Goal: Task Accomplishment & Management: Manage account settings

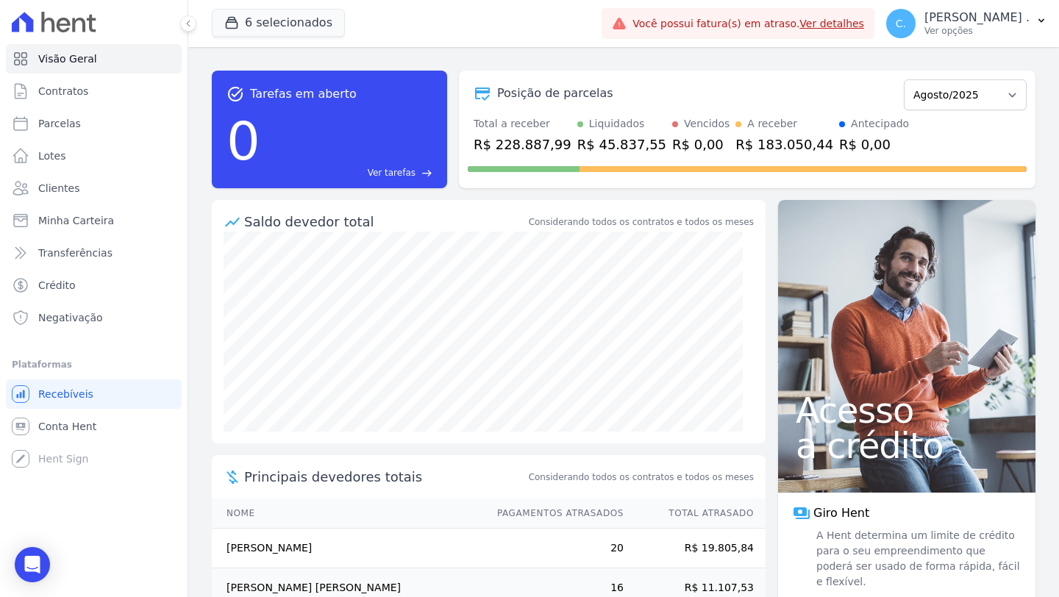
click at [864, 24] on link "Ver detalhes" at bounding box center [831, 24] width 65 height 12
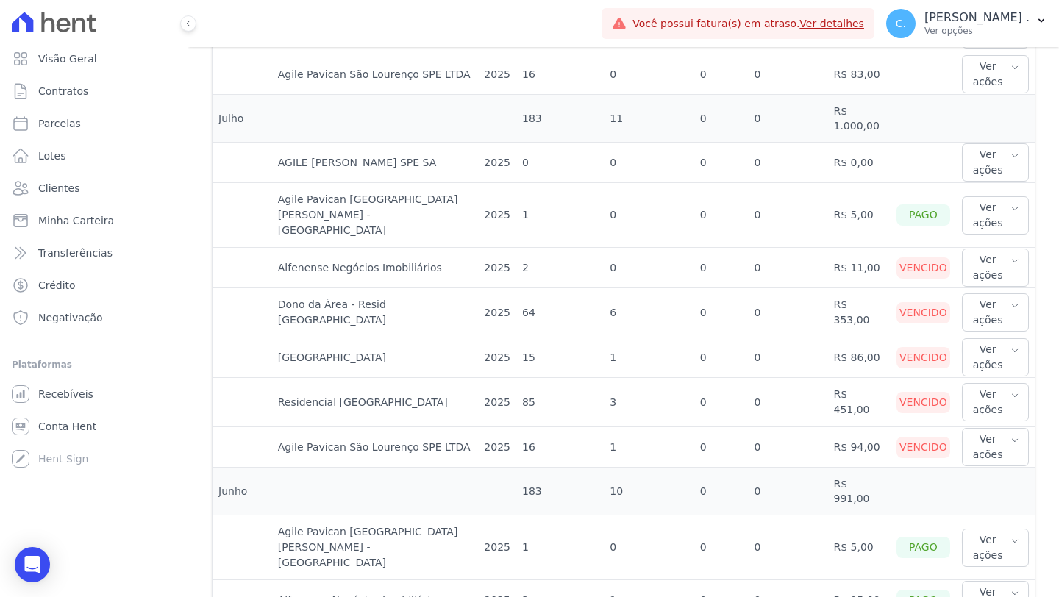
scroll to position [808, 0]
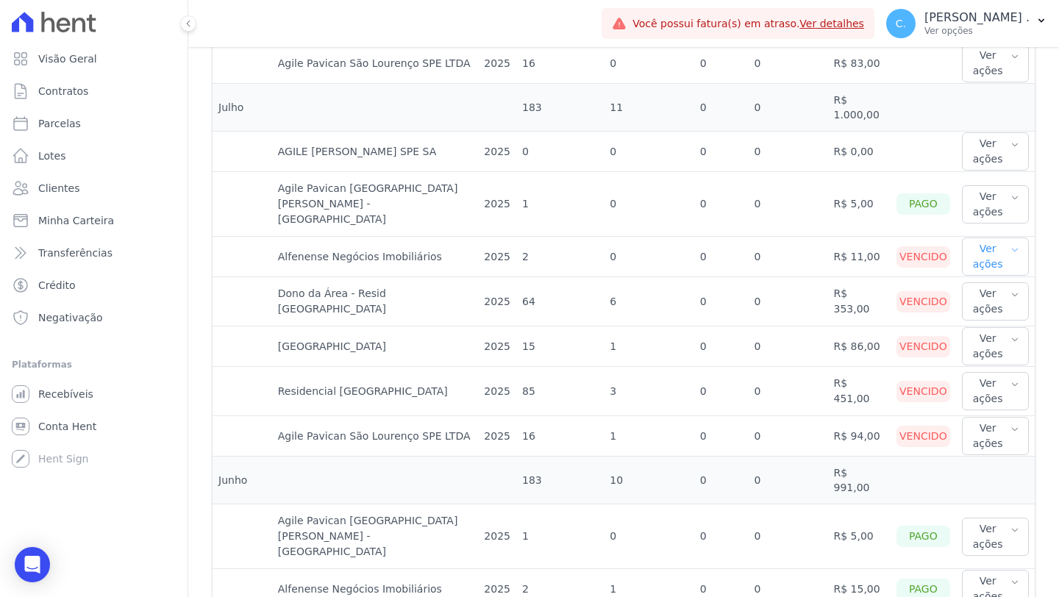
click at [995, 238] on button "Ver ações" at bounding box center [995, 256] width 67 height 38
click at [992, 297] on link "Ver boleto" at bounding box center [1021, 304] width 109 height 15
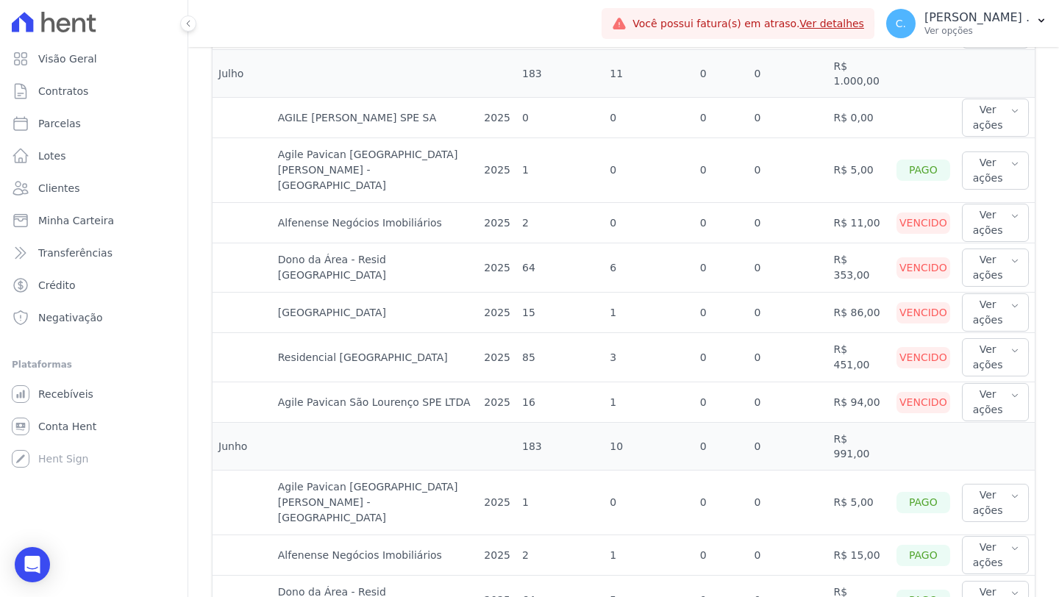
scroll to position [844, 0]
click at [1010, 387] on icon "button" at bounding box center [1014, 393] width 9 height 12
click at [979, 440] on link "Ver boleto" at bounding box center [1021, 447] width 109 height 15
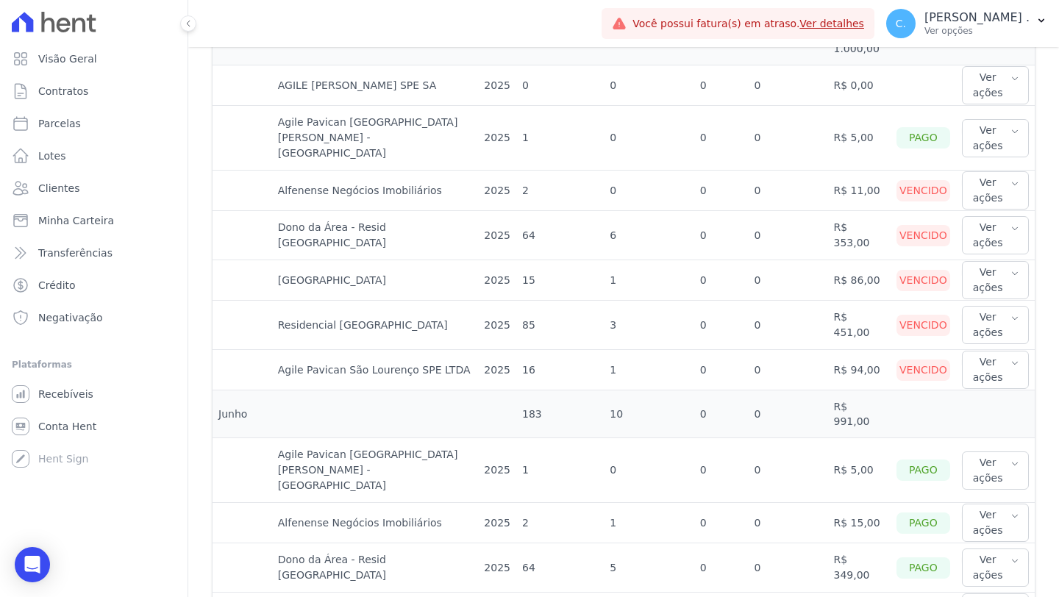
click at [392, 307] on td "Residencial [GEOGRAPHIC_DATA]" at bounding box center [375, 325] width 207 height 49
click at [975, 306] on button "Ver ações" at bounding box center [995, 325] width 67 height 38
click at [973, 365] on link "Ver boleto" at bounding box center [1021, 372] width 109 height 15
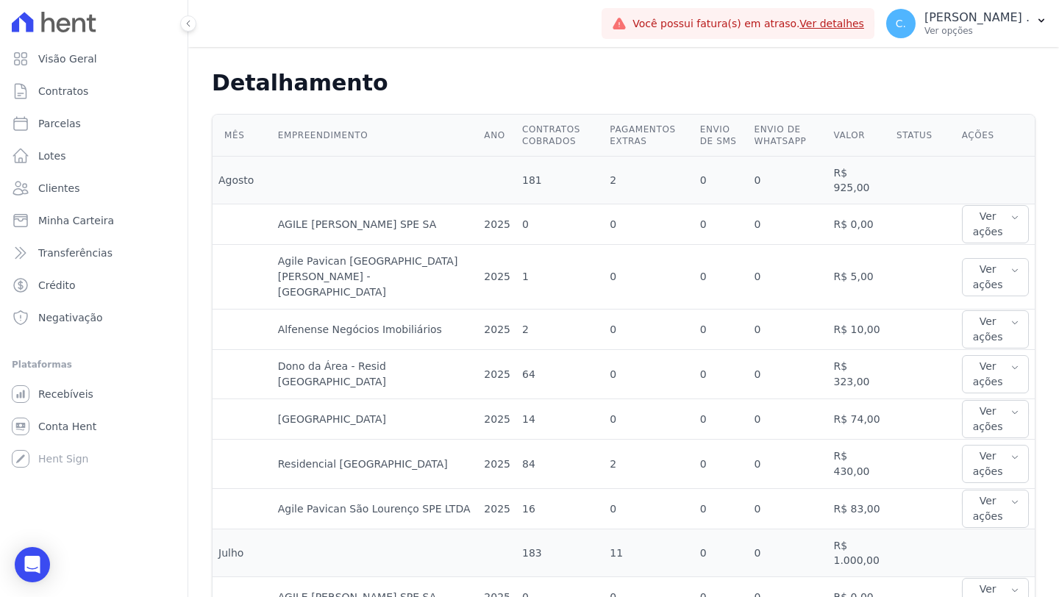
scroll to position [433, 0]
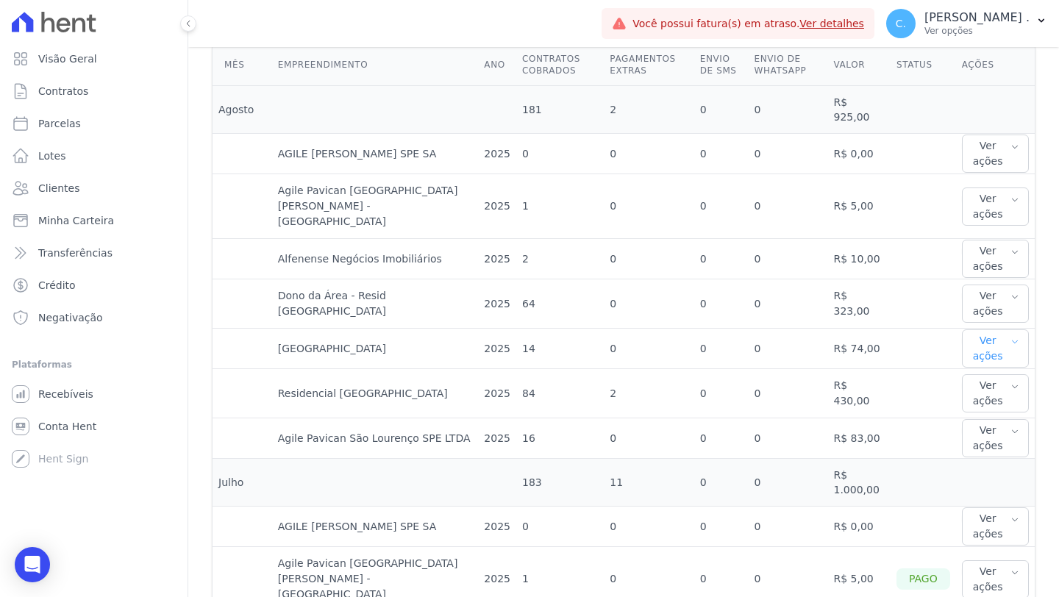
click at [970, 331] on button "Ver ações" at bounding box center [995, 348] width 67 height 38
click at [987, 329] on button "Ver ações" at bounding box center [995, 348] width 67 height 38
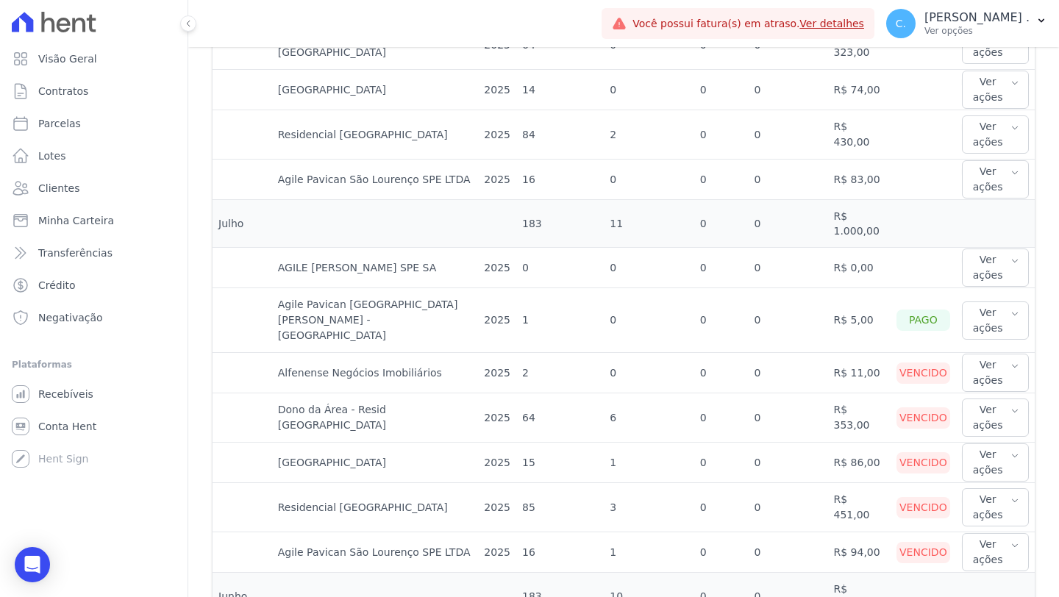
scroll to position [705, 0]
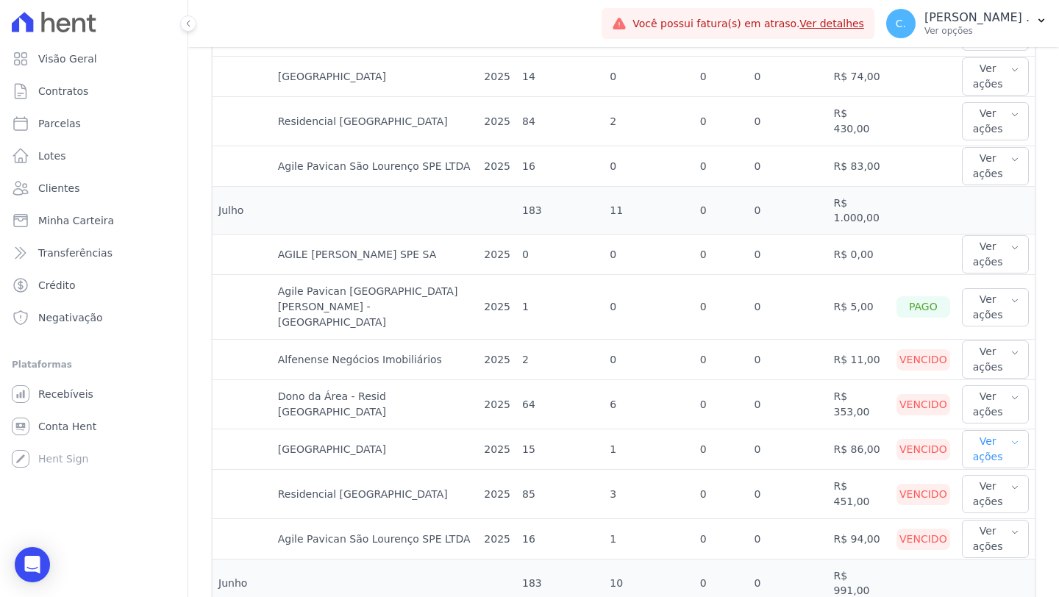
click at [1010, 437] on icon "button" at bounding box center [1014, 443] width 9 height 12
click at [982, 490] on link "Ver boleto" at bounding box center [1021, 497] width 109 height 15
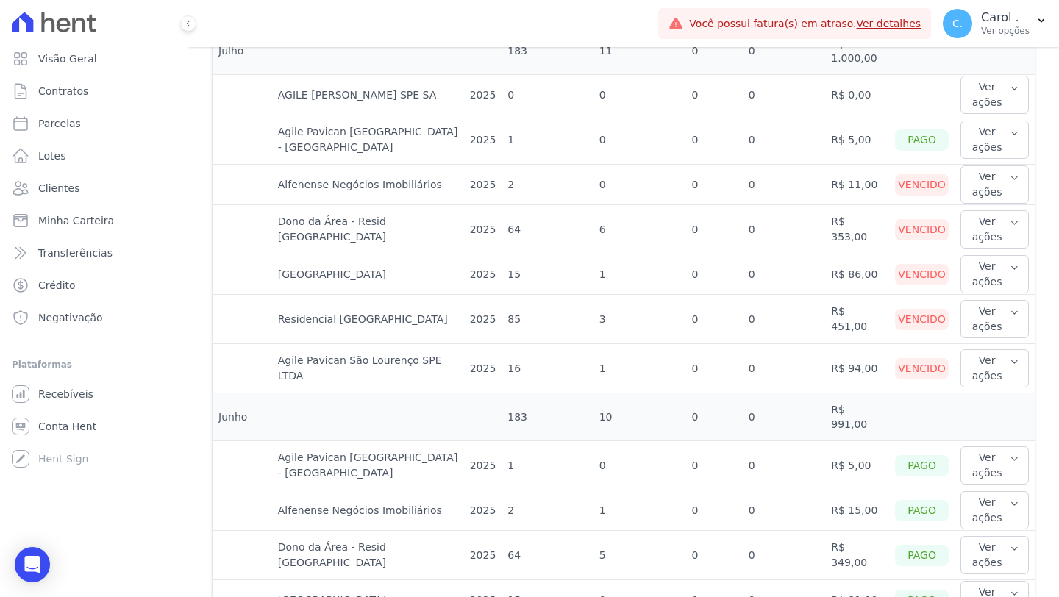
scroll to position [855, 0]
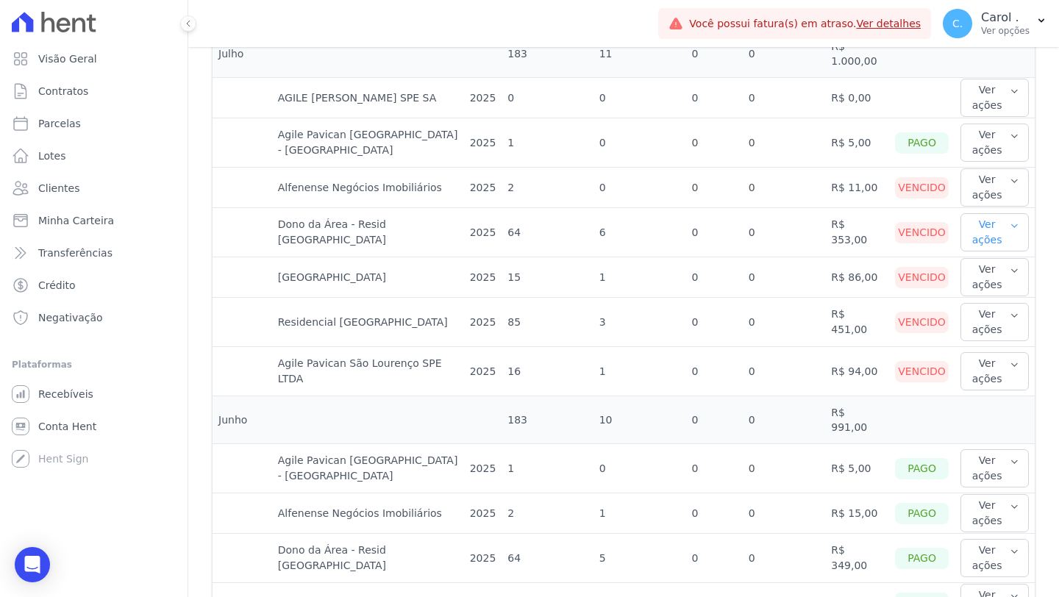
click at [989, 235] on button "Ver ações" at bounding box center [994, 232] width 68 height 38
click at [992, 285] on link "Ver boleto" at bounding box center [1020, 280] width 109 height 15
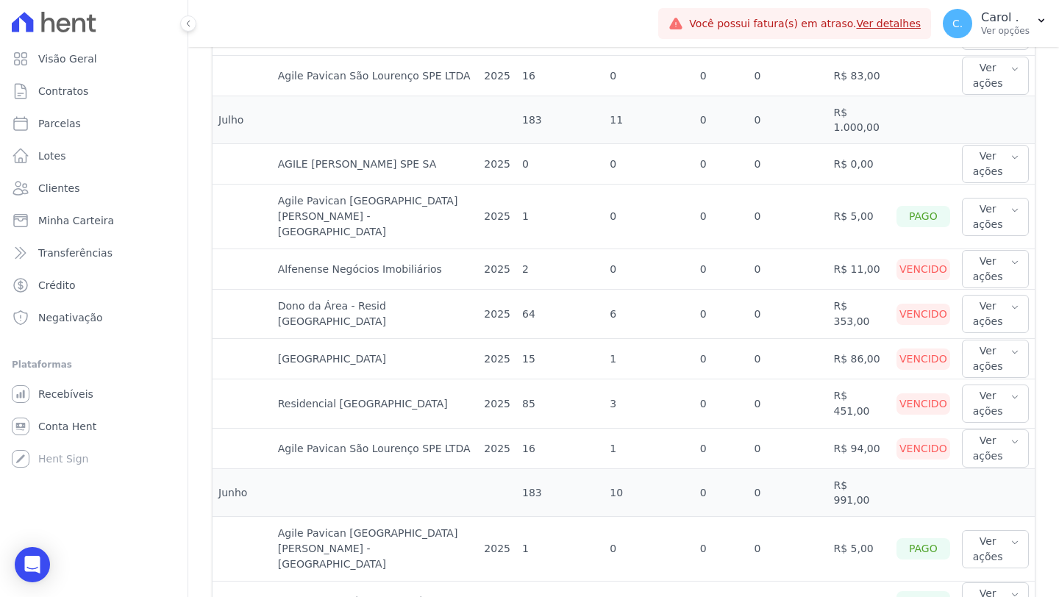
scroll to position [796, 0]
click at [1007, 429] on button "Ver ações" at bounding box center [995, 448] width 67 height 38
click at [111, 70] on link "Visão Geral" at bounding box center [94, 58] width 176 height 29
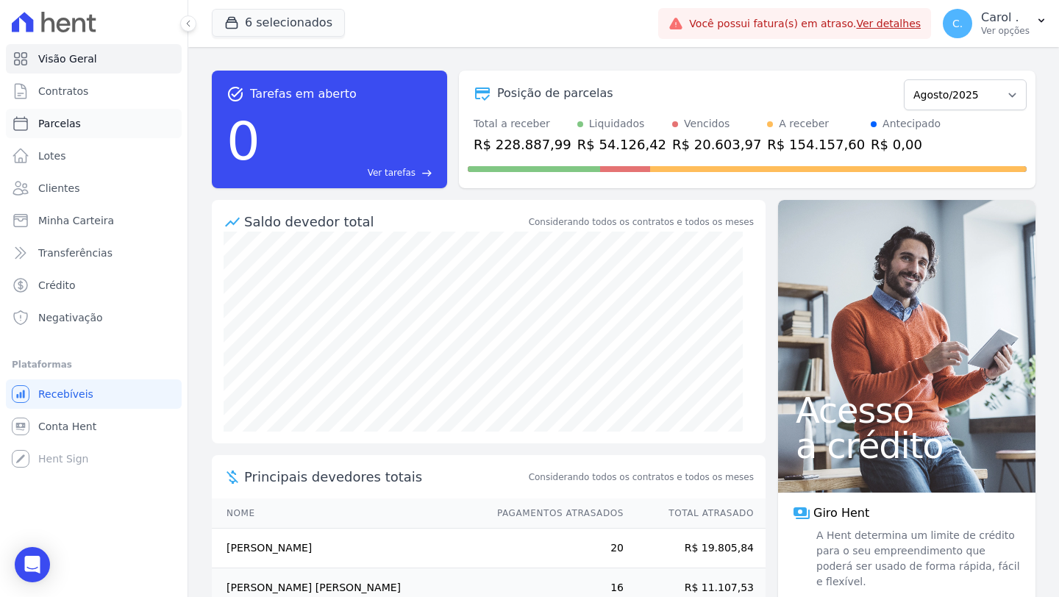
click at [79, 121] on link "Parcelas" at bounding box center [94, 123] width 176 height 29
select select
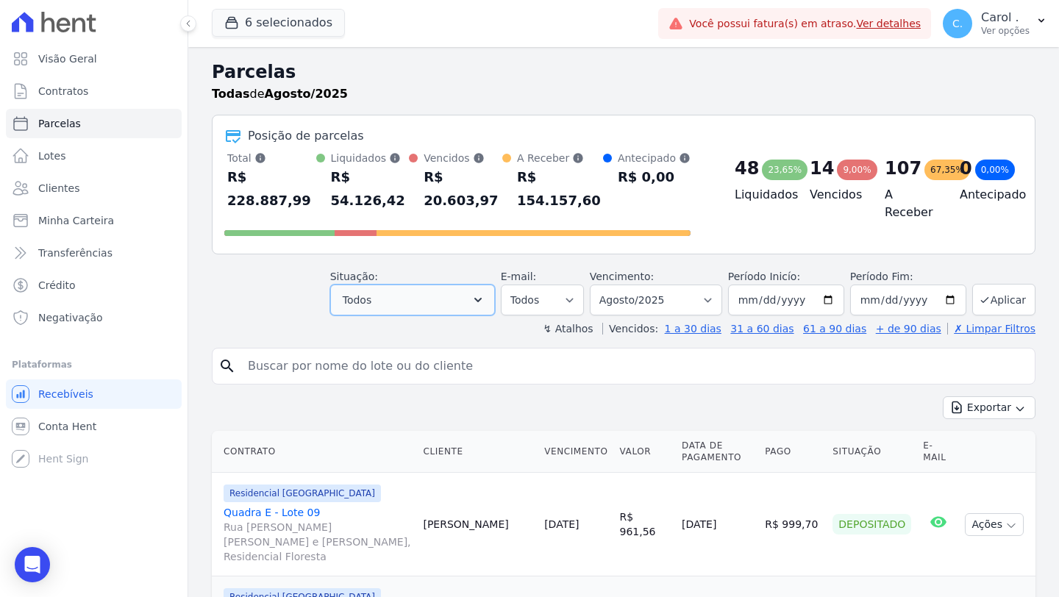
click at [427, 301] on button "Todos" at bounding box center [412, 299] width 165 height 31
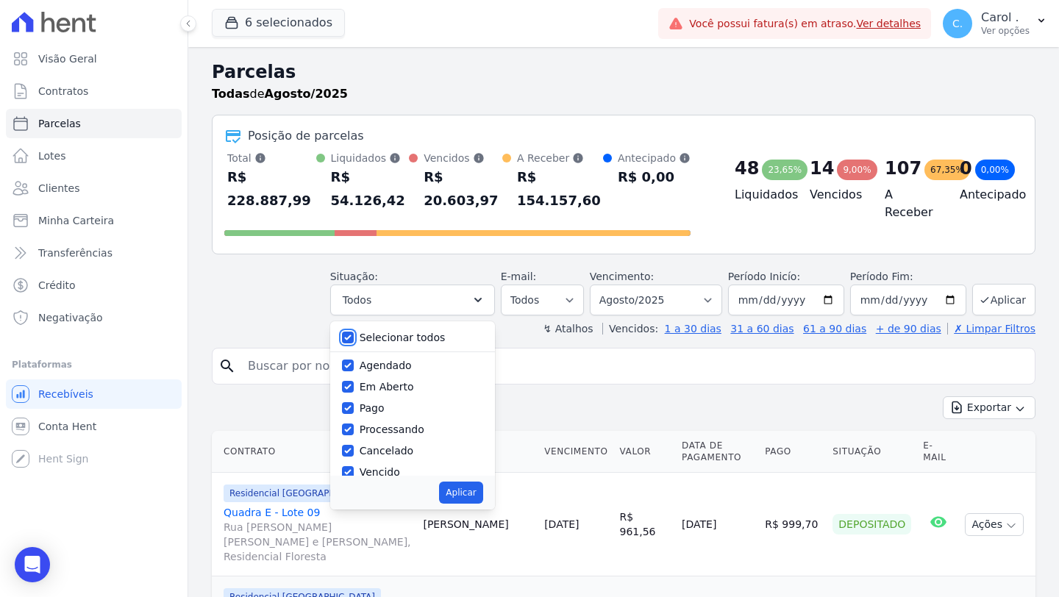
click at [351, 340] on input "Selecionar todos" at bounding box center [348, 338] width 12 height 12
checkbox input "false"
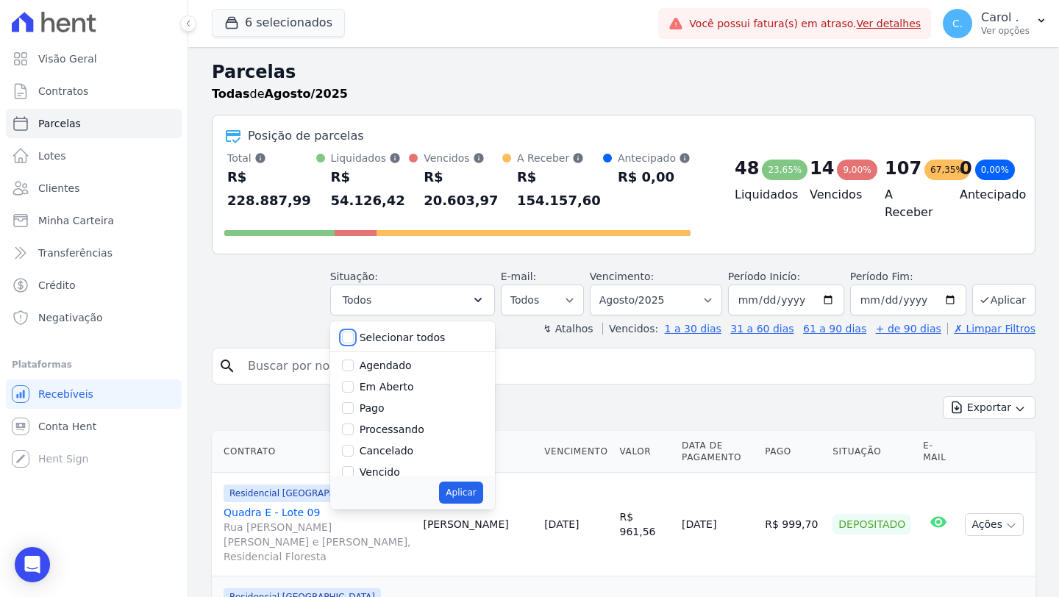
checkbox input "false"
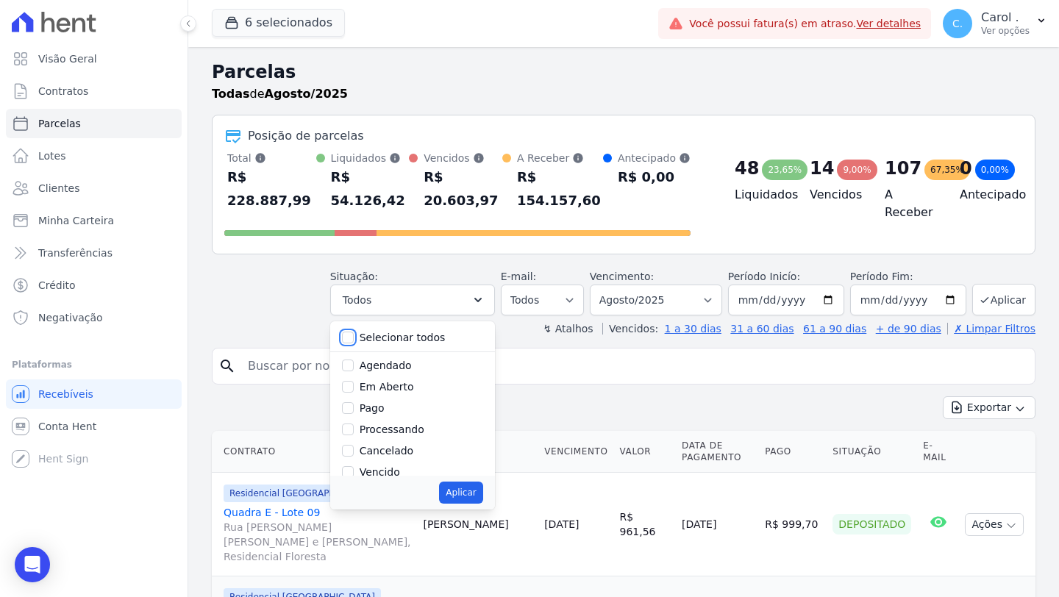
checkbox input "false"
click at [354, 474] on input "Vencido" at bounding box center [348, 472] width 12 height 12
checkbox input "true"
click at [451, 493] on button "Aplicar" at bounding box center [460, 492] width 43 height 22
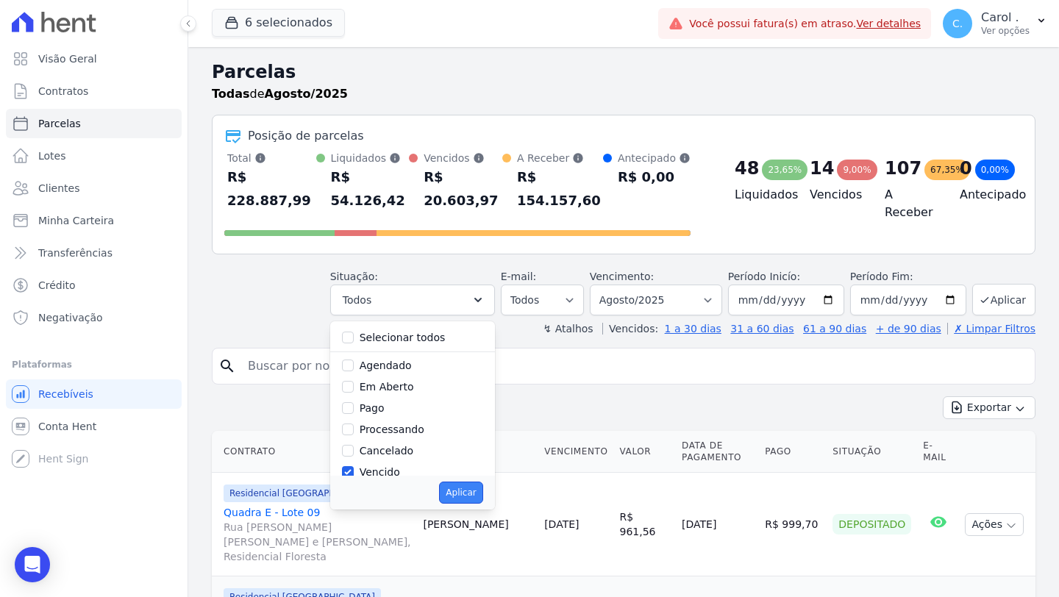
select select "overdue"
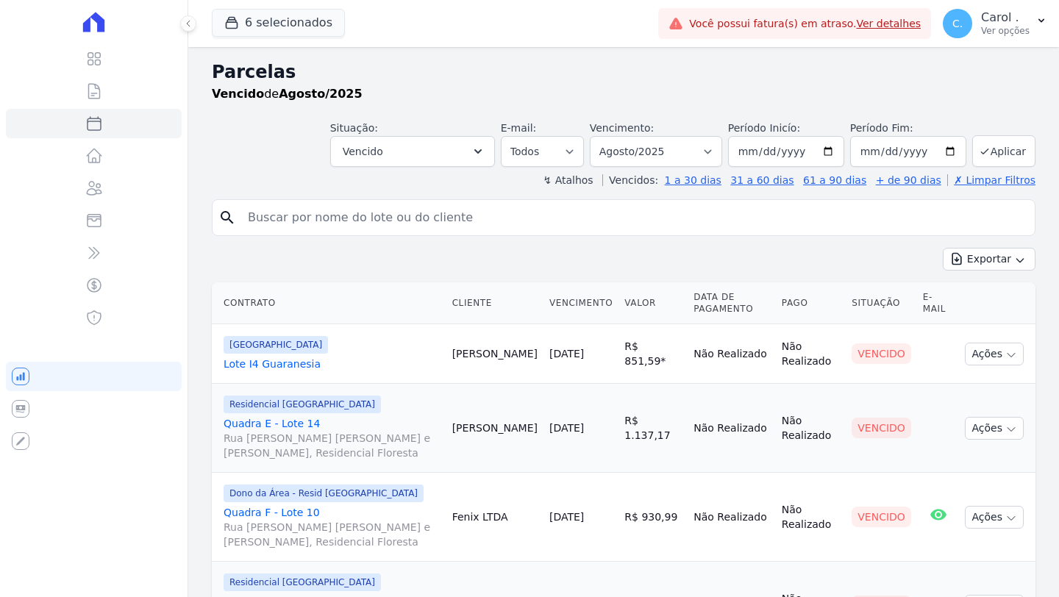
select select
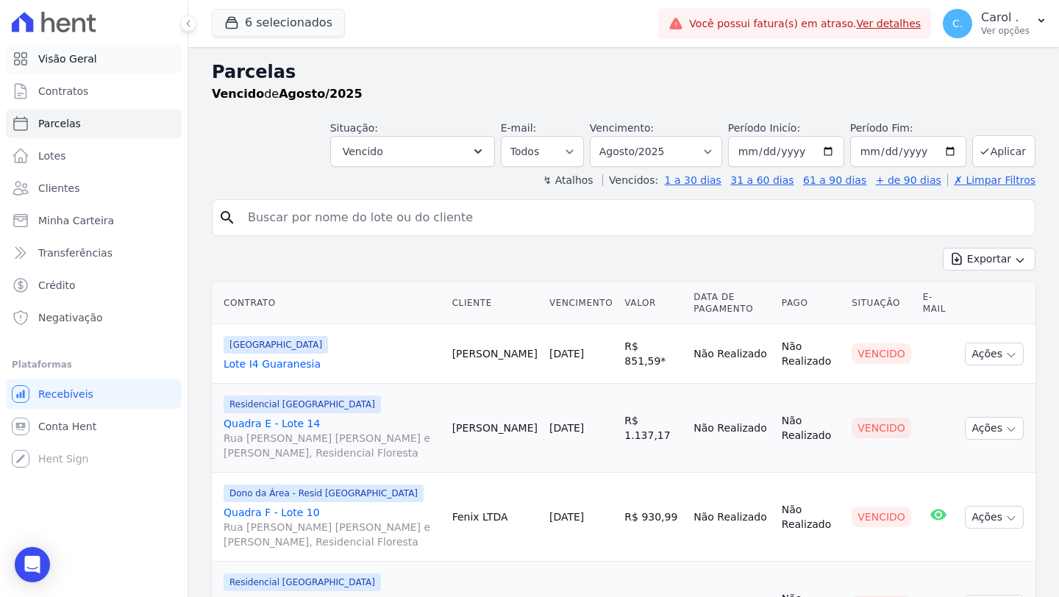
click at [90, 61] on span "Visão Geral" at bounding box center [67, 58] width 59 height 15
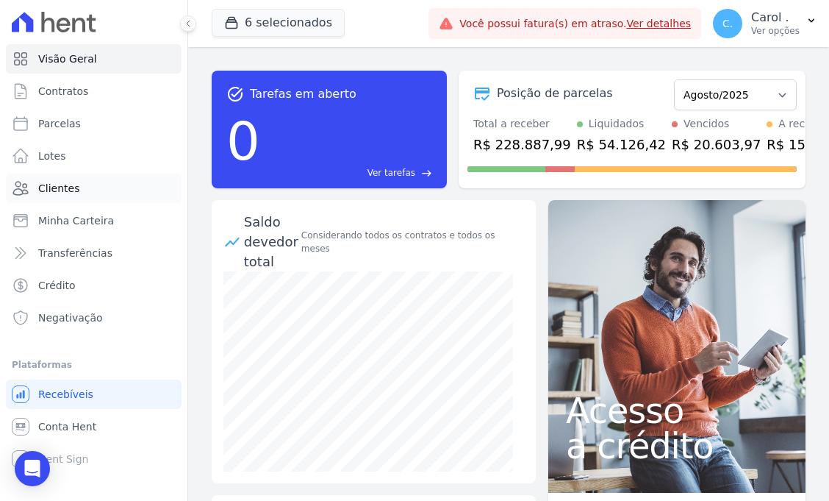
click at [87, 185] on link "Clientes" at bounding box center [94, 187] width 176 height 29
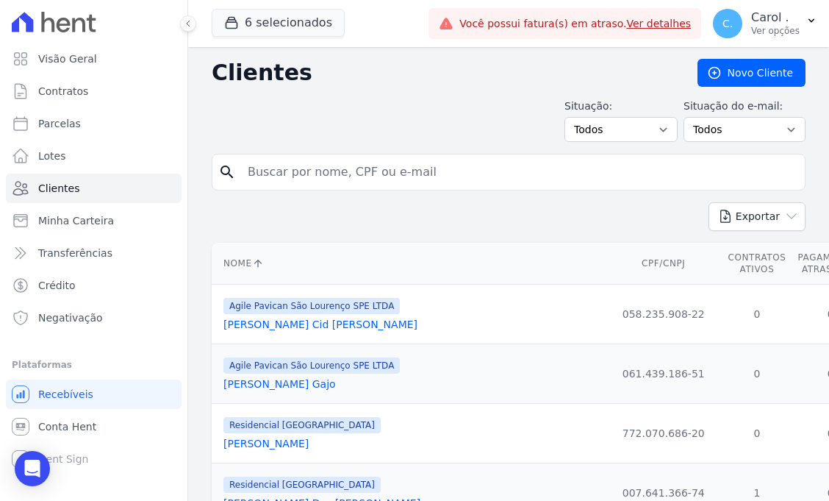
click at [348, 167] on input "search" at bounding box center [519, 171] width 560 height 29
type input "thalles"
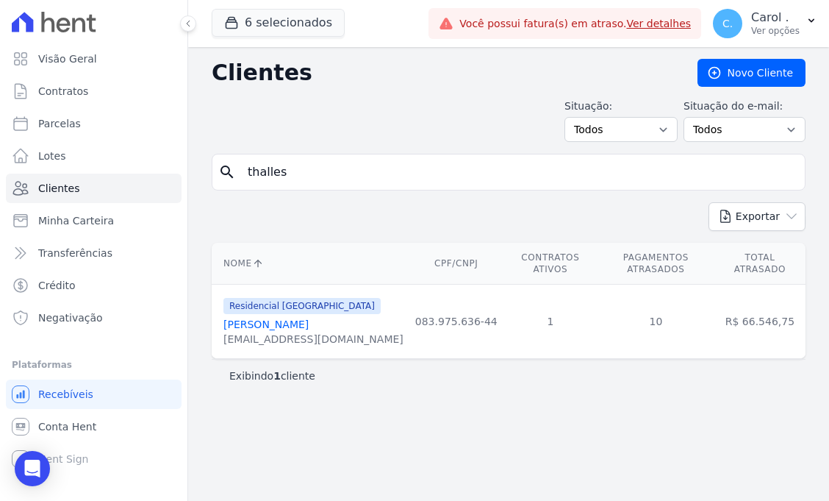
click at [295, 318] on link "Thalles Silva Gomes" at bounding box center [265, 324] width 85 height 12
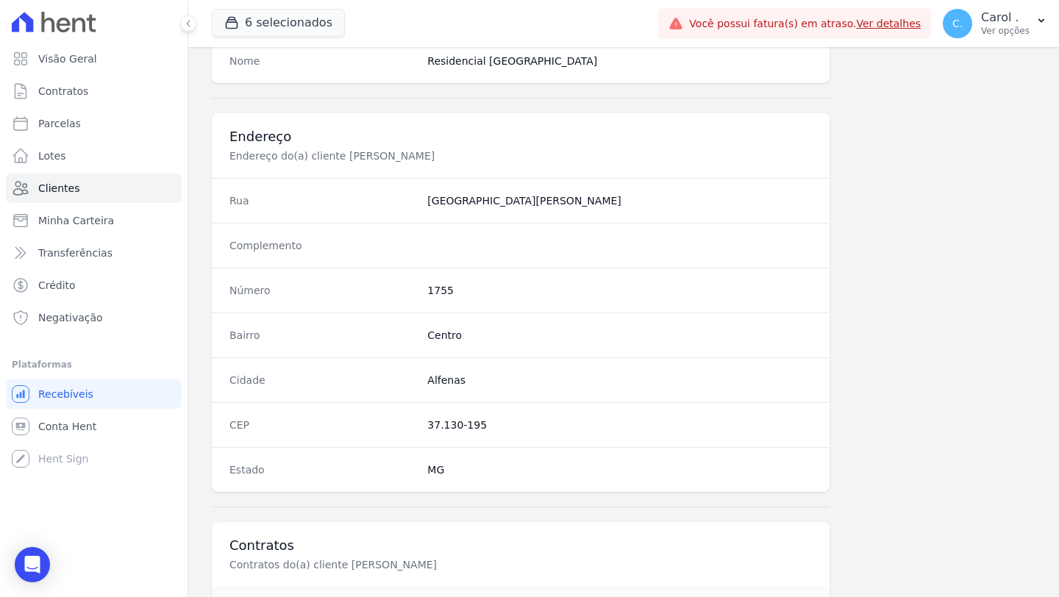
scroll to position [778, 0]
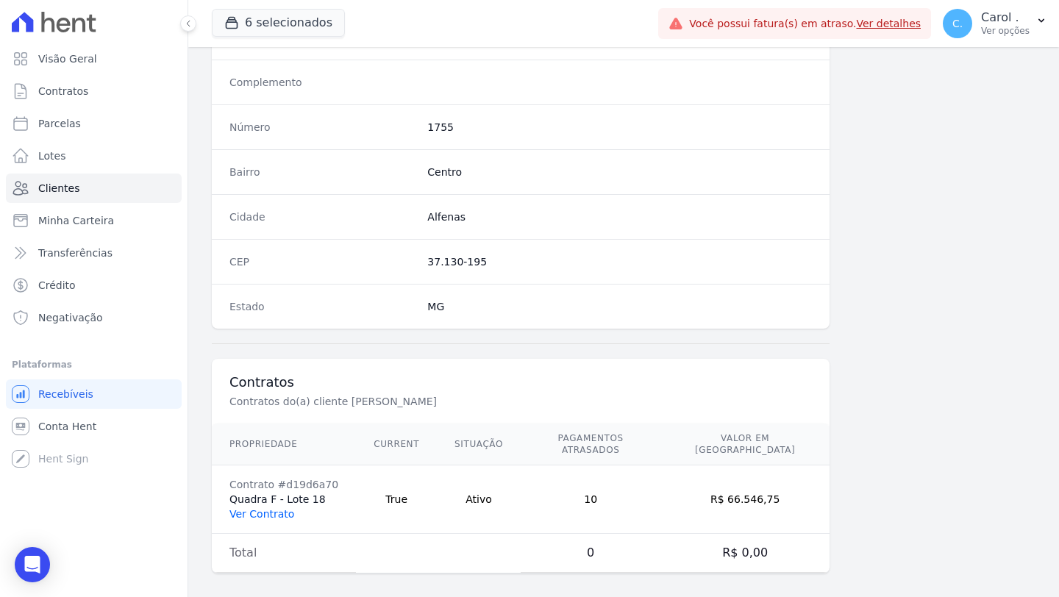
click at [282, 508] on link "Ver Contrato" at bounding box center [261, 514] width 65 height 12
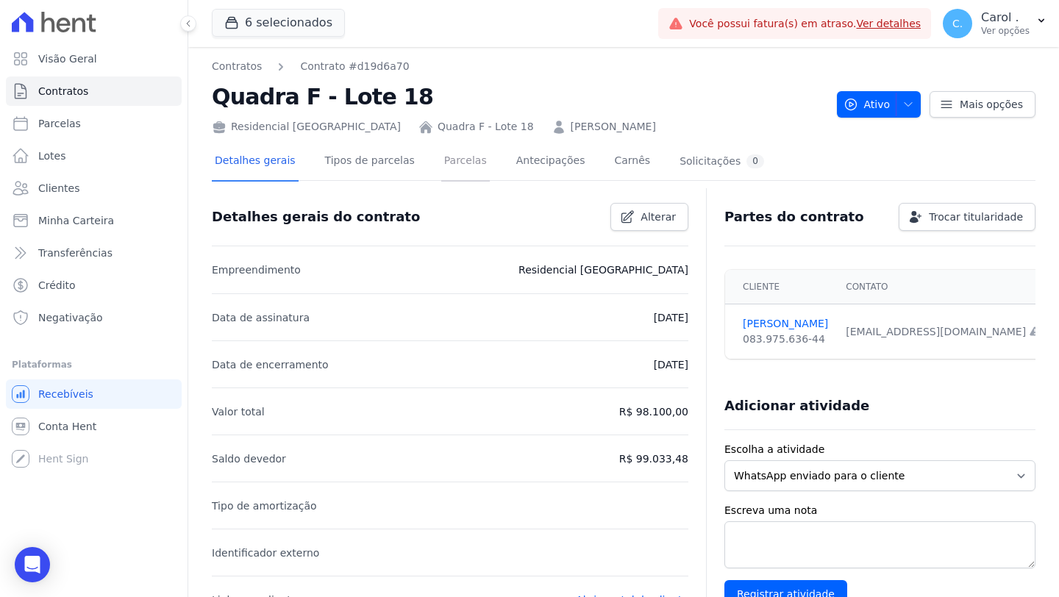
click at [457, 149] on link "Parcelas" at bounding box center [465, 162] width 49 height 39
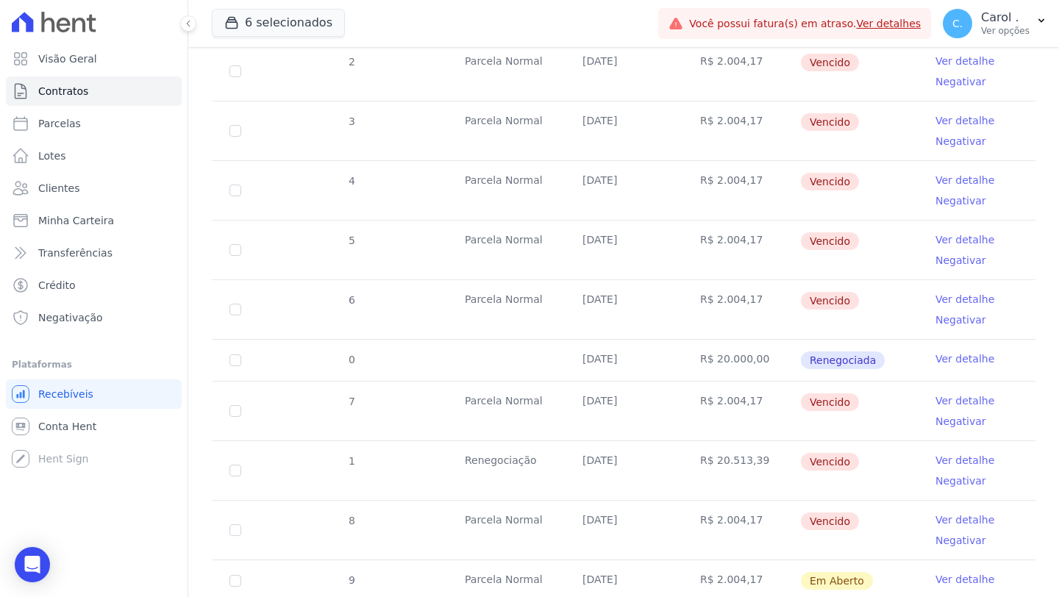
scroll to position [190, 0]
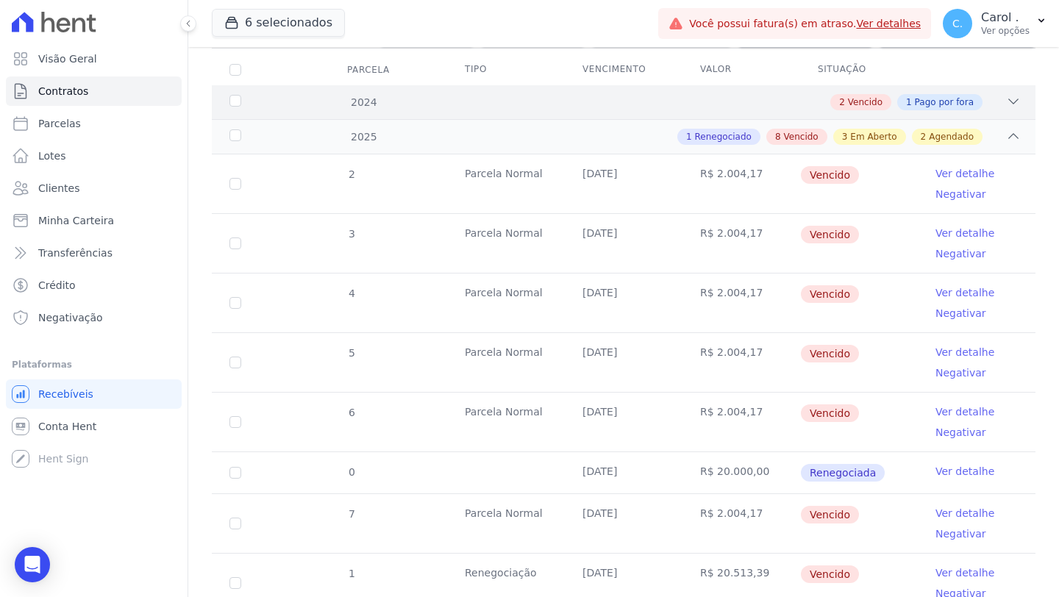
click at [1006, 104] on icon at bounding box center [1013, 101] width 15 height 15
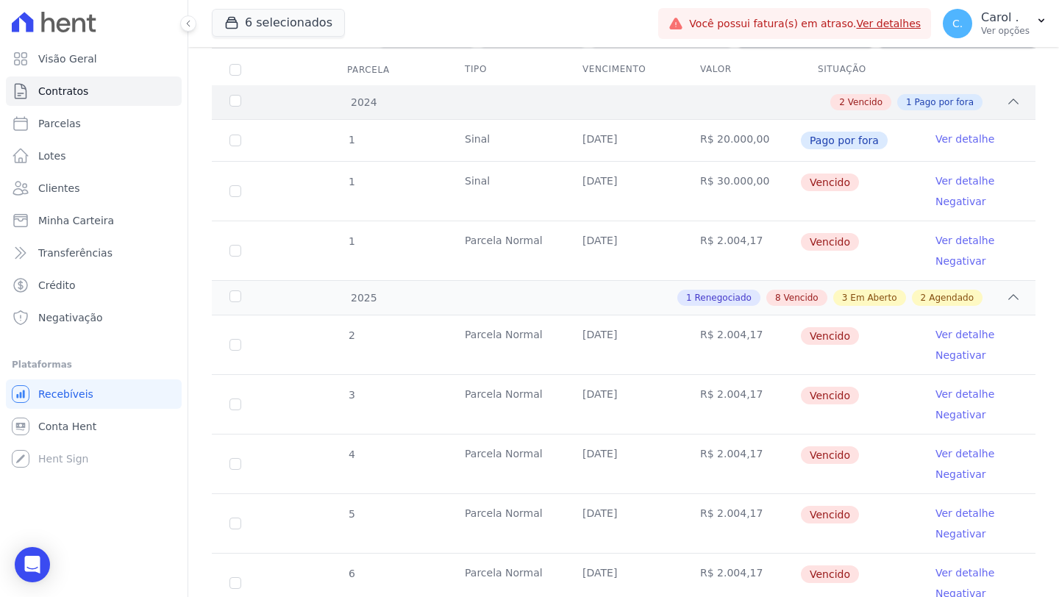
click at [1006, 104] on icon at bounding box center [1013, 101] width 15 height 15
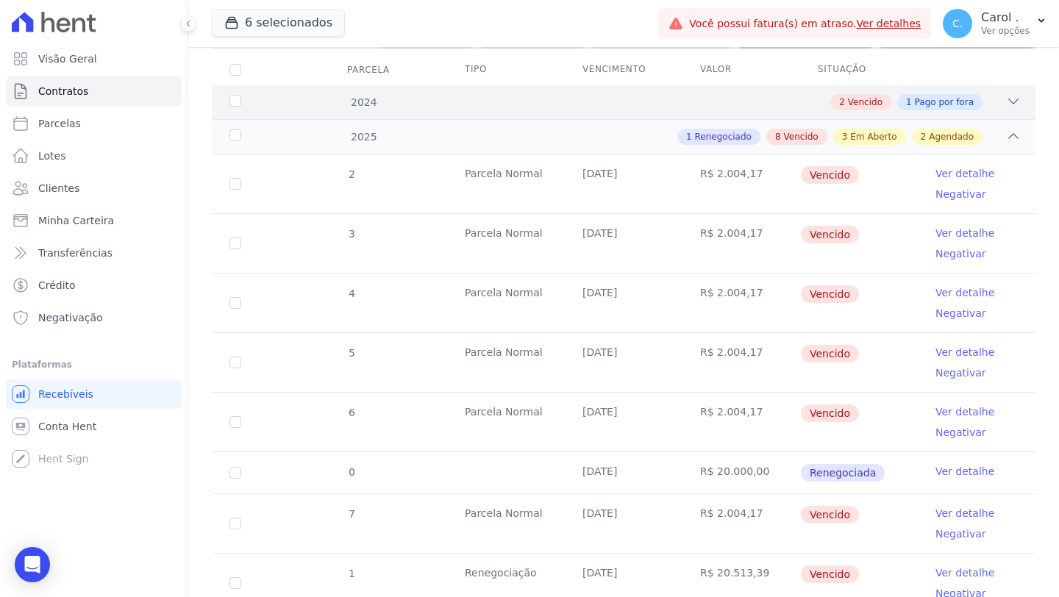
click at [1006, 104] on icon at bounding box center [1013, 101] width 15 height 15
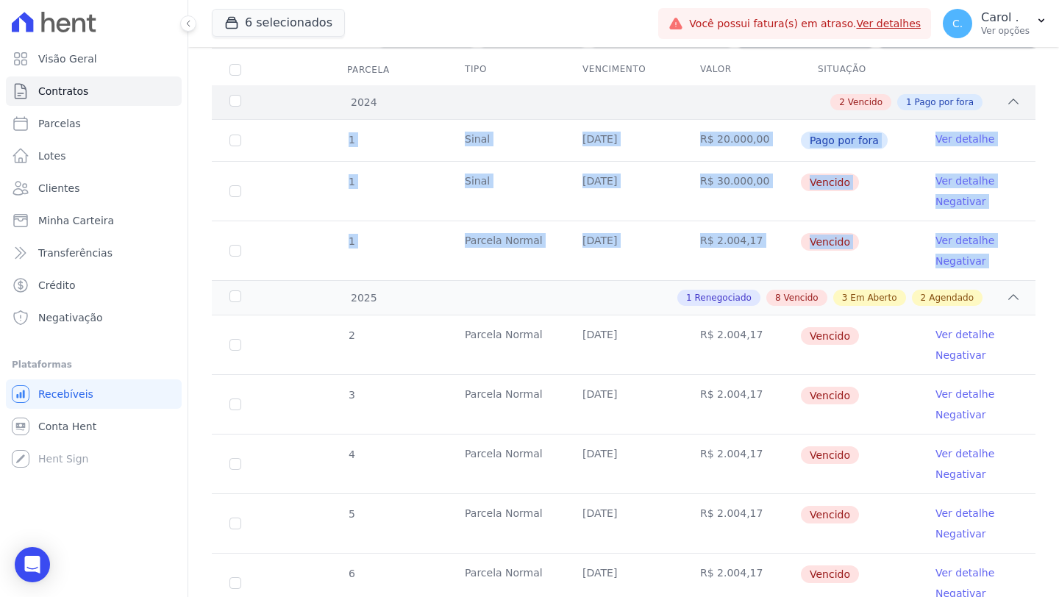
click at [1006, 104] on icon at bounding box center [1013, 101] width 15 height 15
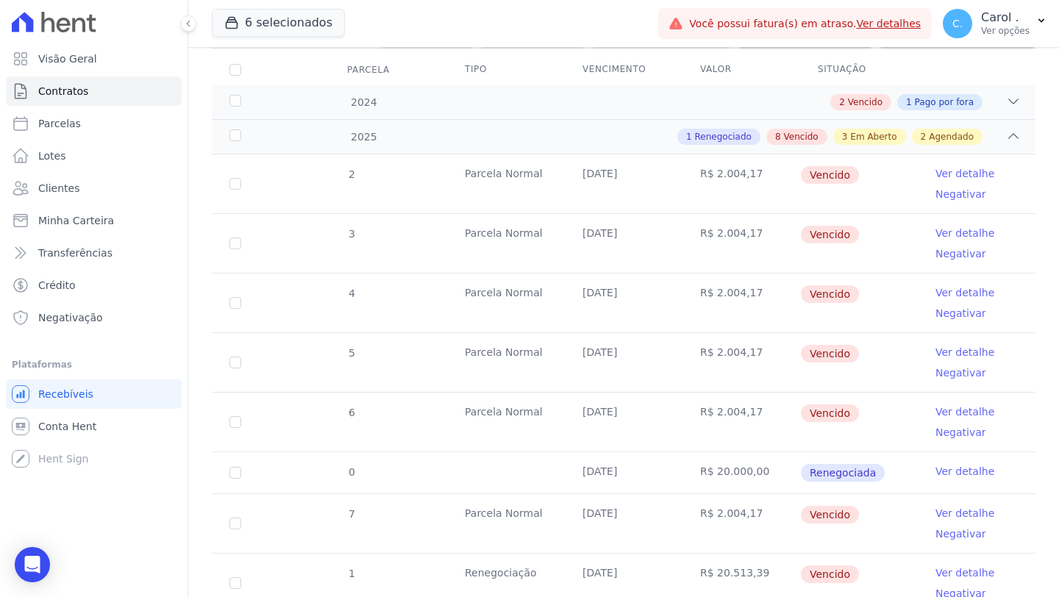
click at [1032, 223] on div "2 Parcela Normal 28/01/2025 R$ 2.004,17 Vencido Ver detalhe Negativar 3 Parcela…" at bounding box center [623, 517] width 870 height 739
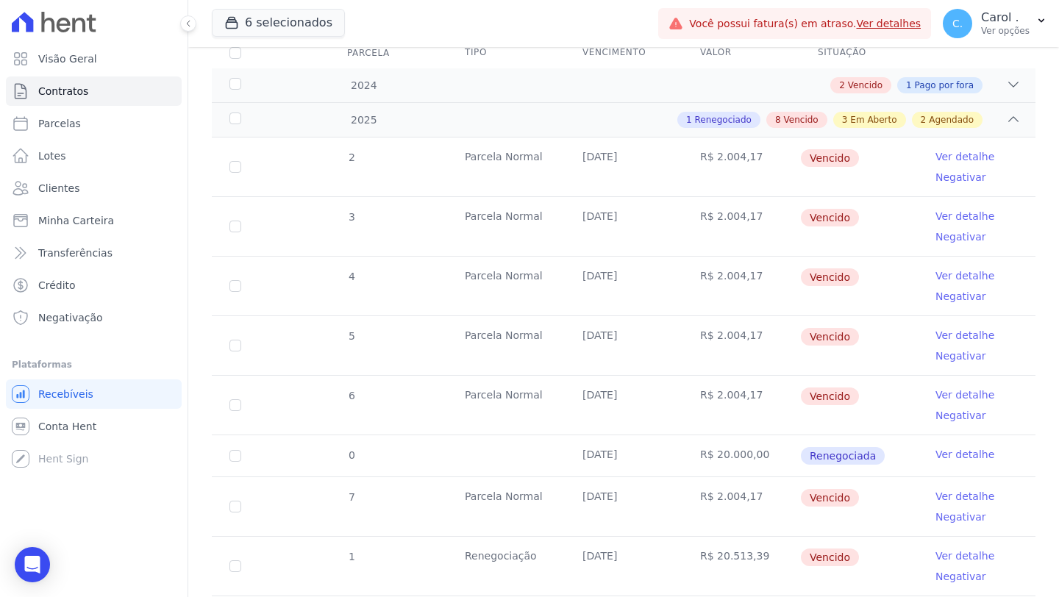
scroll to position [354, 0]
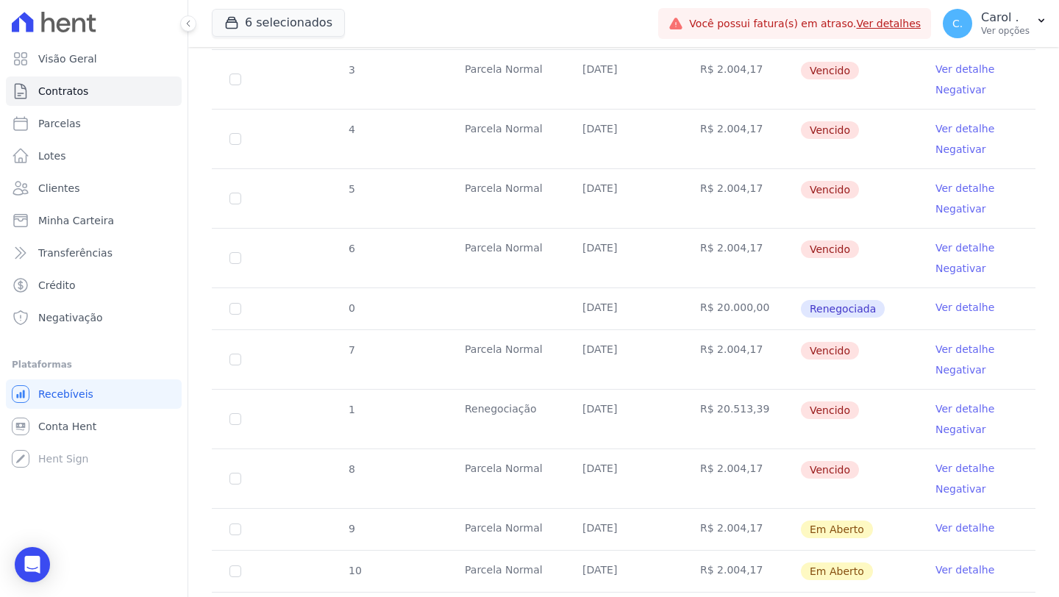
click at [965, 308] on link "Ver detalhe" at bounding box center [964, 307] width 59 height 15
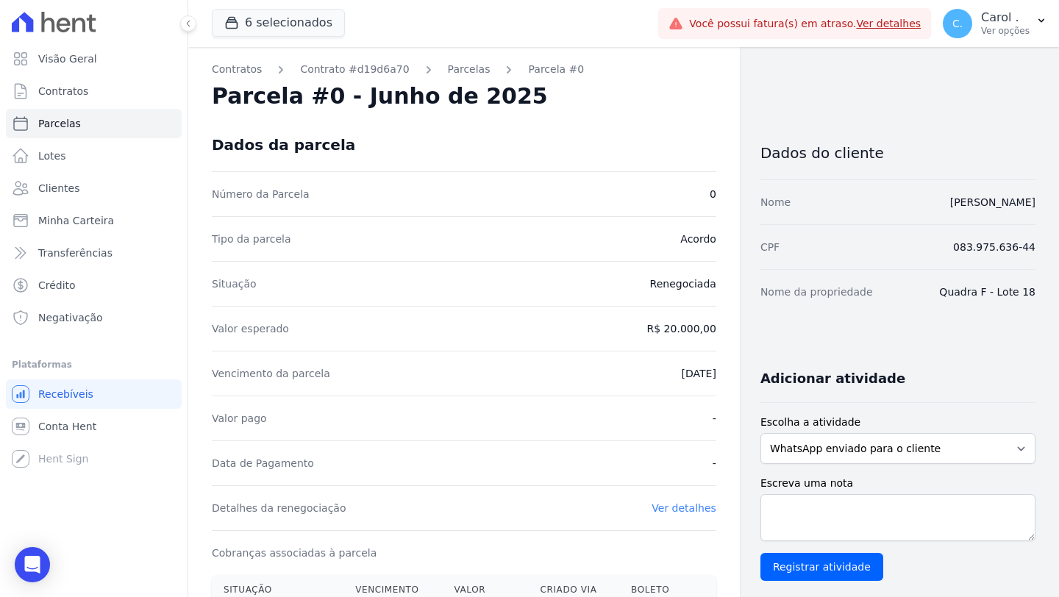
scroll to position [261, 0]
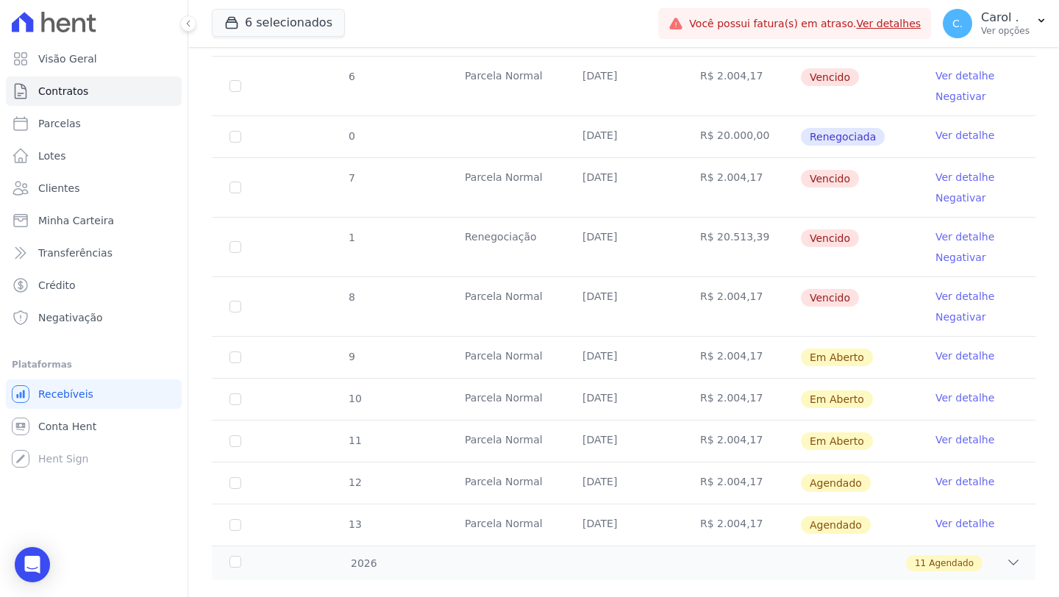
scroll to position [554, 0]
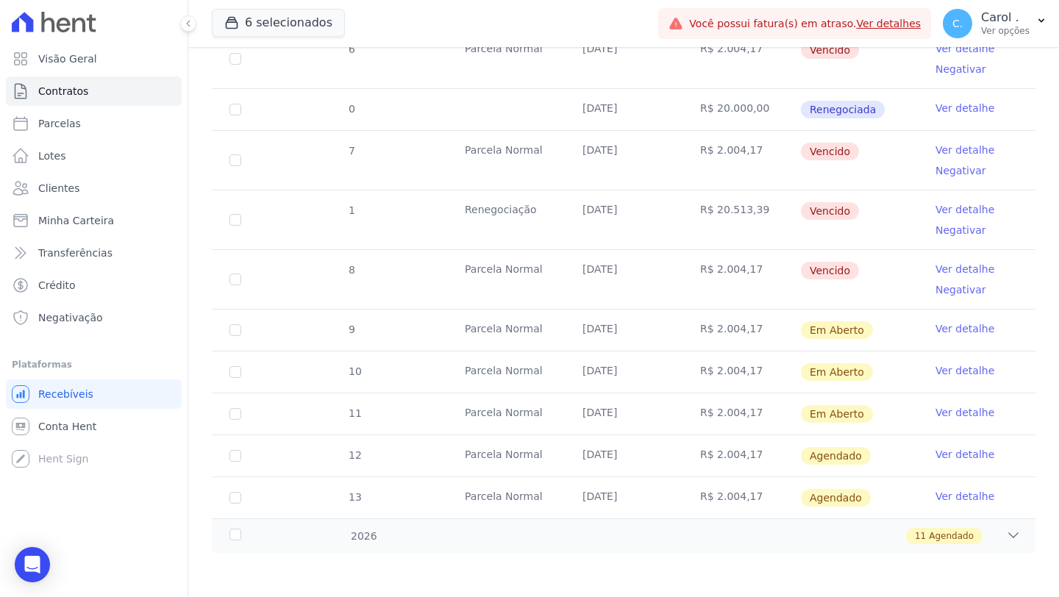
click at [953, 214] on link "Ver detalhe" at bounding box center [964, 209] width 59 height 15
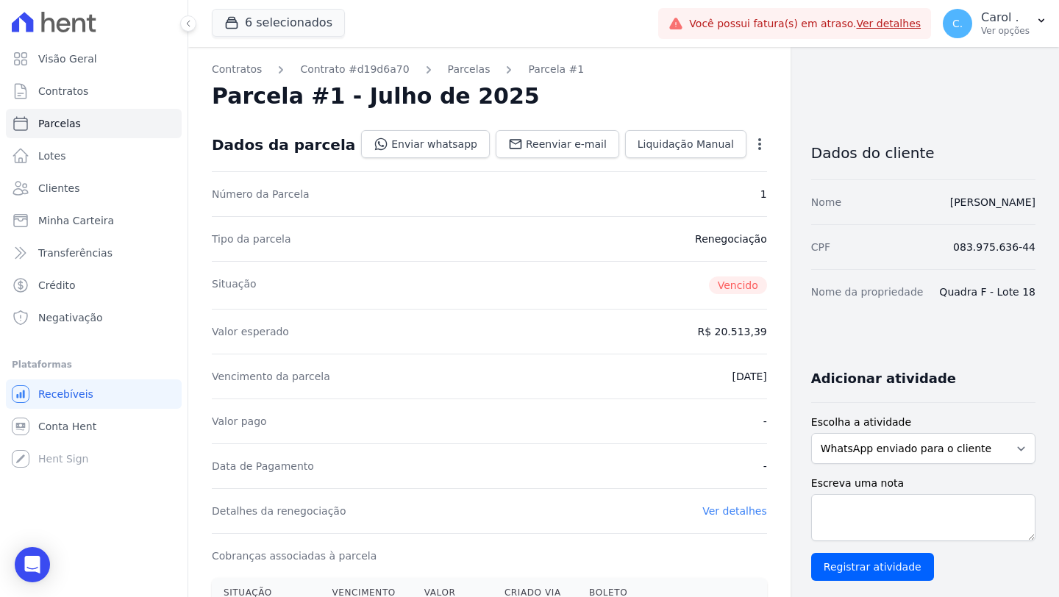
click at [746, 133] on div "Open options Alterar Cancelar Cobrança Cancelar boleto Você está prestes a canc…" at bounding box center [756, 145] width 21 height 25
click at [752, 140] on icon "button" at bounding box center [759, 144] width 15 height 15
click at [662, 244] on link "Renegociar" at bounding box center [695, 243] width 129 height 26
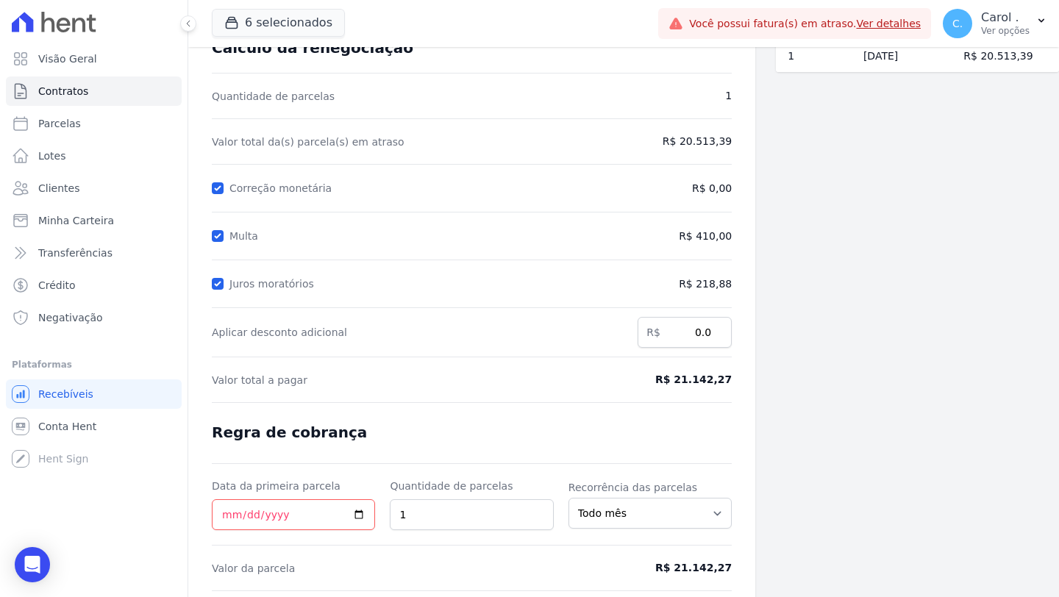
scroll to position [100, 0]
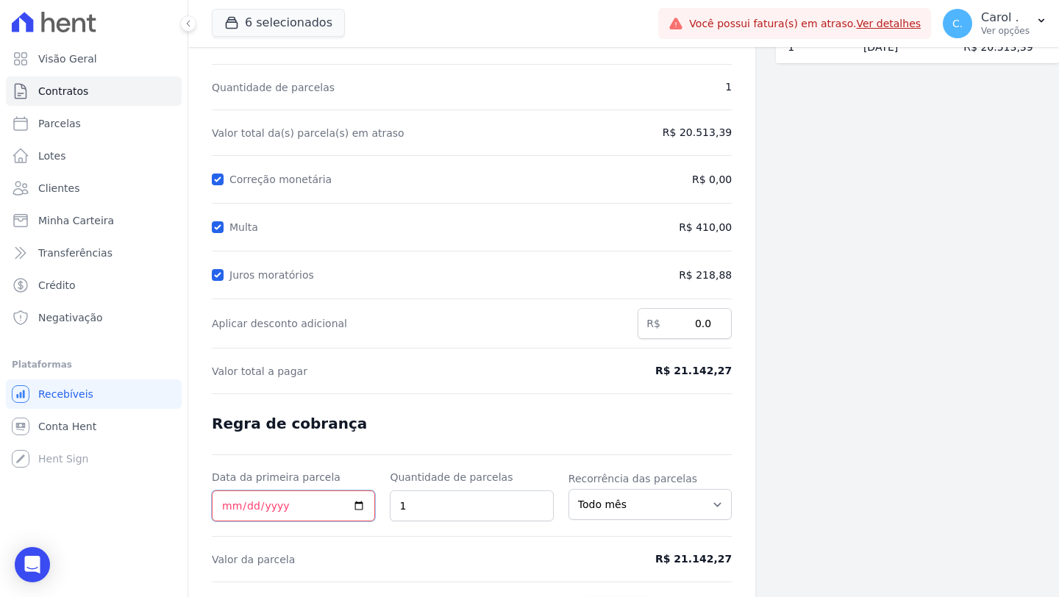
click at [229, 498] on input "Data da primeira parcela" at bounding box center [293, 505] width 163 height 31
click at [354, 503] on input "Data da primeira parcela" at bounding box center [293, 505] width 163 height 31
type input "2025-08-12"
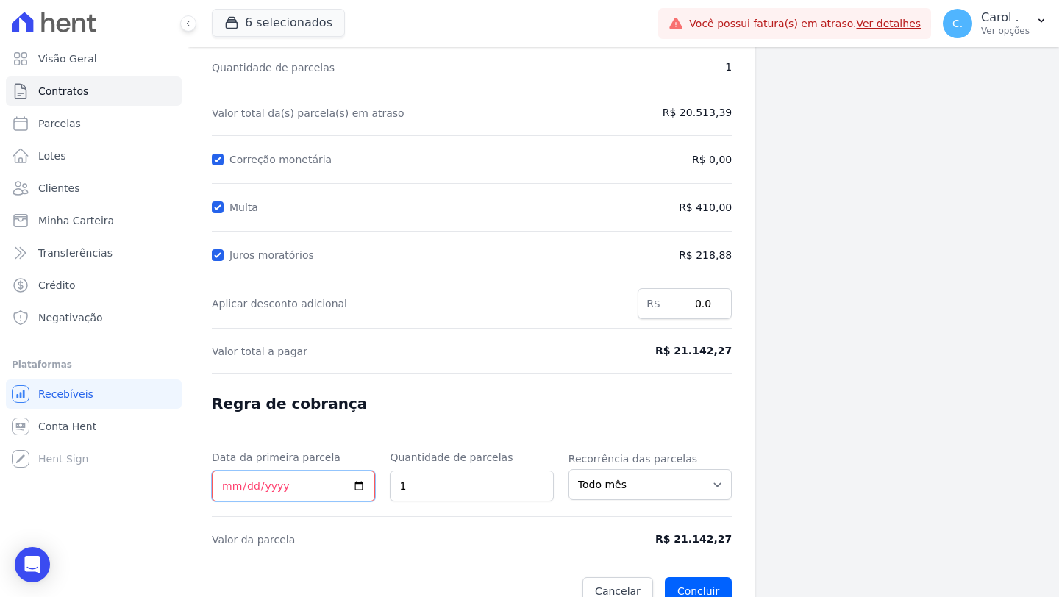
scroll to position [138, 0]
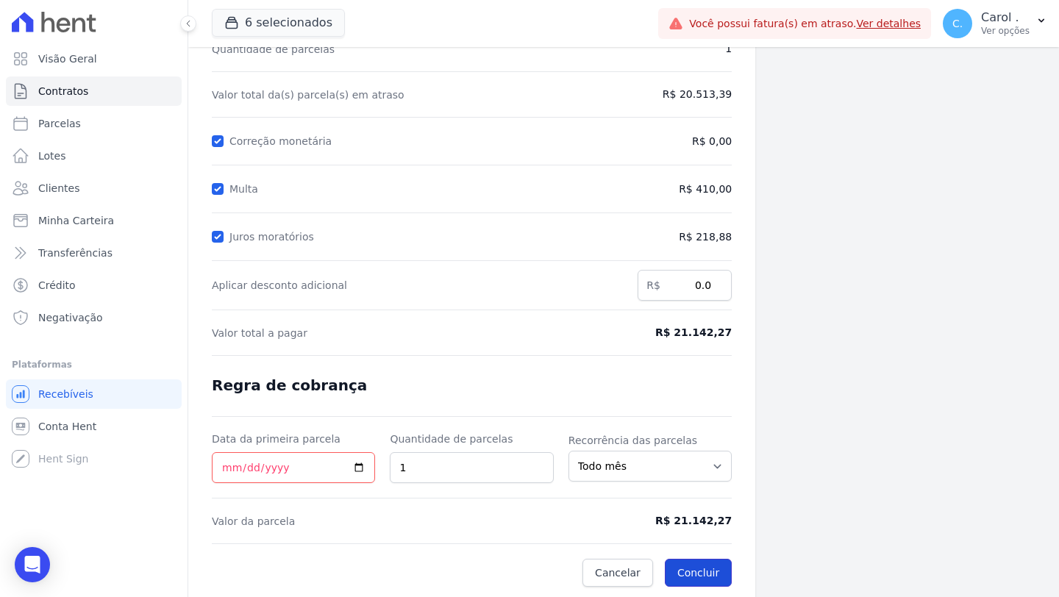
click at [681, 565] on button "Concluir" at bounding box center [698, 573] width 67 height 28
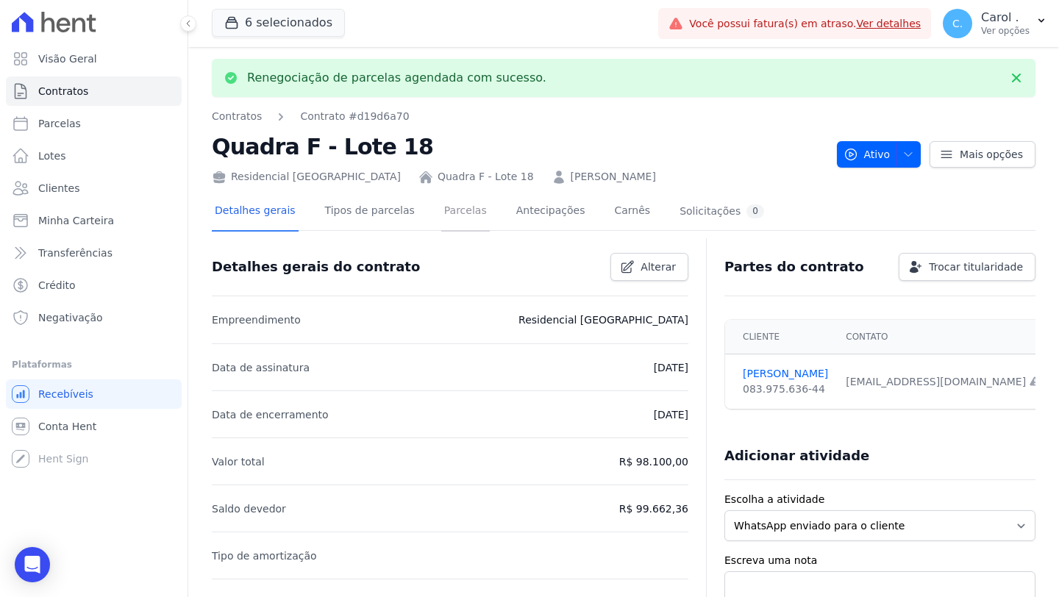
click at [454, 211] on link "Parcelas" at bounding box center [465, 212] width 49 height 39
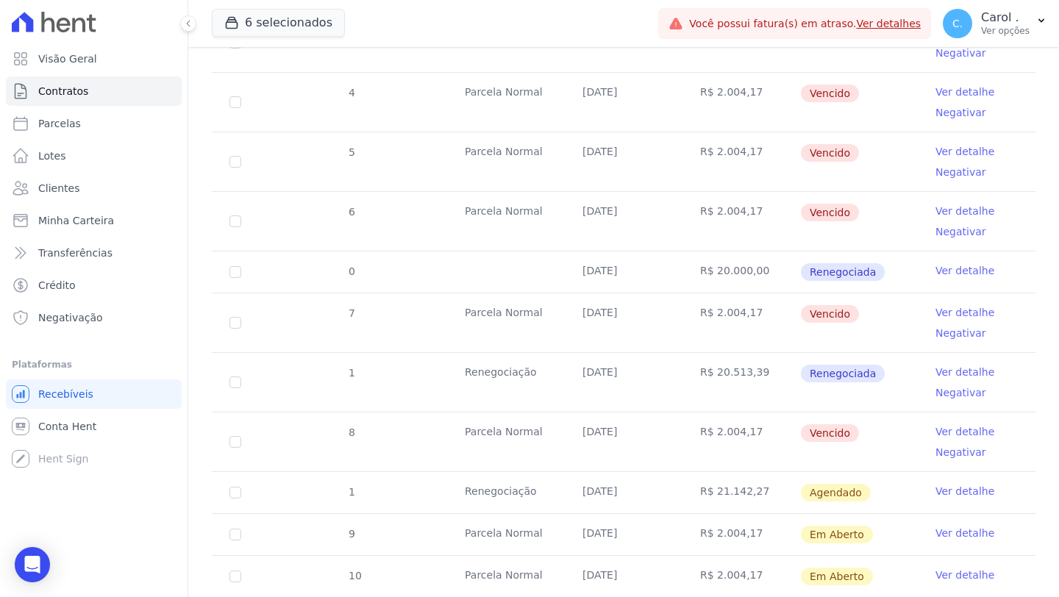
scroll to position [440, 0]
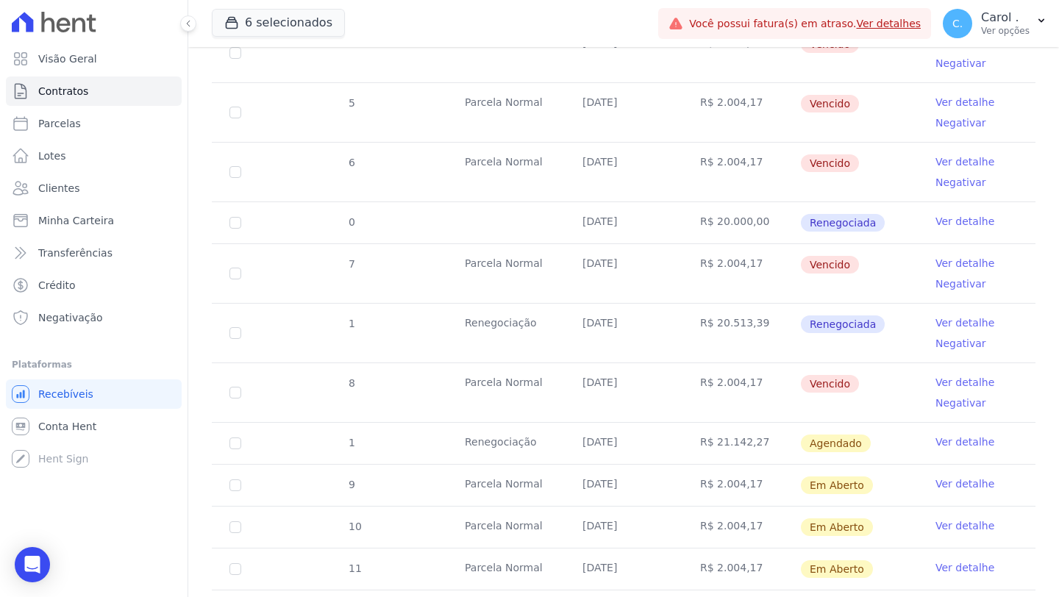
click at [952, 438] on link "Ver detalhe" at bounding box center [964, 441] width 59 height 15
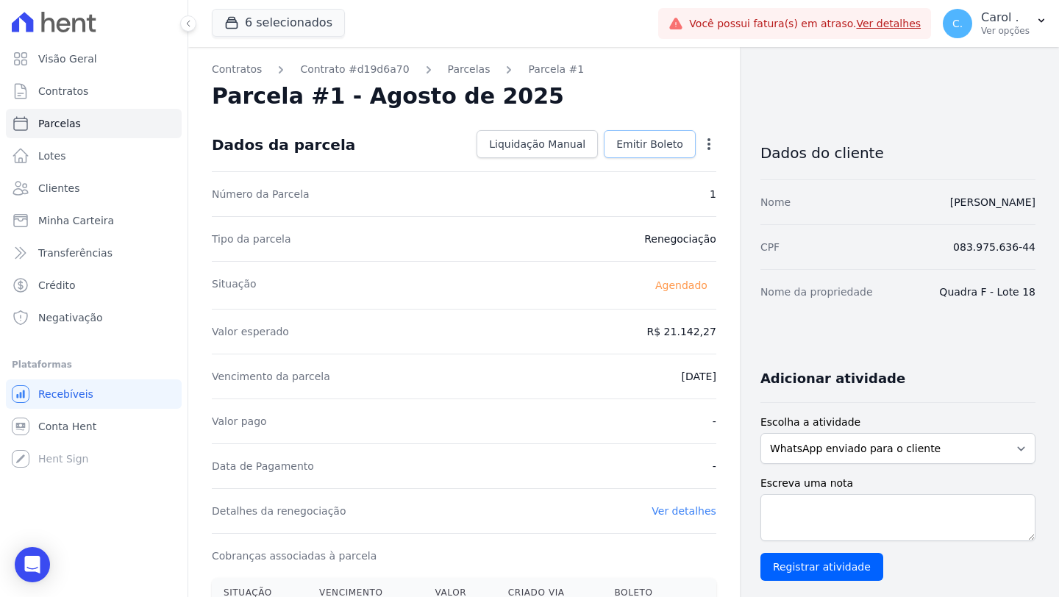
click at [632, 139] on span "Emitir Boleto" at bounding box center [649, 144] width 67 height 15
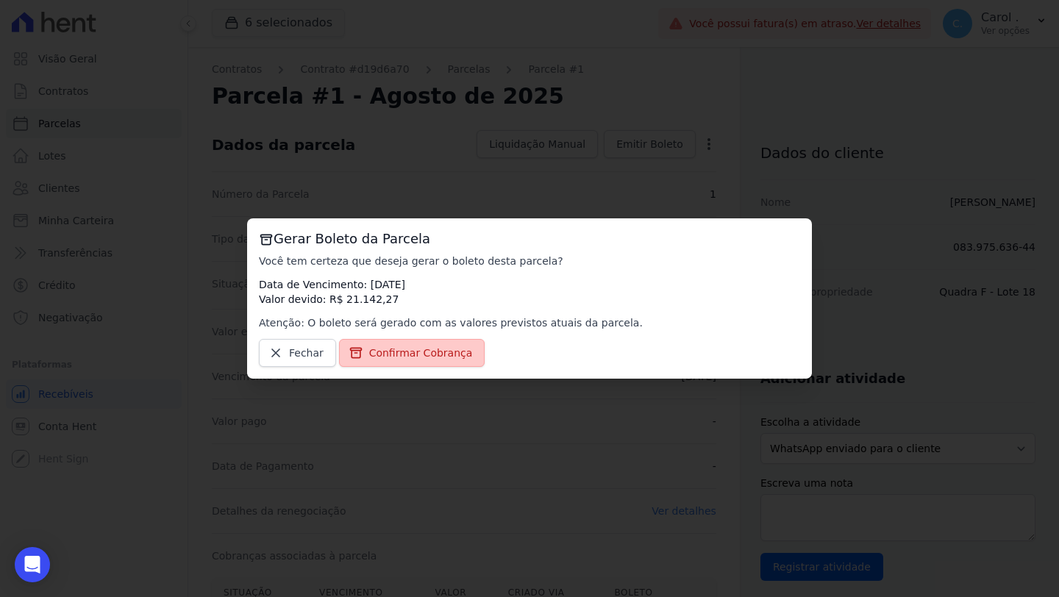
click at [392, 355] on span "Confirmar Cobrança" at bounding box center [421, 353] width 104 height 15
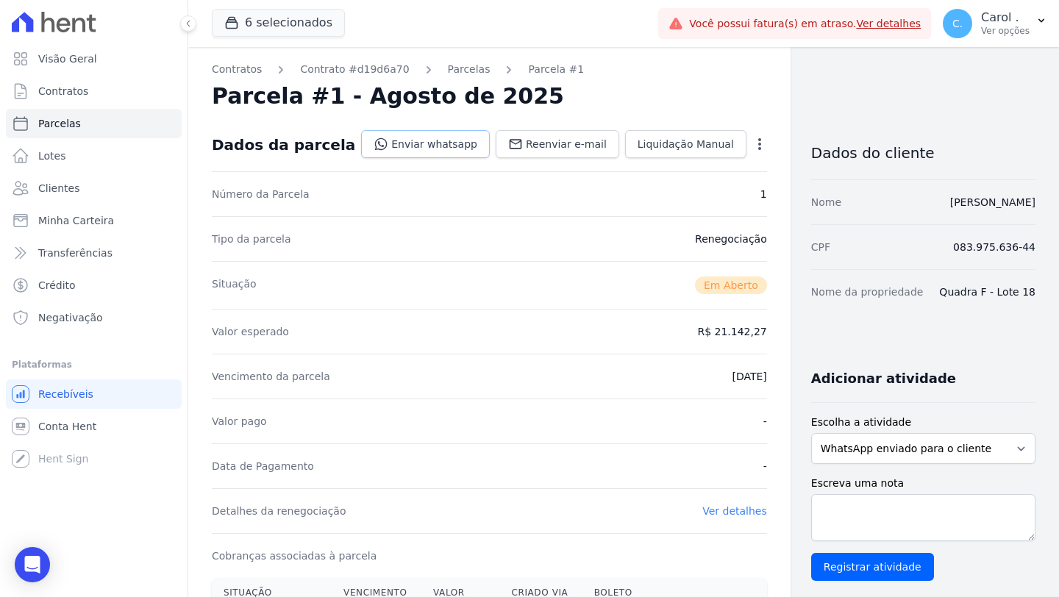
click at [407, 141] on link "Enviar whatsapp" at bounding box center [425, 144] width 129 height 28
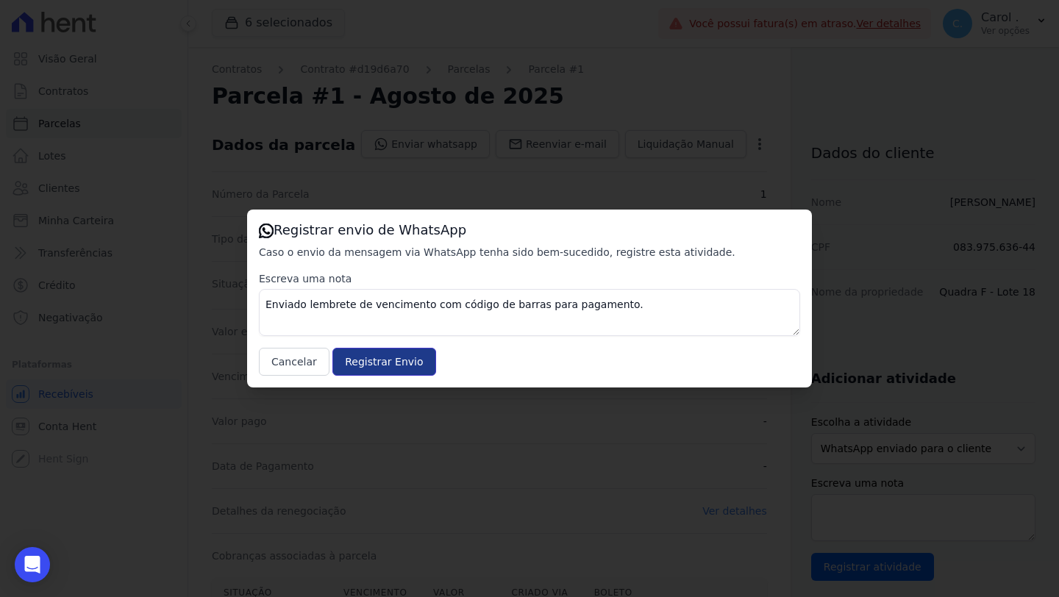
click at [357, 363] on input "Registrar Envio" at bounding box center [383, 362] width 103 height 28
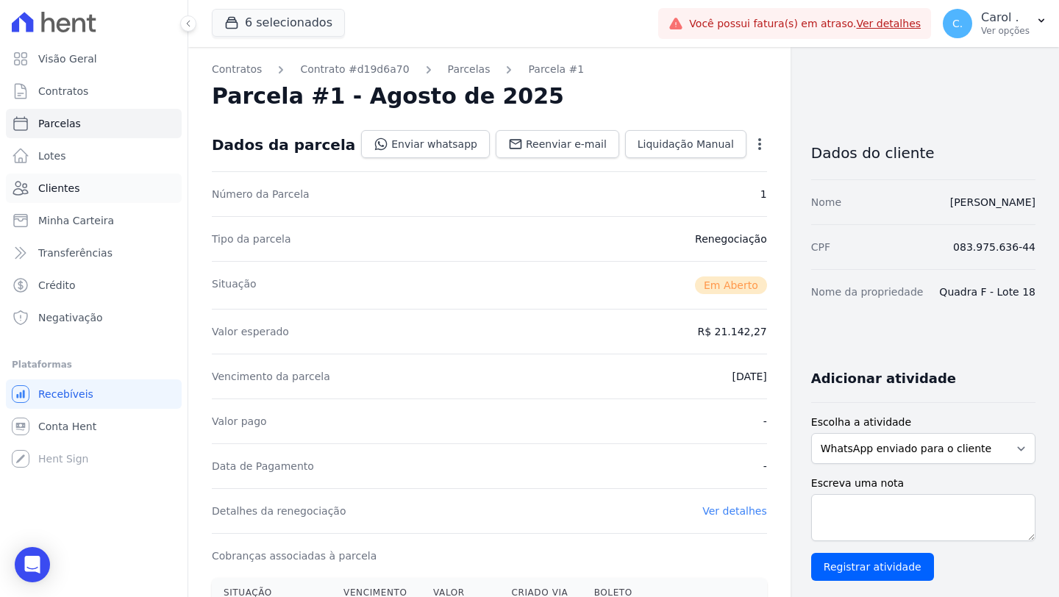
click at [72, 192] on span "Clientes" at bounding box center [58, 188] width 41 height 15
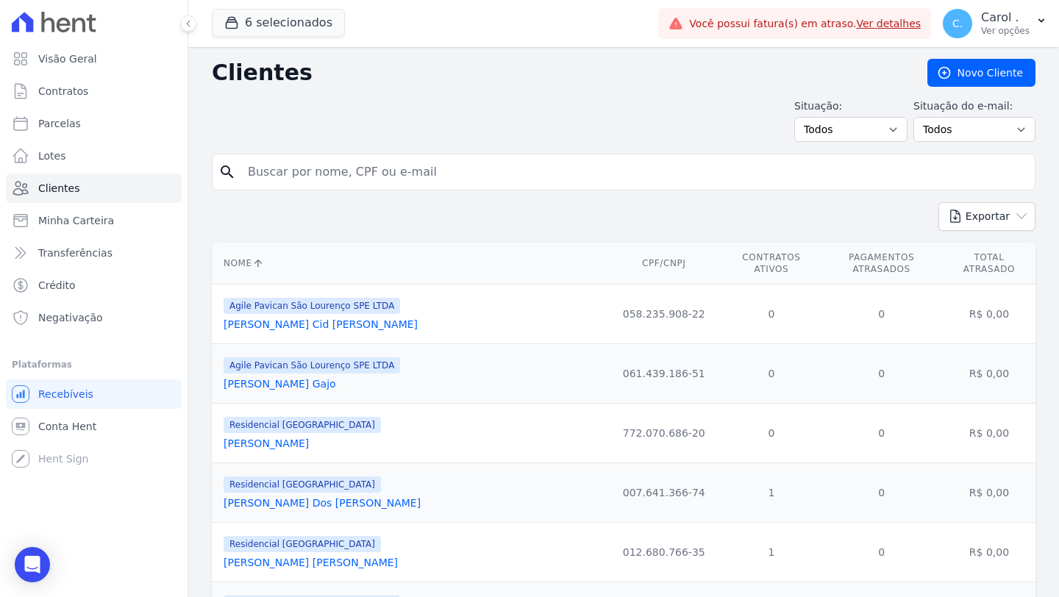
click at [298, 178] on input "search" at bounding box center [634, 171] width 790 height 29
type input "gaspar"
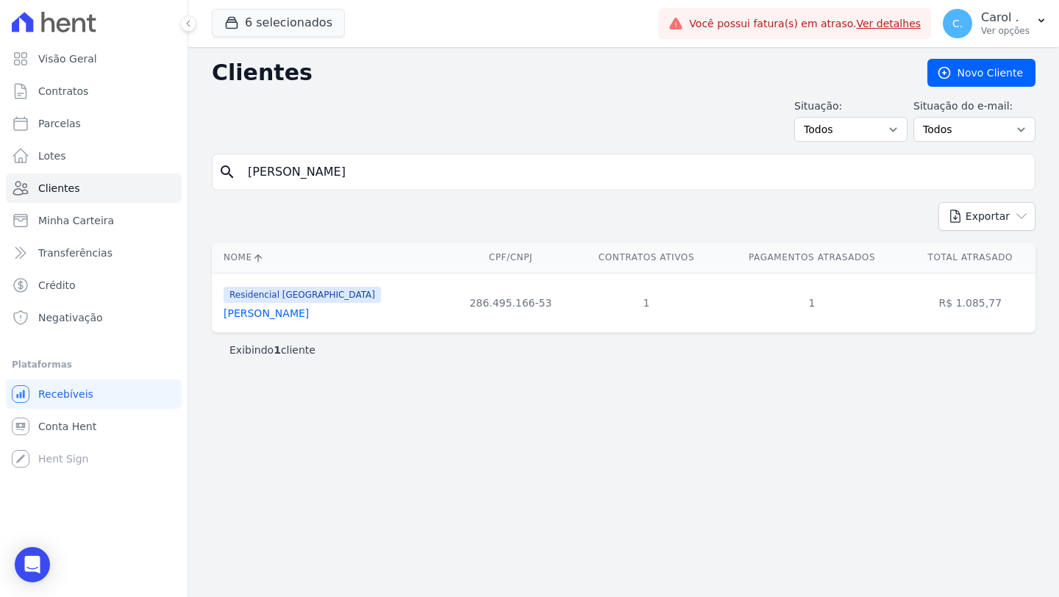
click at [271, 315] on link "[PERSON_NAME]" at bounding box center [265, 313] width 85 height 12
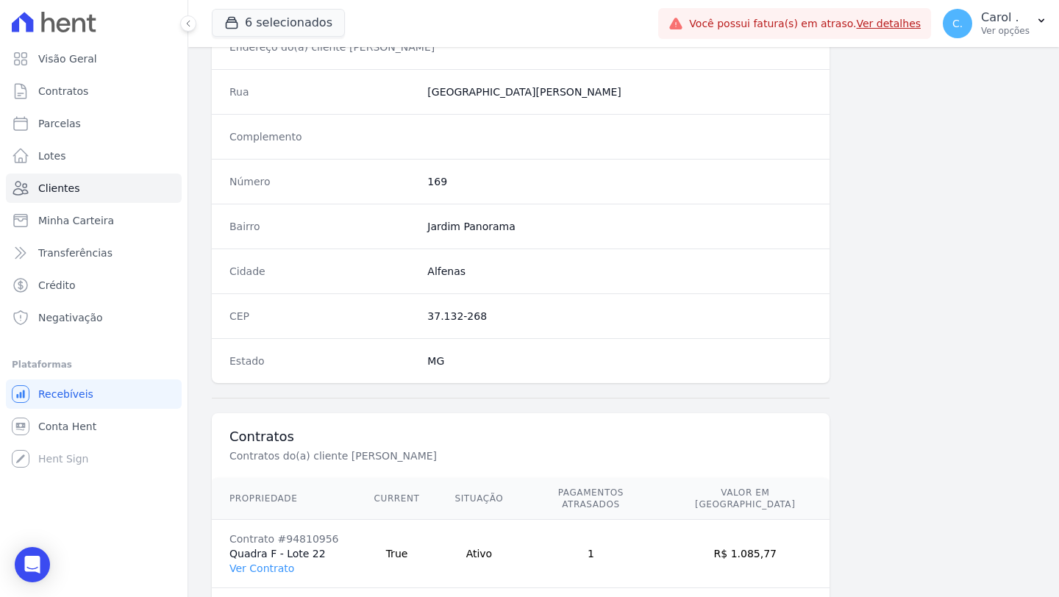
scroll to position [778, 0]
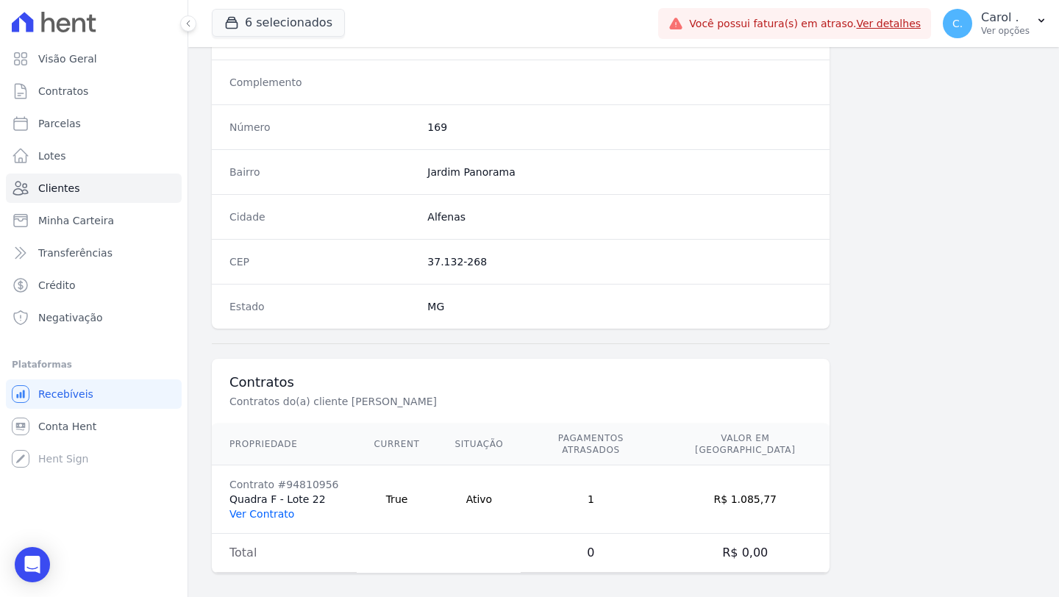
click at [284, 508] on link "Ver Contrato" at bounding box center [261, 514] width 65 height 12
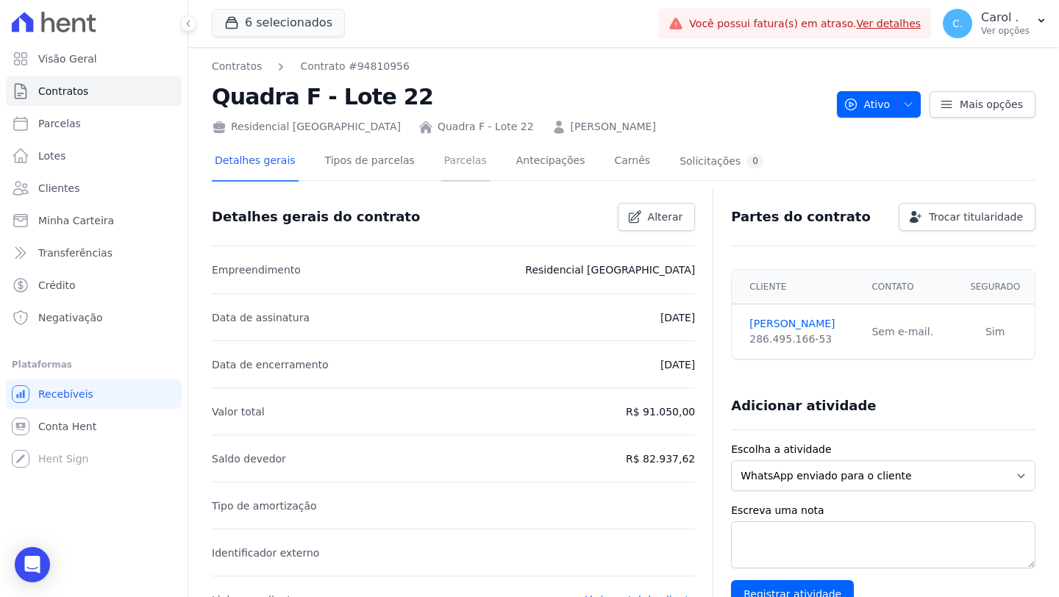
click at [465, 154] on link "Parcelas" at bounding box center [465, 162] width 49 height 39
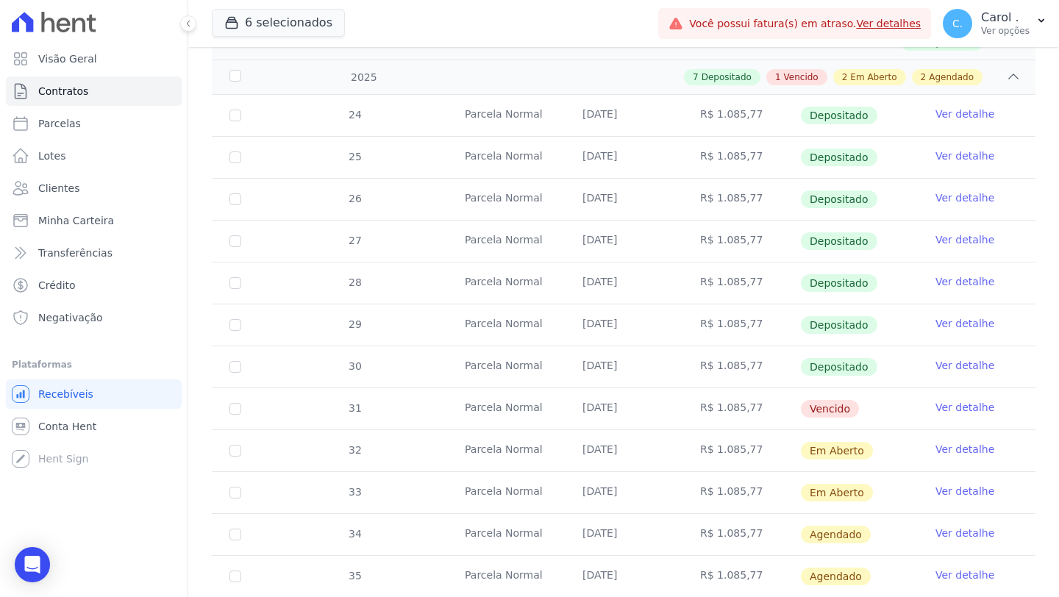
scroll to position [321, 0]
click at [937, 404] on link "Ver detalhe" at bounding box center [964, 405] width 59 height 15
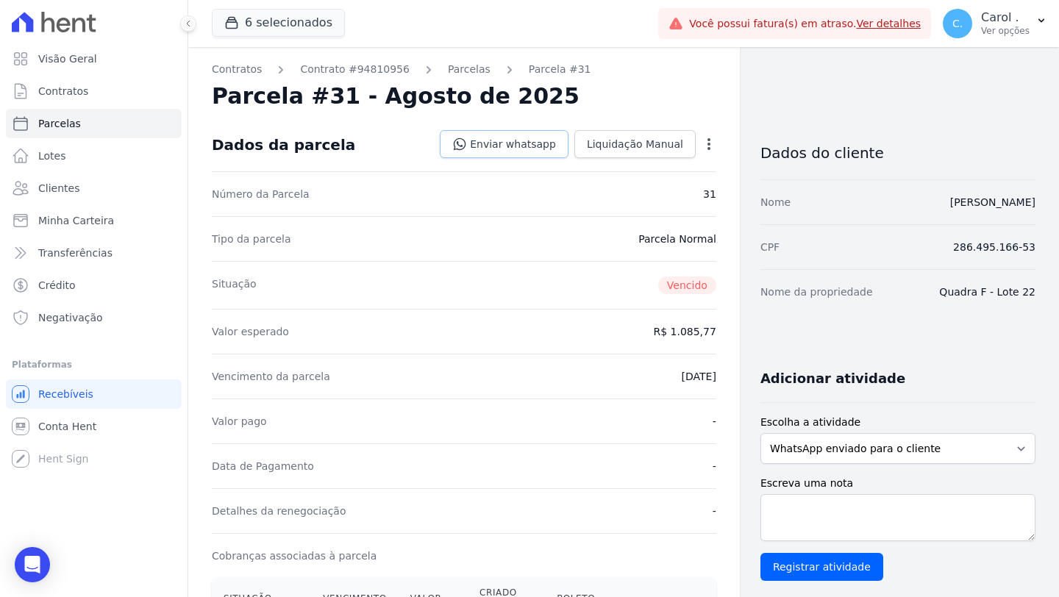
click at [531, 149] on link "Enviar whatsapp" at bounding box center [504, 144] width 129 height 28
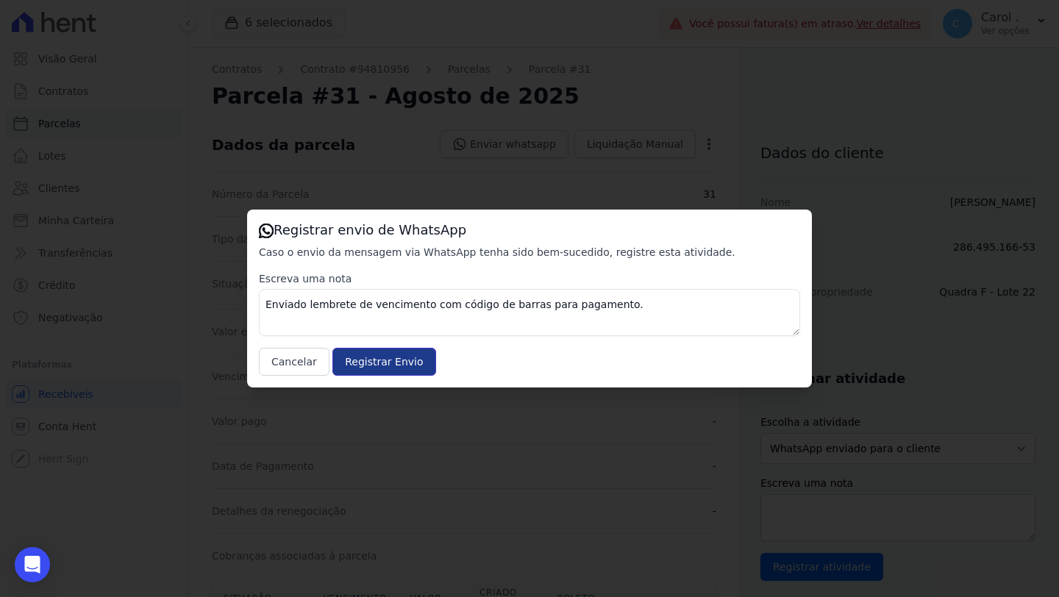
click at [371, 365] on input "Registrar Envio" at bounding box center [383, 362] width 103 height 28
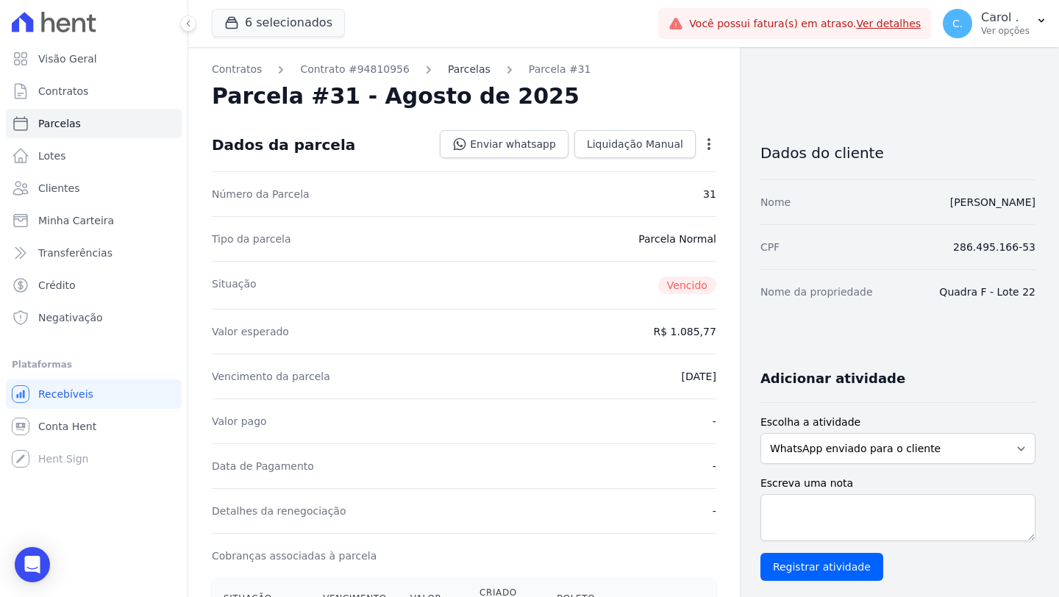
click at [467, 67] on link "Parcelas" at bounding box center [469, 69] width 43 height 15
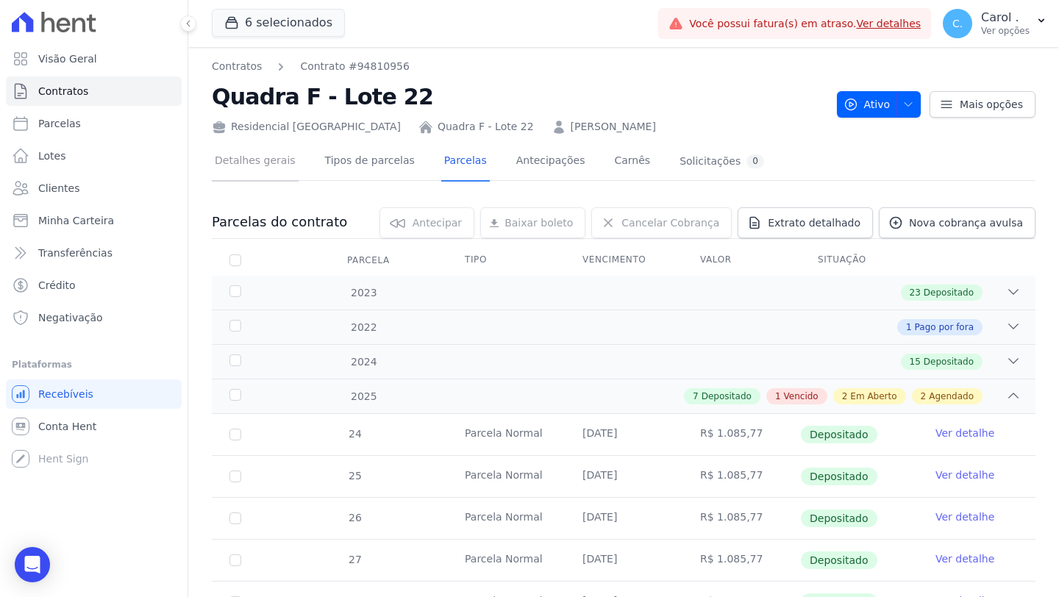
click at [286, 159] on link "Detalhes gerais" at bounding box center [255, 162] width 87 height 39
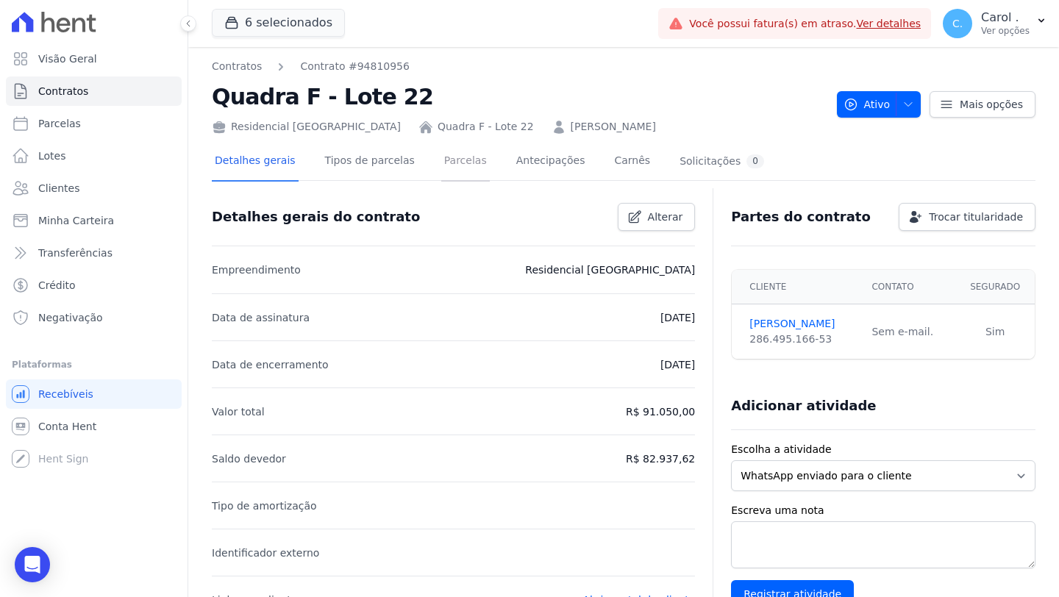
click at [462, 160] on link "Parcelas" at bounding box center [465, 162] width 49 height 39
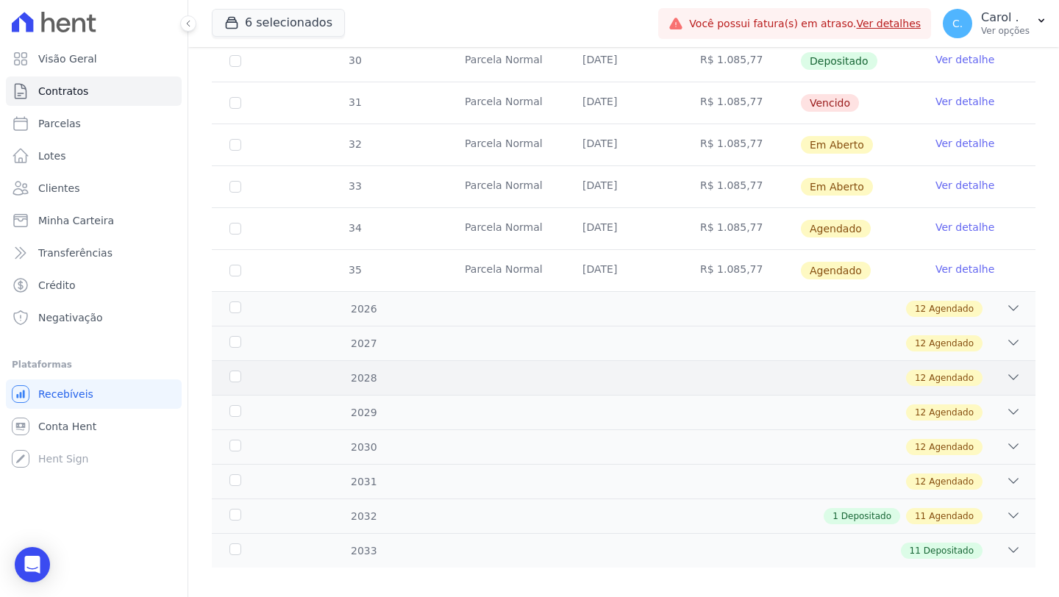
scroll to position [626, 0]
click at [1009, 541] on icon at bounding box center [1013, 548] width 15 height 15
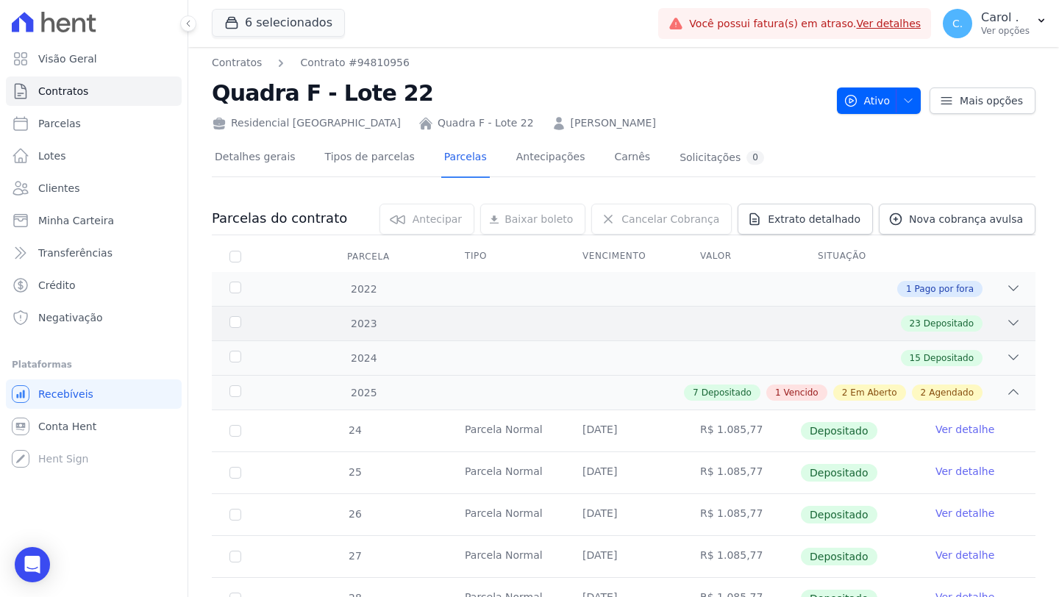
scroll to position [0, 0]
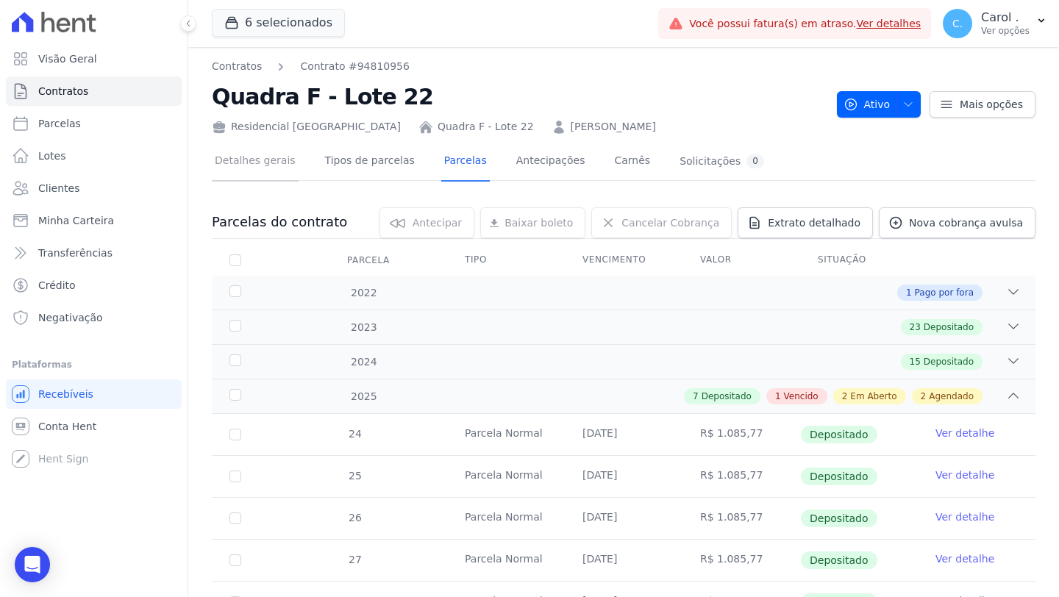
click at [285, 174] on link "Detalhes gerais" at bounding box center [255, 162] width 87 height 39
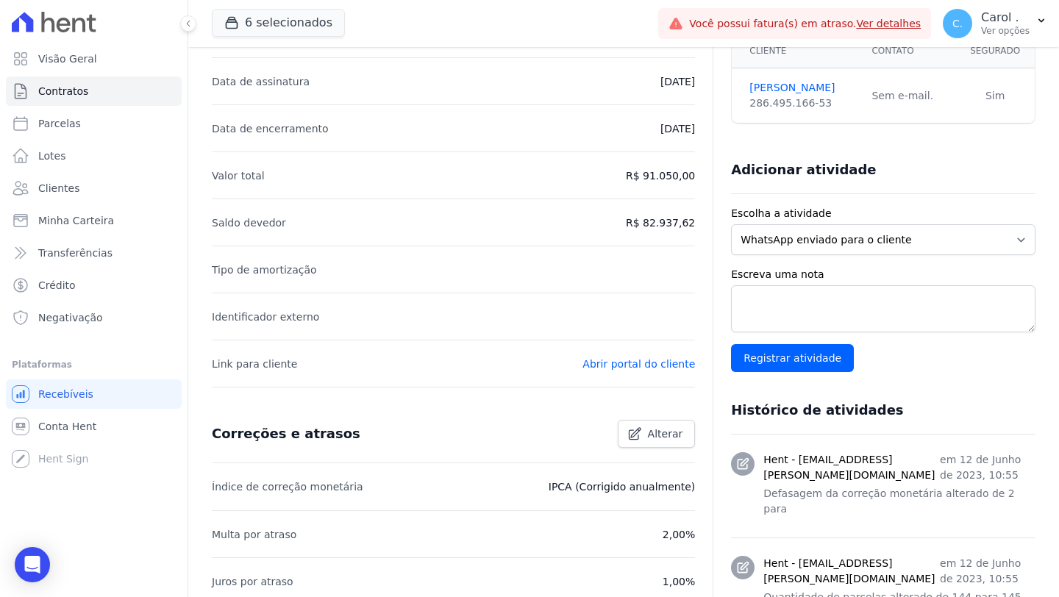
scroll to position [241, 0]
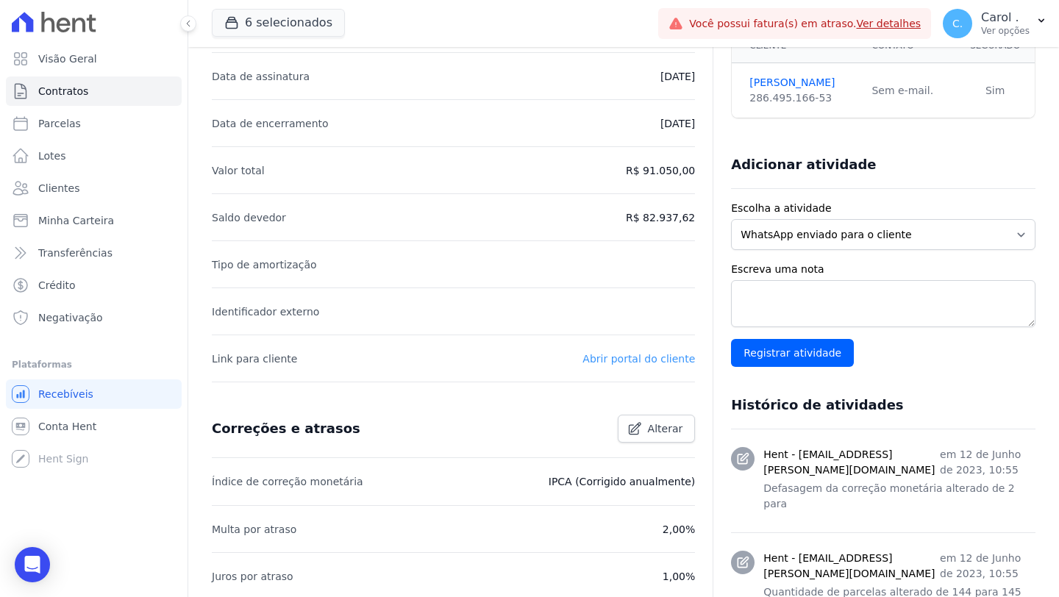
click at [601, 354] on link "Abrir portal do cliente" at bounding box center [638, 359] width 112 height 12
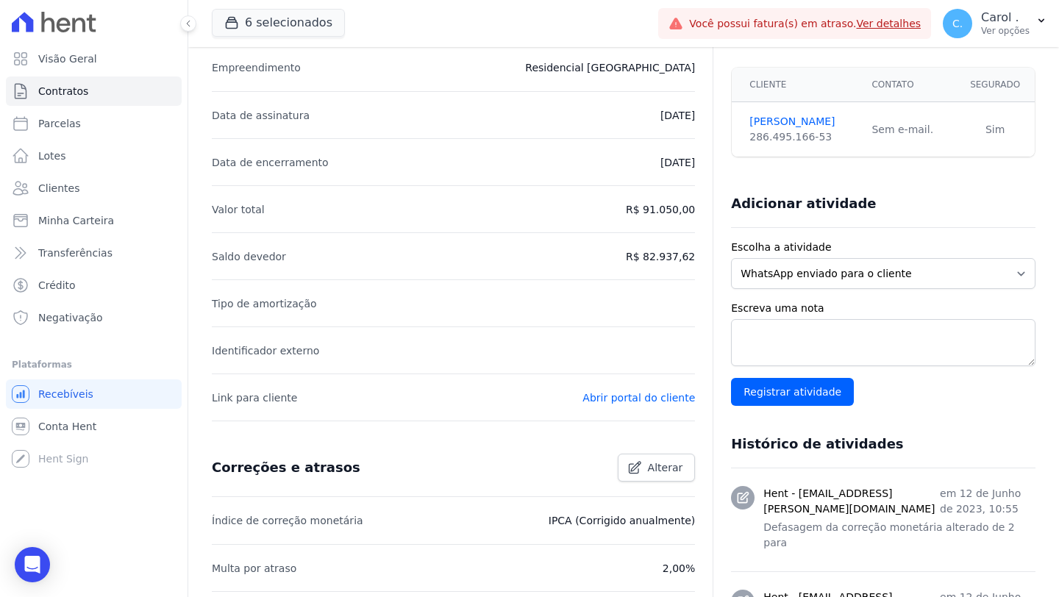
scroll to position [125, 0]
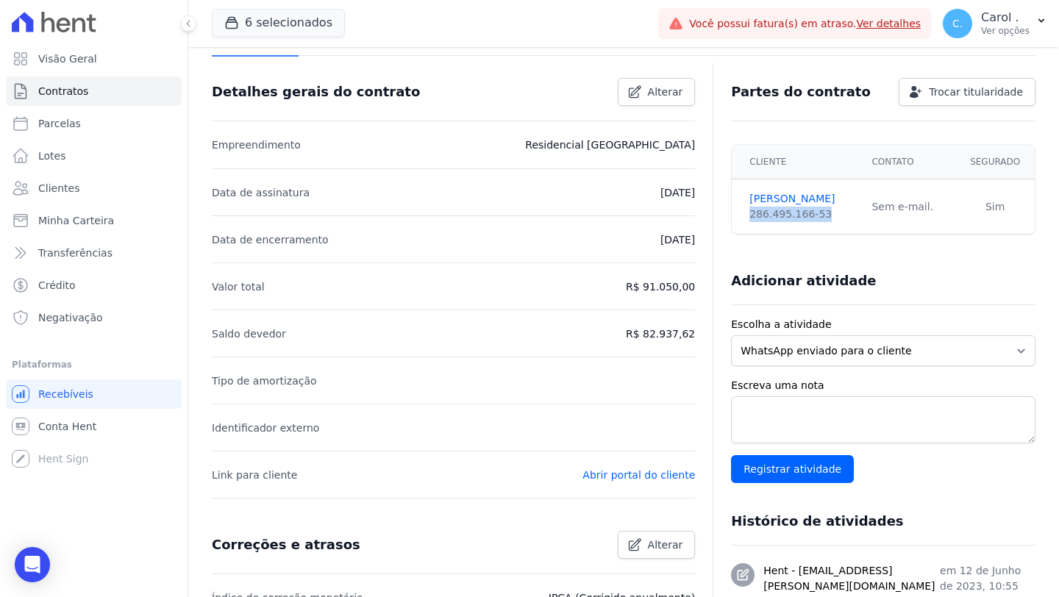
drag, startPoint x: 820, startPoint y: 212, endPoint x: 742, endPoint y: 216, distance: 77.3
click at [749, 216] on div "286.495.166-53" at bounding box center [801, 214] width 104 height 15
copy div "286.495.166-53"
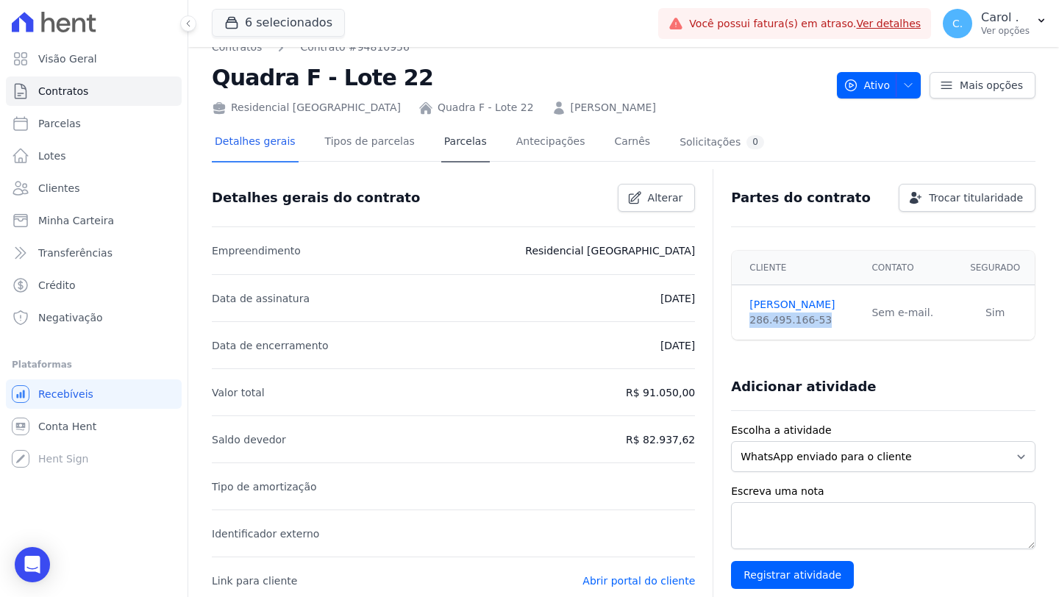
scroll to position [0, 0]
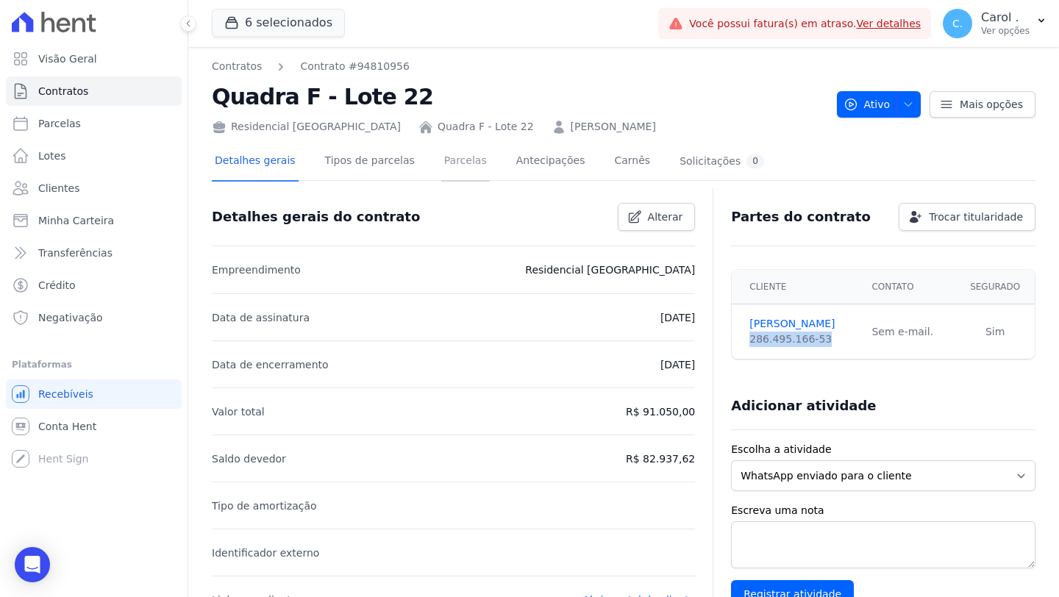
click at [443, 160] on link "Parcelas" at bounding box center [465, 162] width 49 height 39
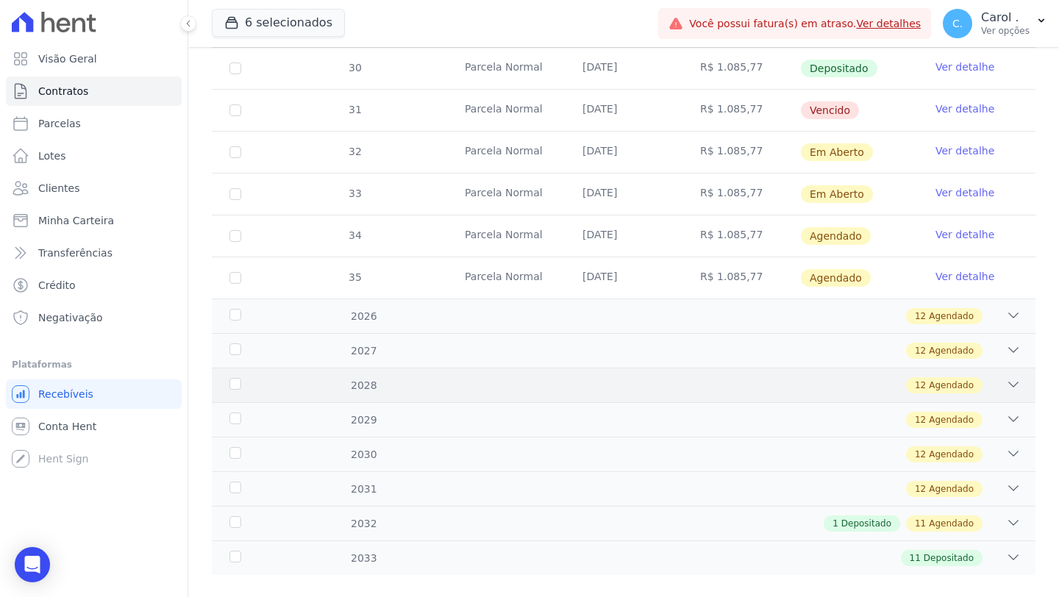
scroll to position [681, 0]
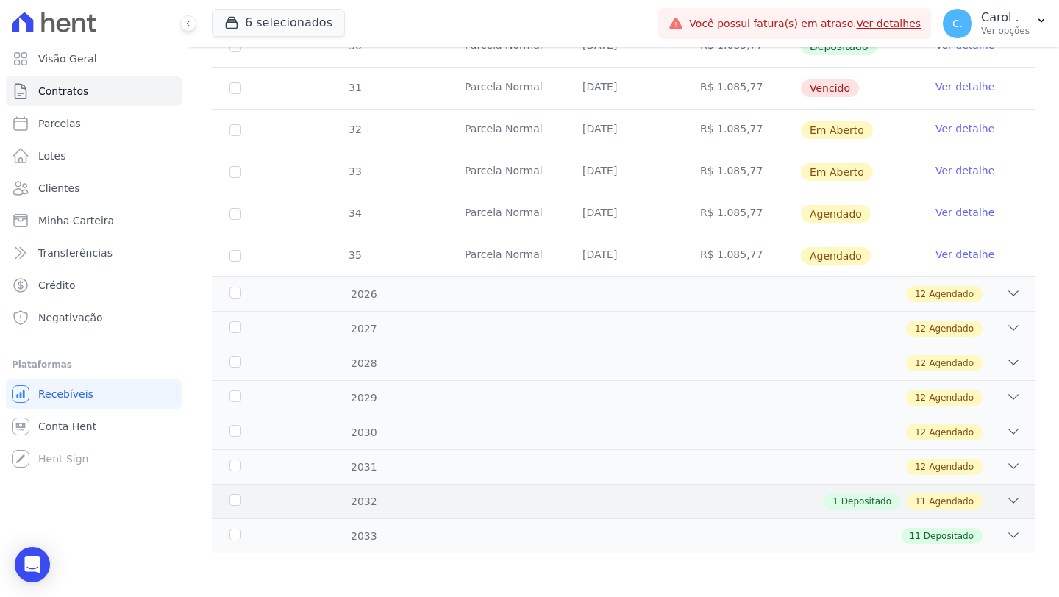
drag, startPoint x: 1000, startPoint y: 490, endPoint x: 985, endPoint y: 483, distance: 16.8
click at [1000, 490] on div "2032 1 Depositado 11 Agendado" at bounding box center [623, 501] width 823 height 35
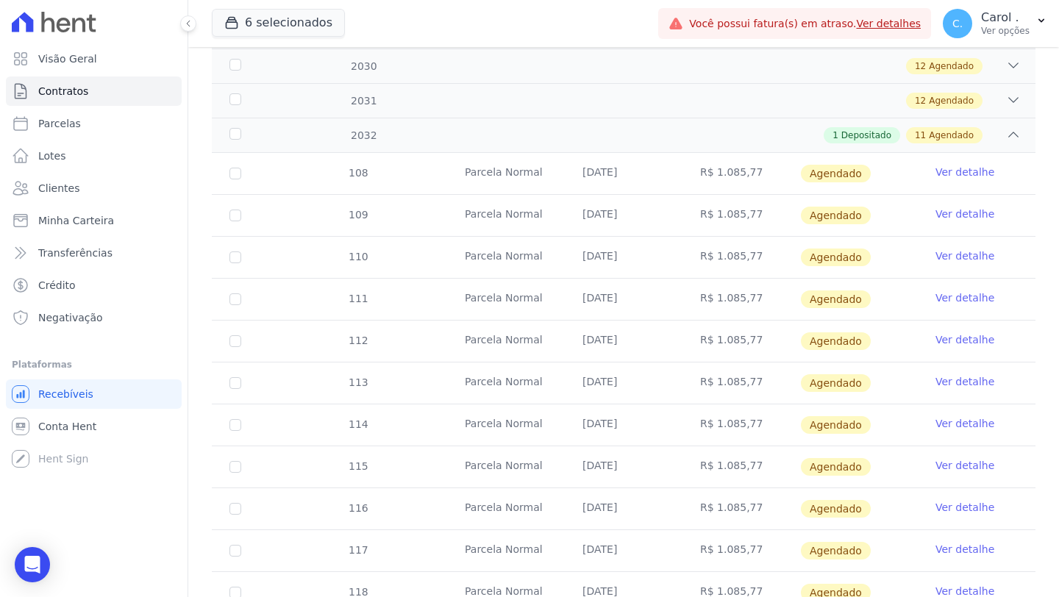
scroll to position [1184, 0]
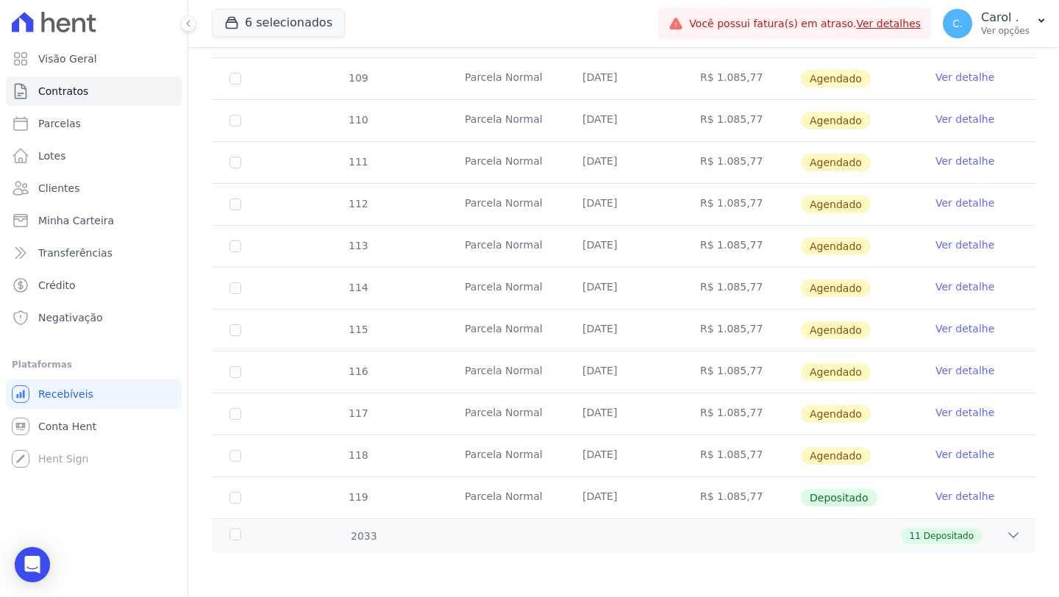
click at [970, 450] on link "Ver detalhe" at bounding box center [964, 454] width 59 height 15
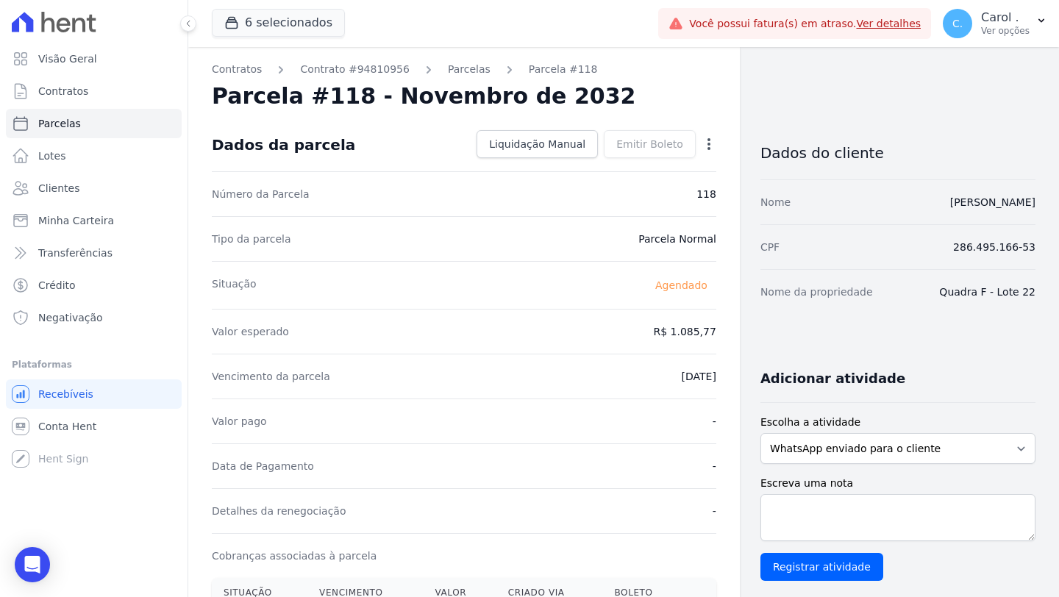
click at [701, 148] on icon "button" at bounding box center [708, 144] width 15 height 15
click at [641, 185] on link "Antecipar" at bounding box center [645, 190] width 129 height 26
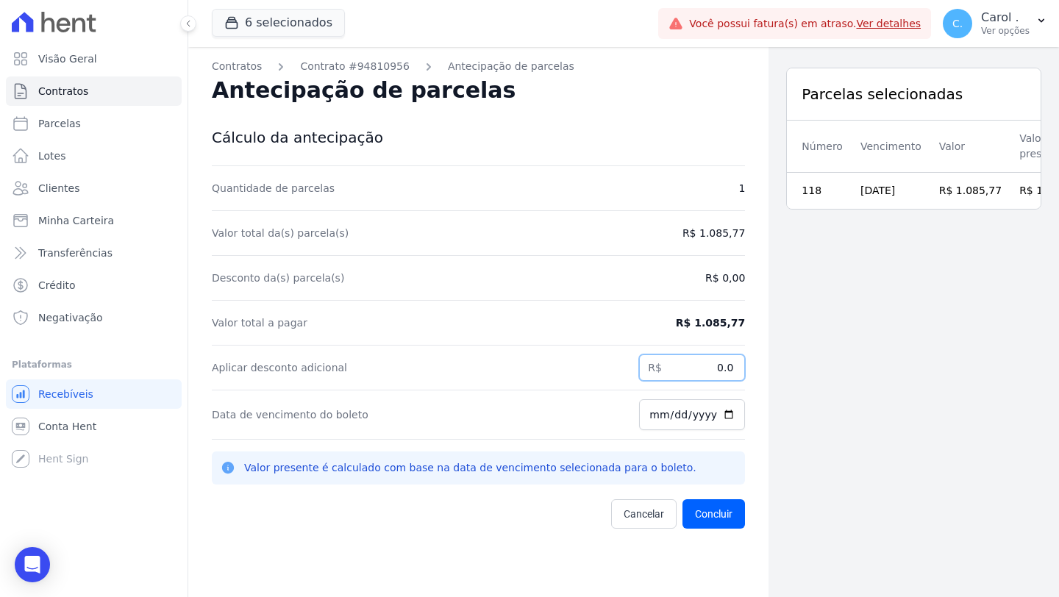
drag, startPoint x: 694, startPoint y: 370, endPoint x: 769, endPoint y: 365, distance: 75.2
click at [769, 365] on div "Contratos Contrato #94810956 Antecipação de parcelas Antecipação de parcelas Cá…" at bounding box center [623, 345] width 870 height 597
type input "691.33"
click at [815, 443] on div "Parcelas selecionadas Número Vencimento Valor Valor presente 118 10/11/2032 R$ …" at bounding box center [913, 345] width 290 height 597
click at [721, 413] on input "[DATE]" at bounding box center [692, 414] width 106 height 31
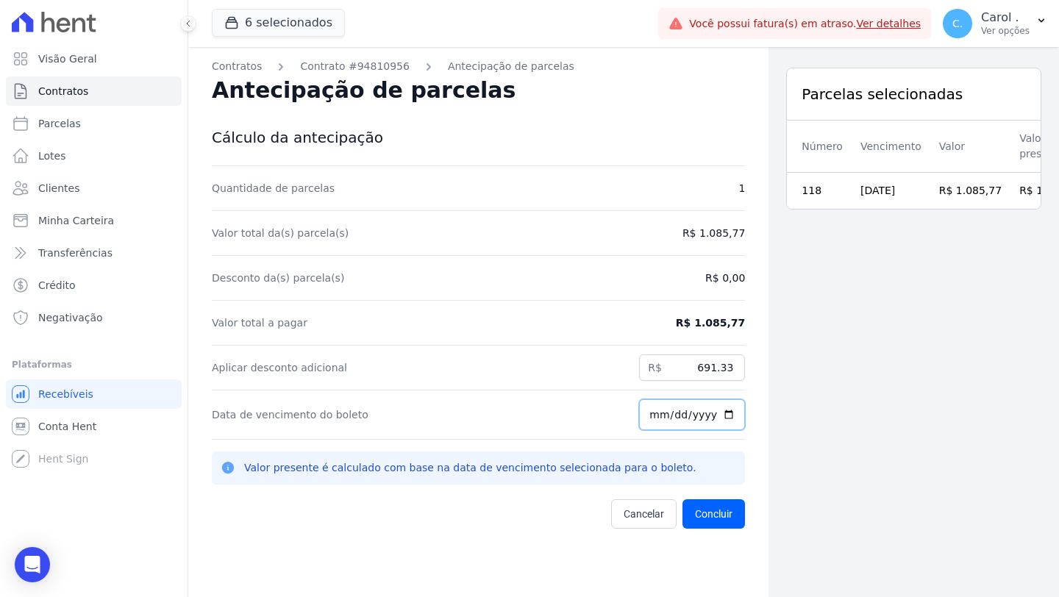
type input "2025-08-12"
click at [795, 414] on div "Parcelas selecionadas Número Vencimento Valor Valor presente 118 10/11/2032 R$ …" at bounding box center [913, 345] width 290 height 597
click at [708, 515] on button "Concluir" at bounding box center [713, 513] width 62 height 29
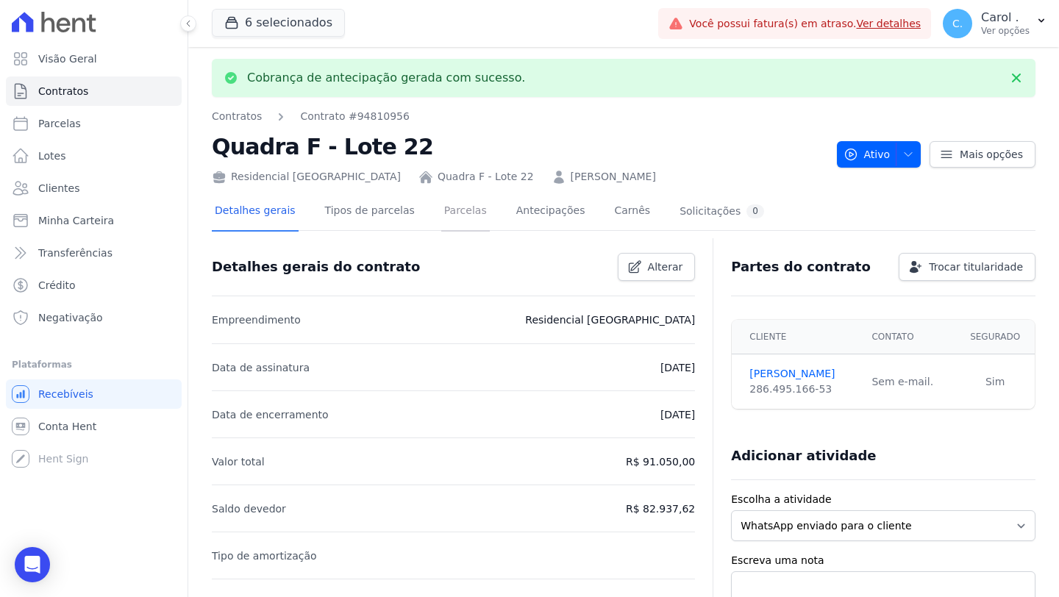
click at [467, 214] on link "Parcelas" at bounding box center [465, 212] width 49 height 39
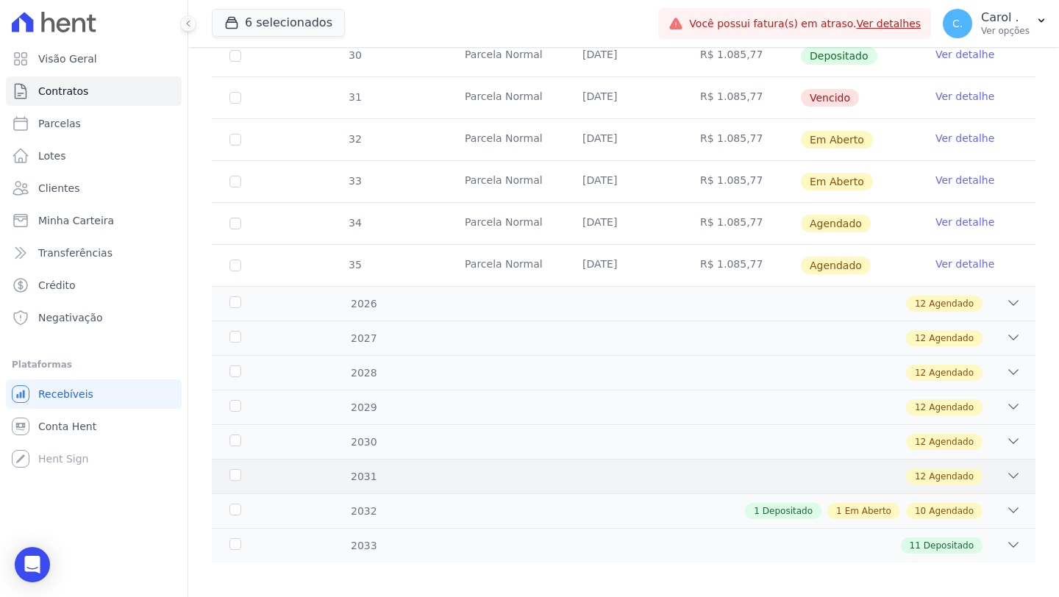
scroll to position [640, 0]
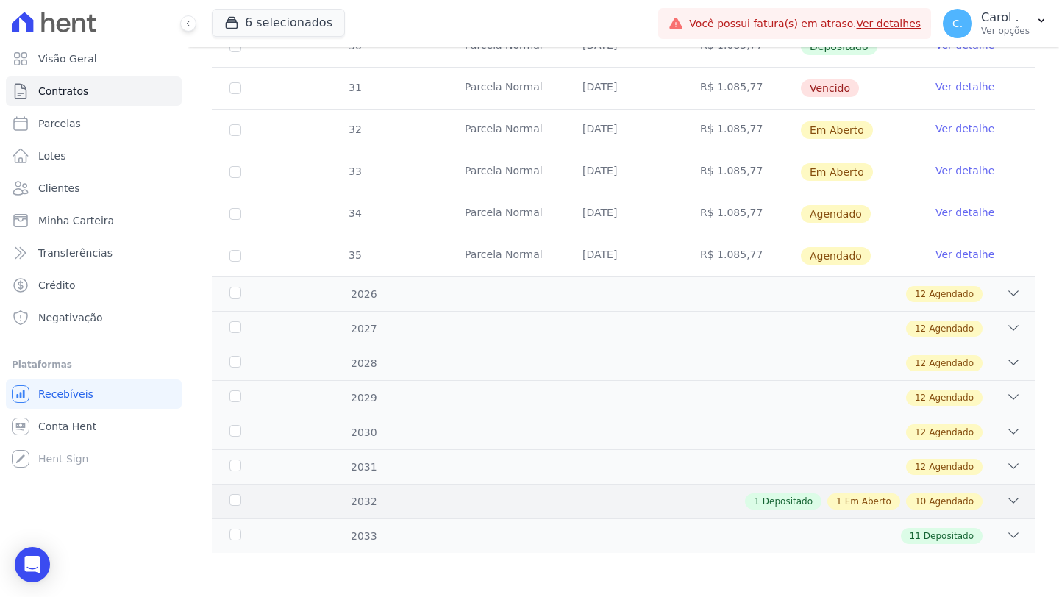
click at [1006, 496] on icon at bounding box center [1013, 500] width 15 height 15
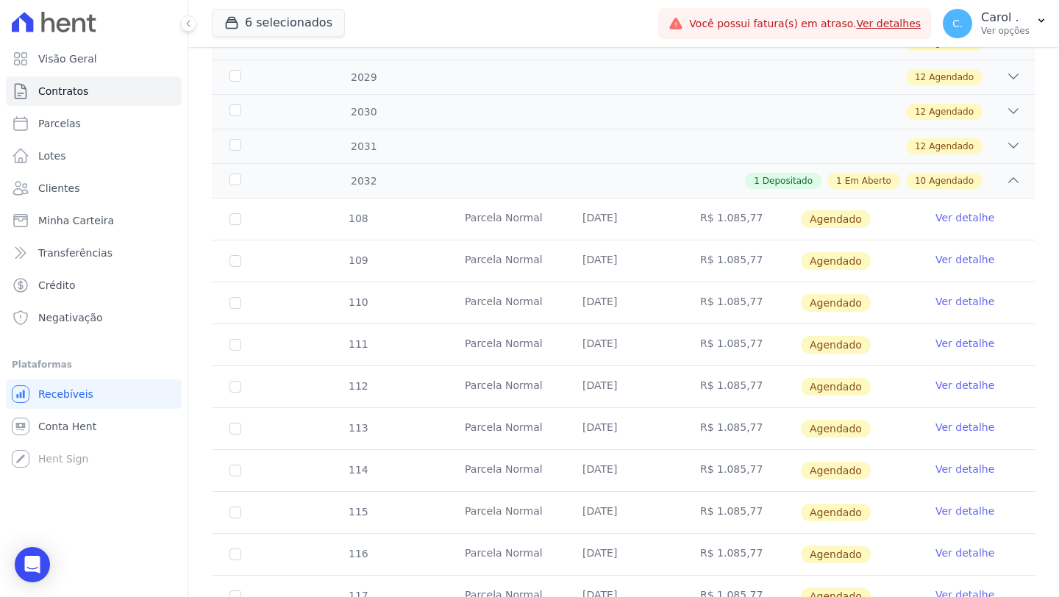
scroll to position [1142, 0]
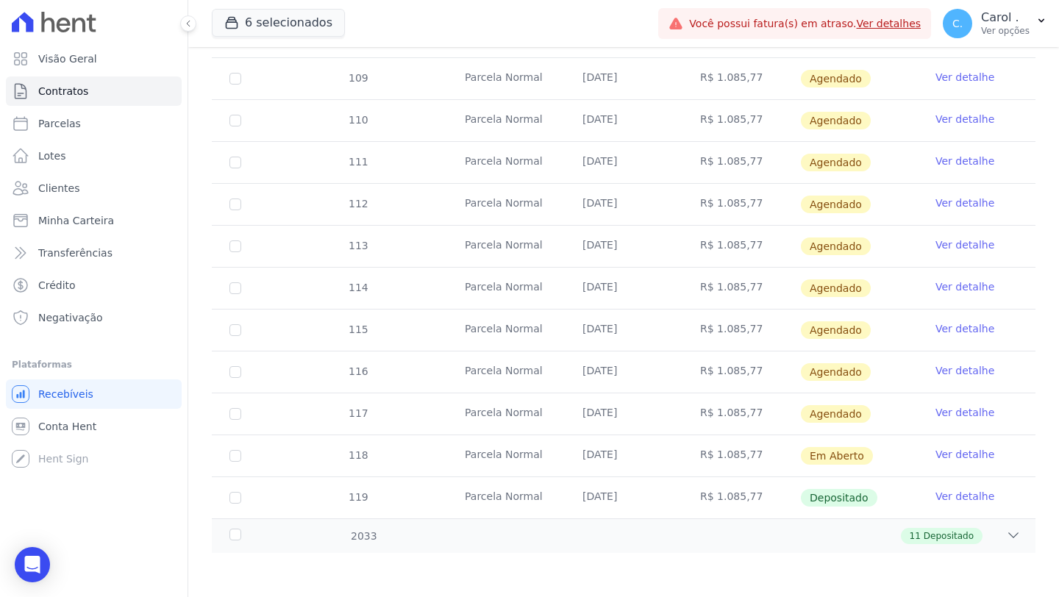
click at [959, 455] on link "Ver detalhe" at bounding box center [964, 454] width 59 height 15
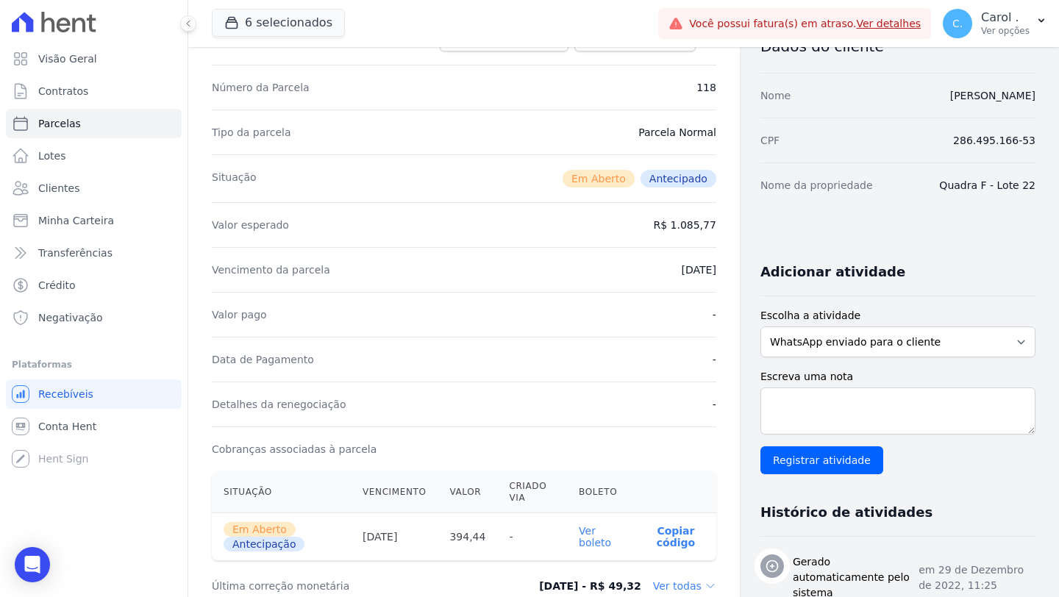
scroll to position [126, 0]
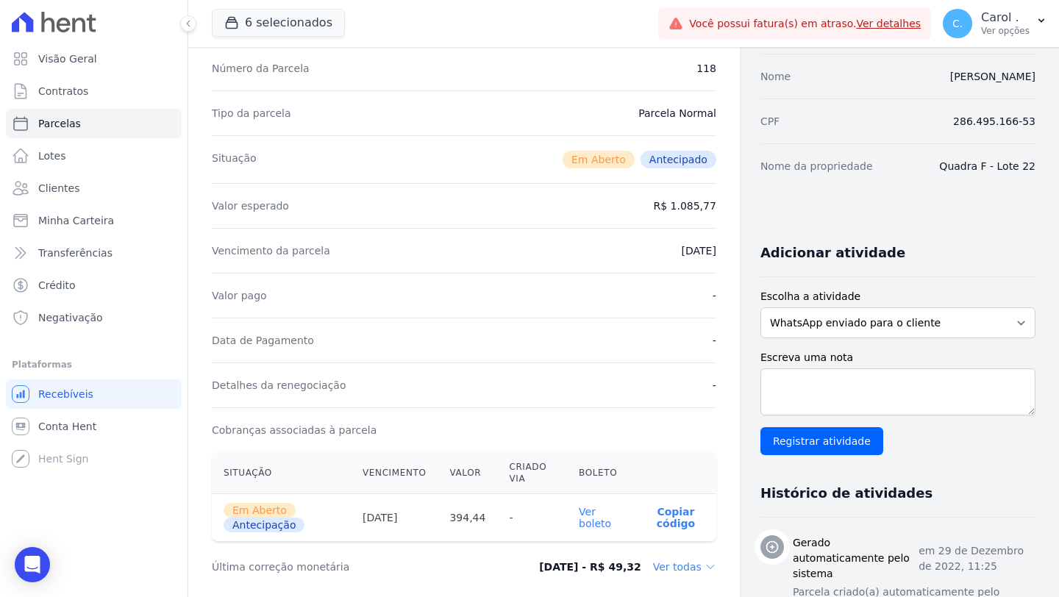
click at [589, 523] on link "Ver boleto" at bounding box center [595, 518] width 32 height 24
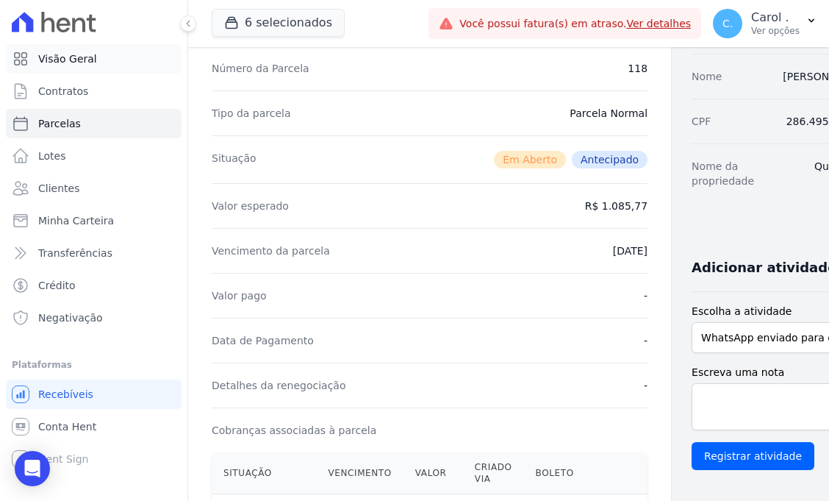
click at [131, 68] on link "Visão Geral" at bounding box center [94, 58] width 176 height 29
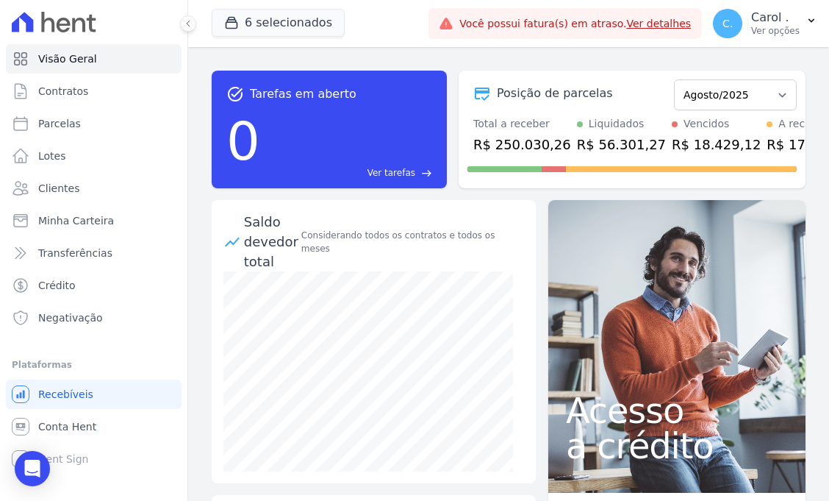
click at [646, 27] on link "Ver detalhes" at bounding box center [658, 24] width 65 height 12
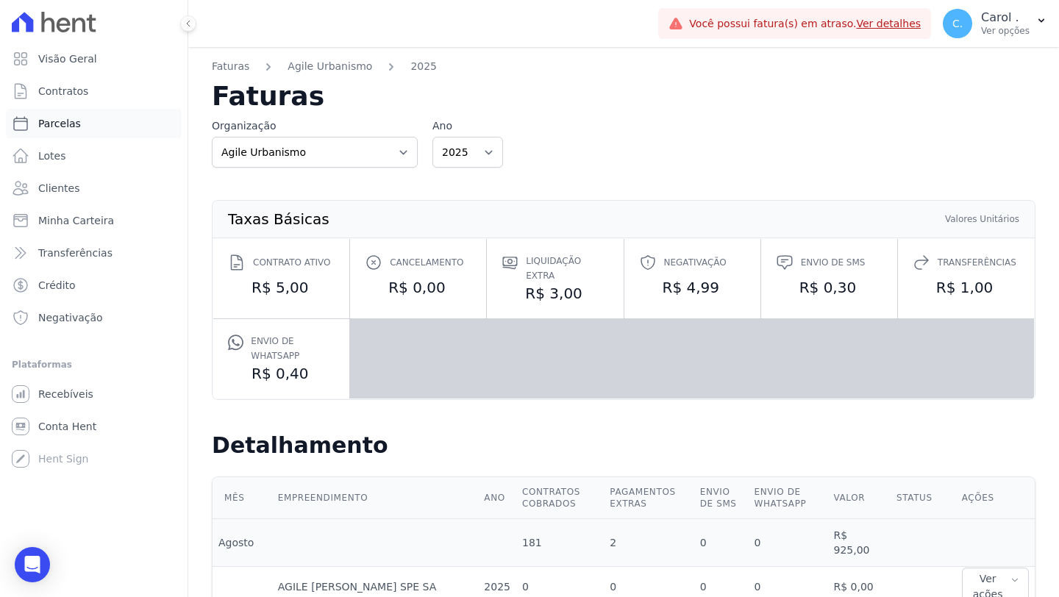
click at [113, 111] on link "Parcelas" at bounding box center [94, 123] width 176 height 29
select select
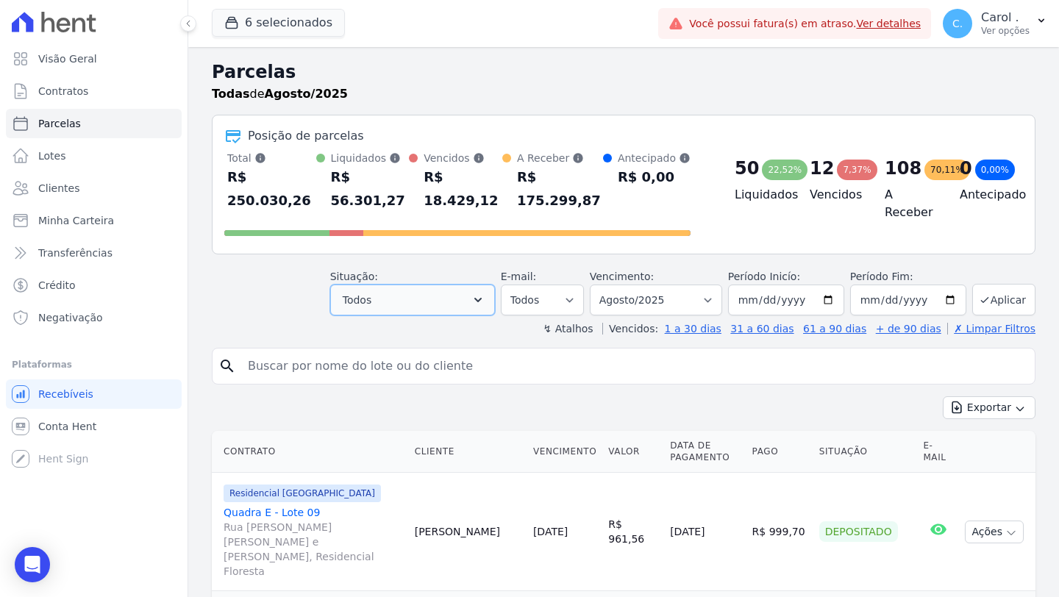
click at [473, 307] on button "Todos" at bounding box center [412, 299] width 165 height 31
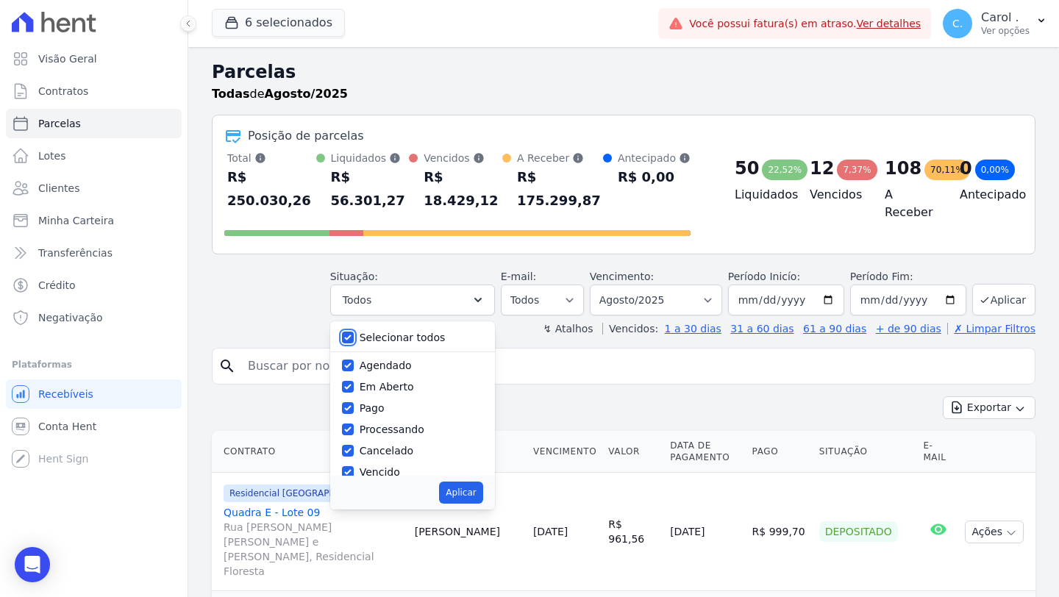
click at [346, 335] on input "Selecionar todos" at bounding box center [348, 338] width 12 height 12
checkbox input "false"
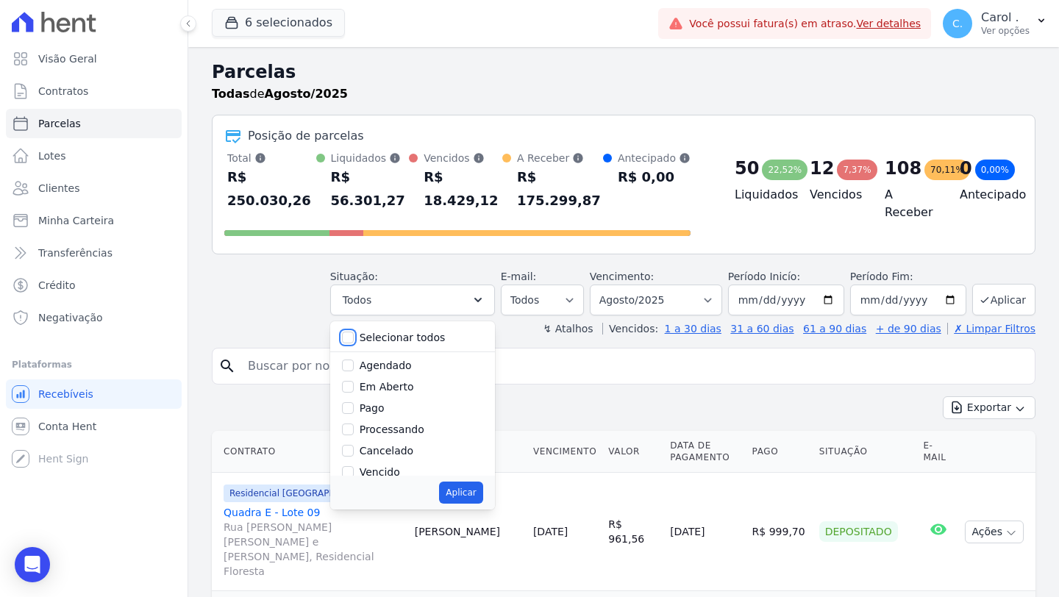
checkbox input "false"
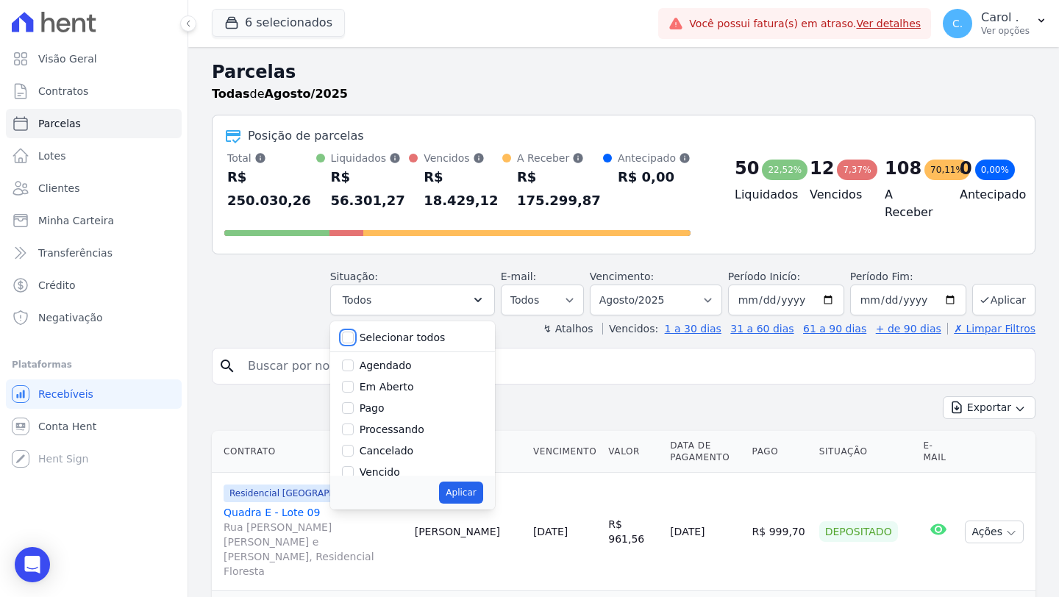
checkbox input "false"
click at [348, 469] on input "Vencido" at bounding box center [348, 472] width 12 height 12
checkbox input "true"
click at [446, 495] on button "Aplicar" at bounding box center [460, 492] width 43 height 22
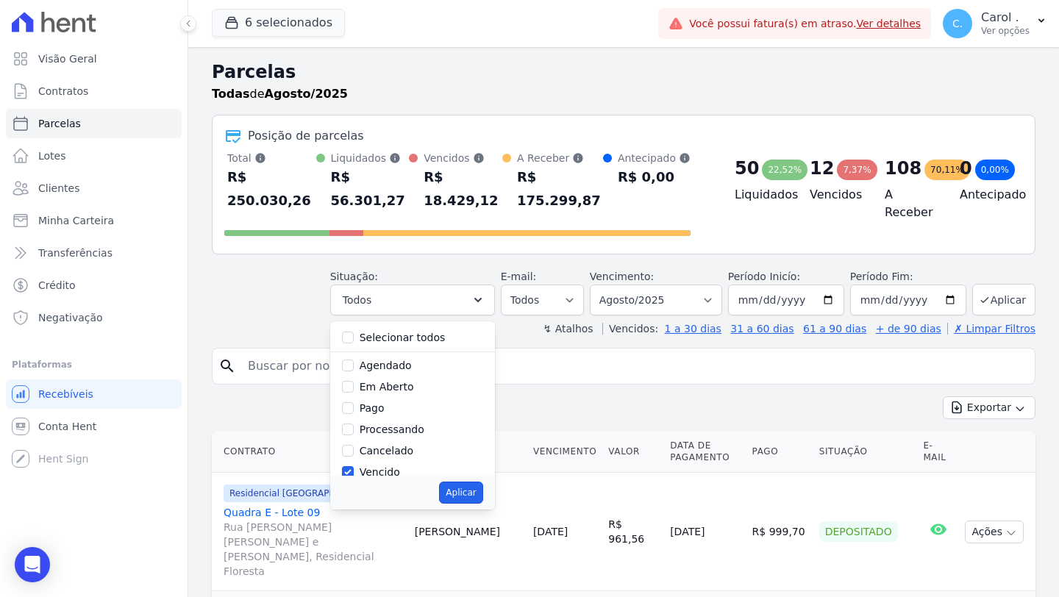
select select "overdue"
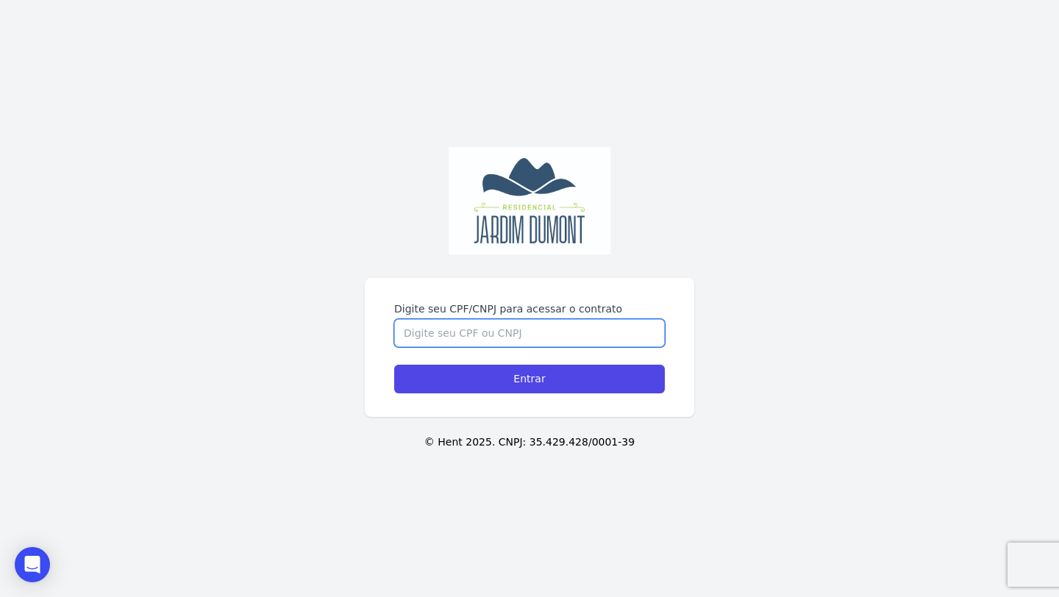
click at [455, 324] on input "Digite seu CPF/CNPJ para acessar o contrato" at bounding box center [529, 333] width 271 height 28
paste input "286.495.166-53"
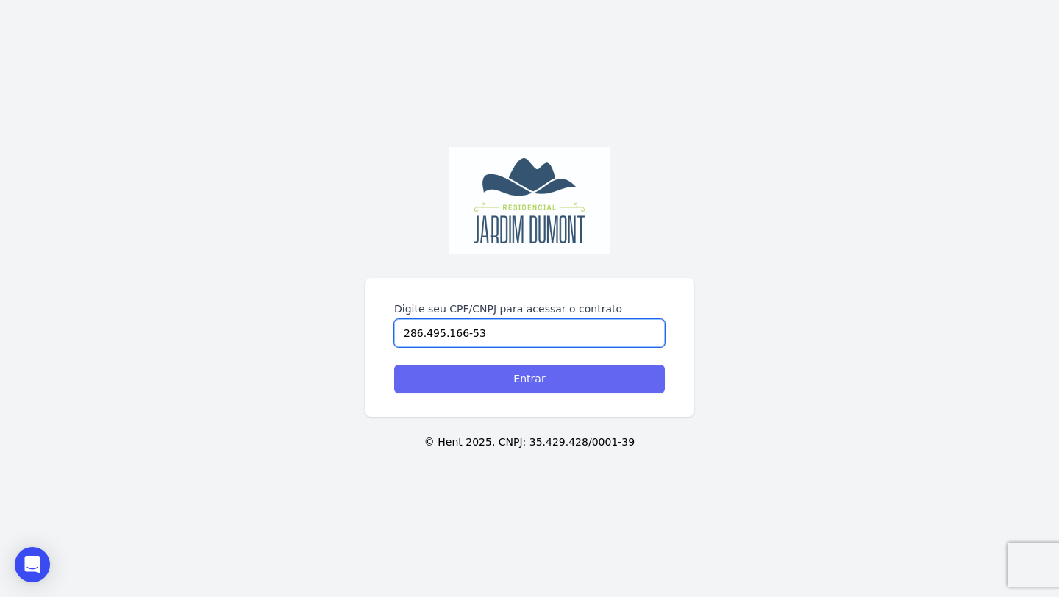
type input "286.495.166-53"
click at [451, 376] on input "Entrar" at bounding box center [529, 379] width 271 height 29
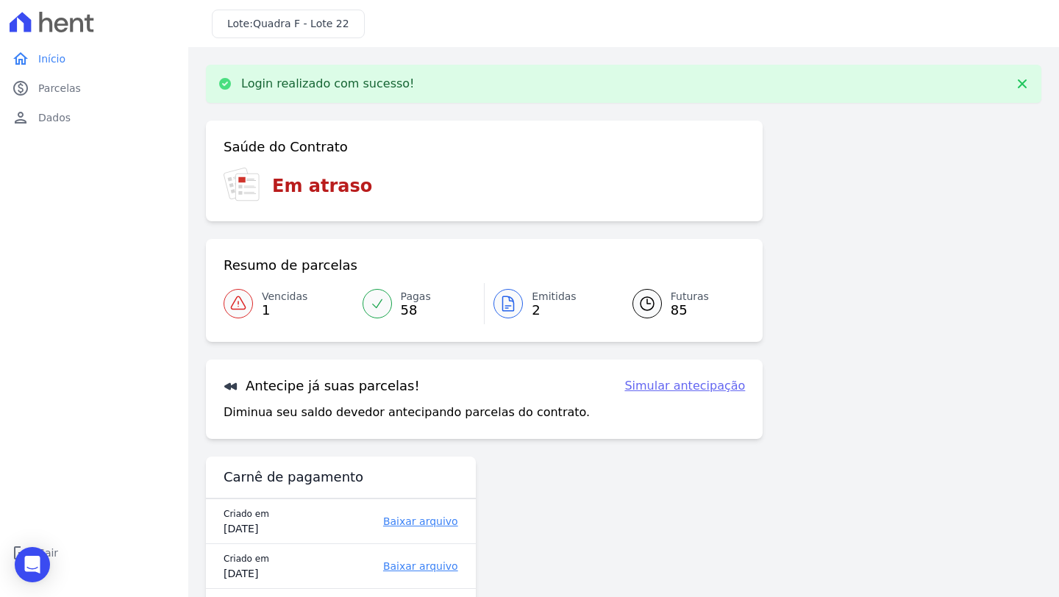
click at [418, 304] on span "58" at bounding box center [416, 310] width 30 height 12
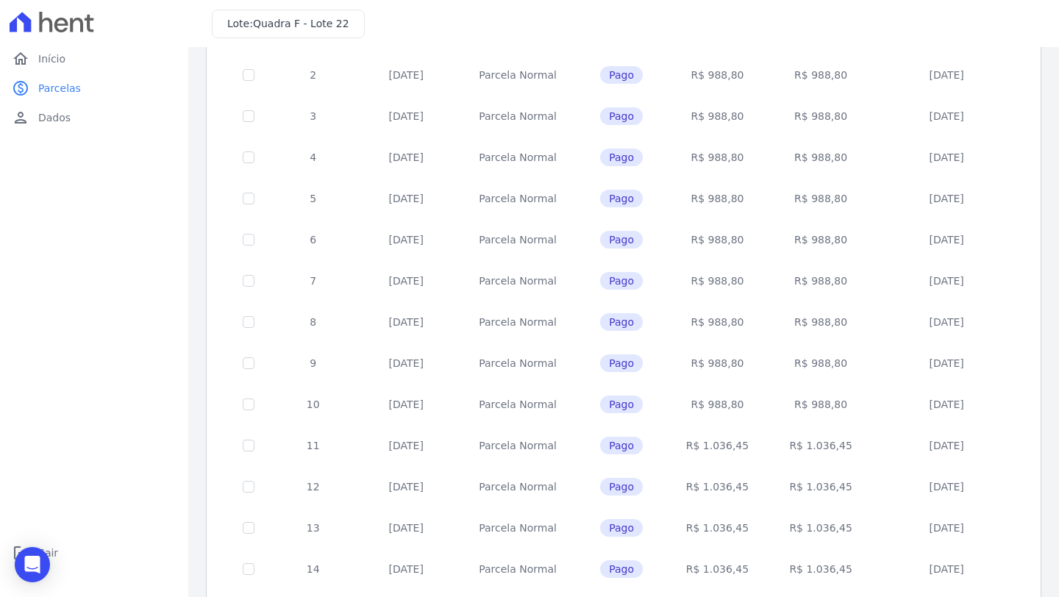
scroll to position [512, 0]
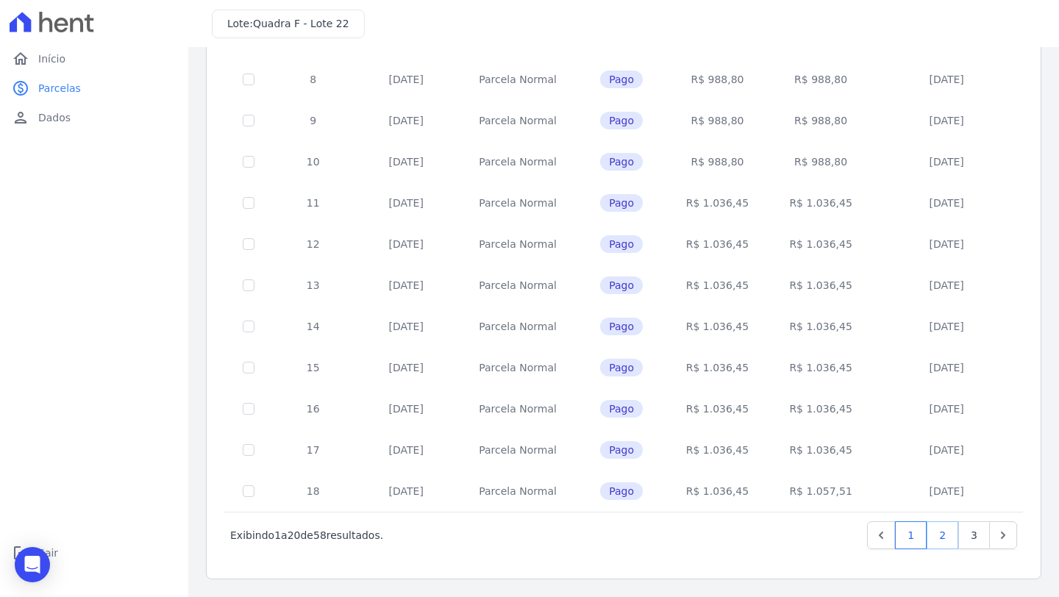
click at [937, 530] on link "2" at bounding box center [942, 535] width 32 height 28
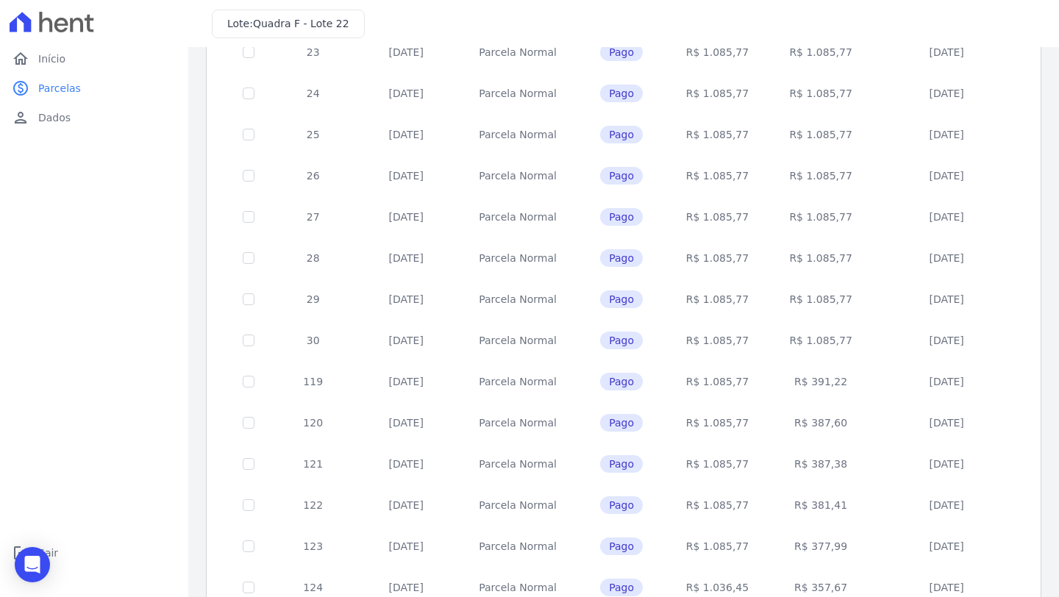
scroll to position [512, 0]
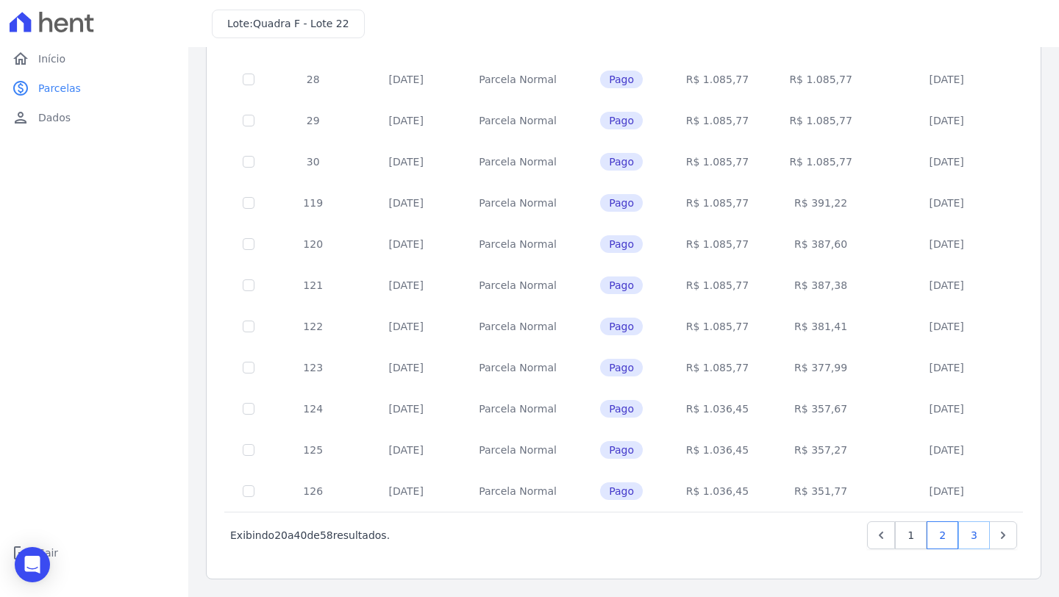
click at [967, 527] on link "3" at bounding box center [974, 535] width 32 height 28
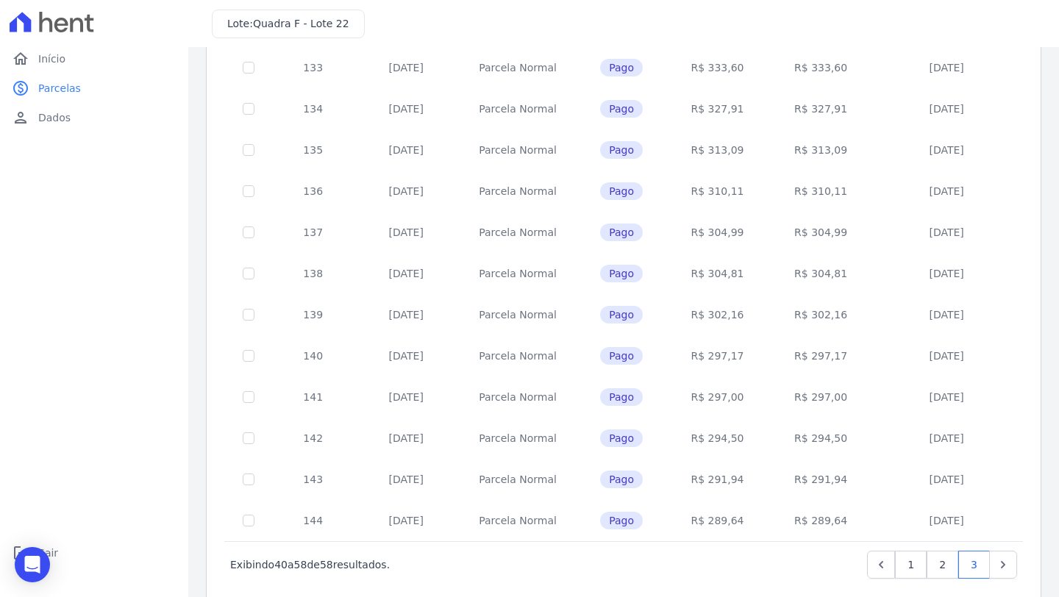
scroll to position [404, 0]
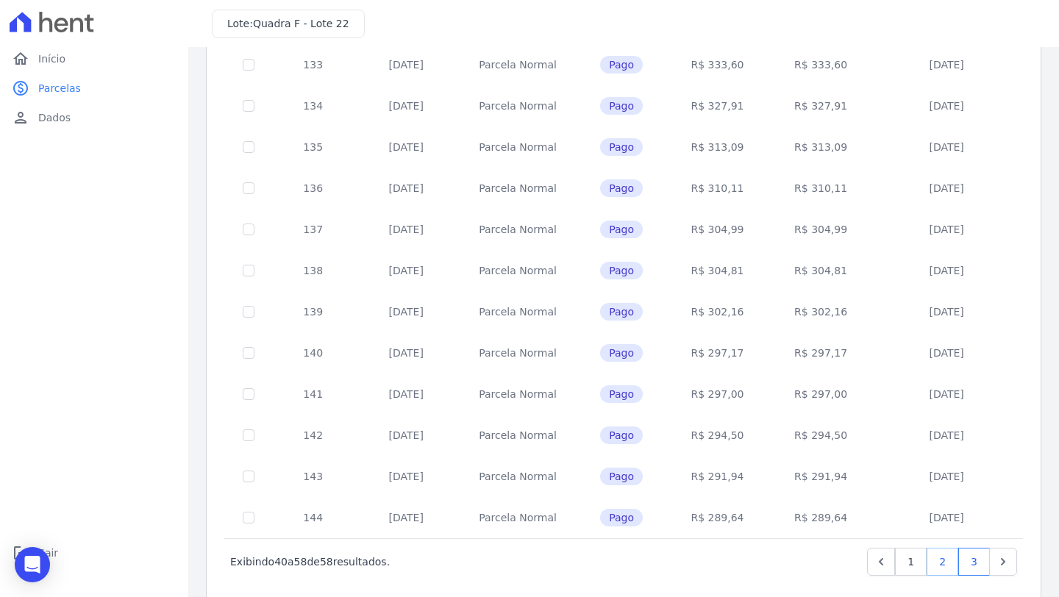
click at [931, 569] on link "2" at bounding box center [942, 562] width 32 height 28
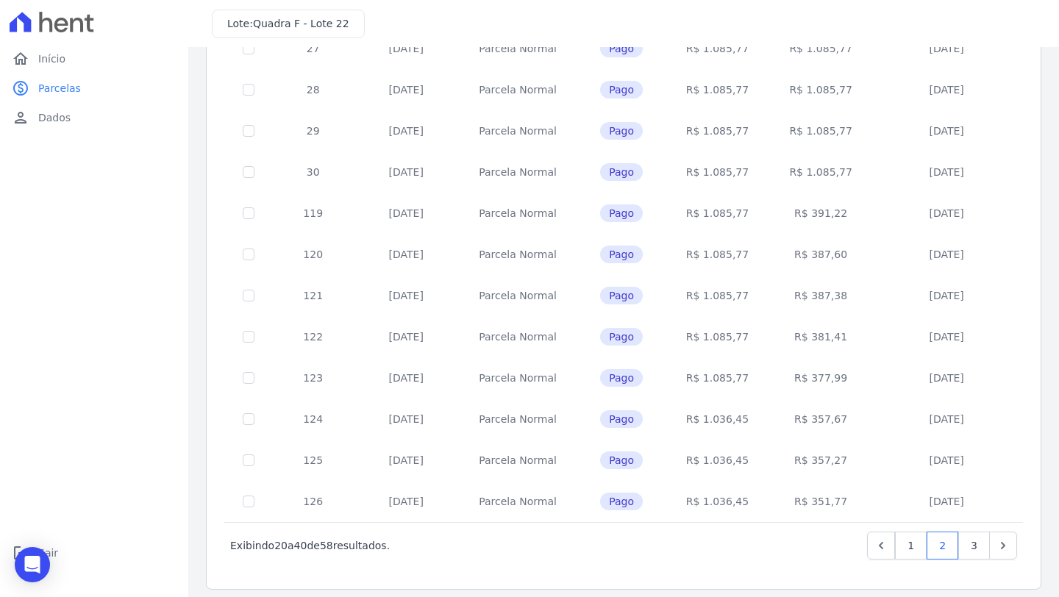
scroll to position [512, 0]
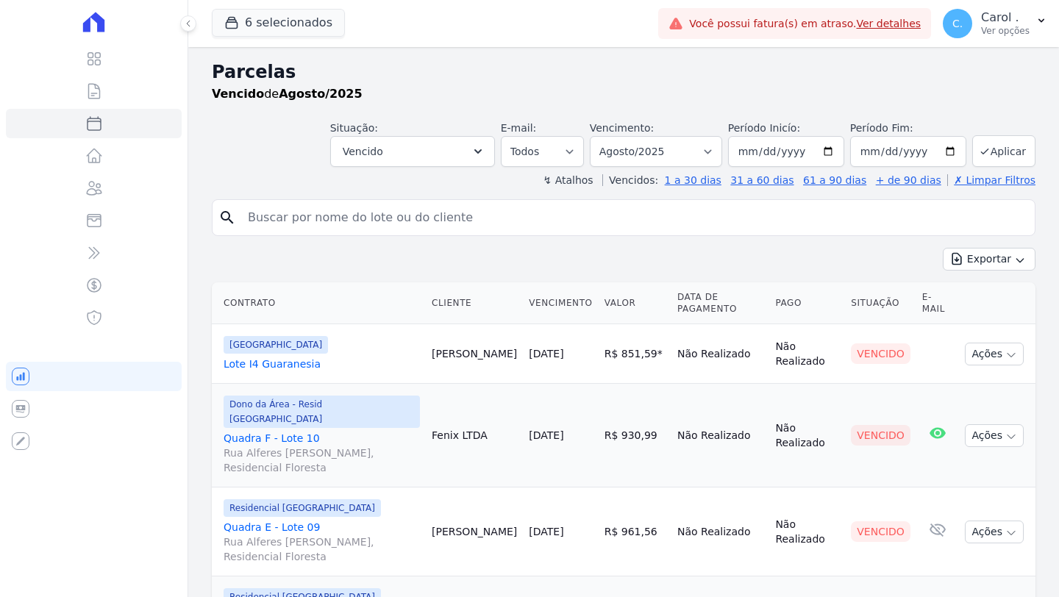
select select
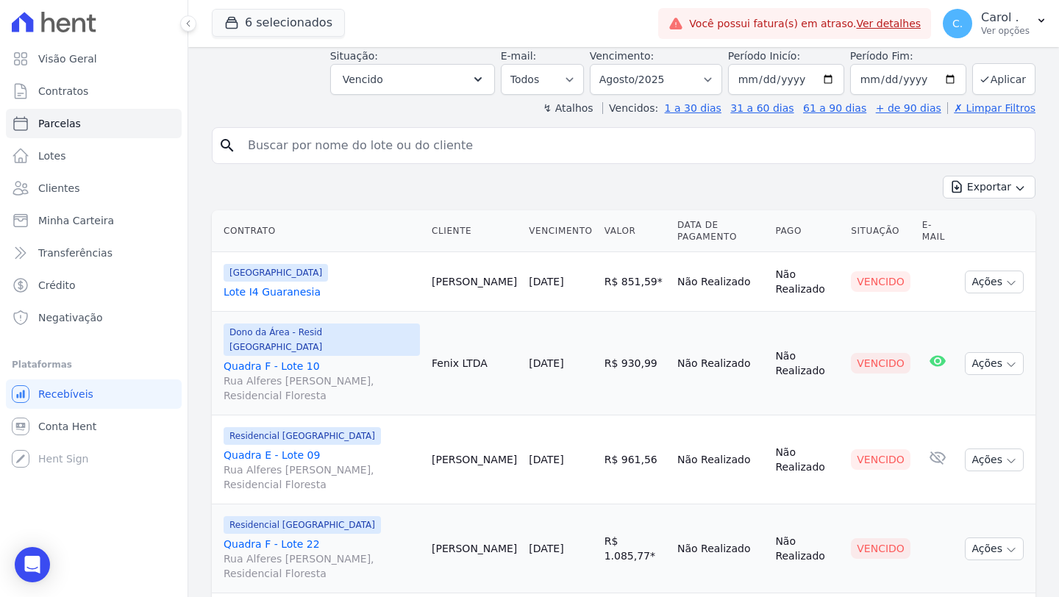
scroll to position [118, 0]
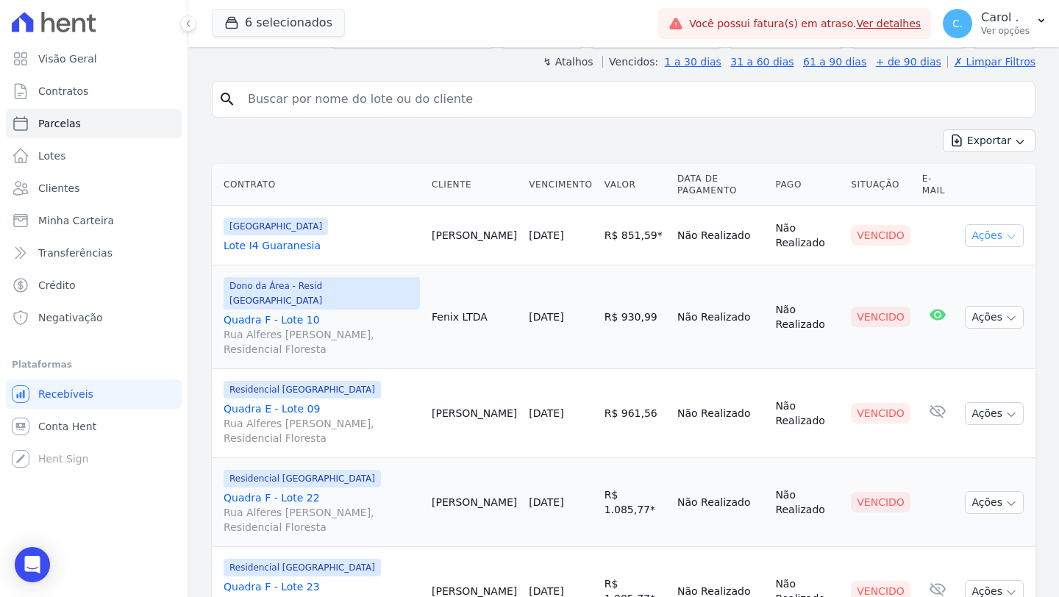
click at [1005, 232] on icon "button" at bounding box center [1011, 237] width 12 height 12
click at [969, 320] on link "Enviar whatsapp" at bounding box center [987, 323] width 141 height 27
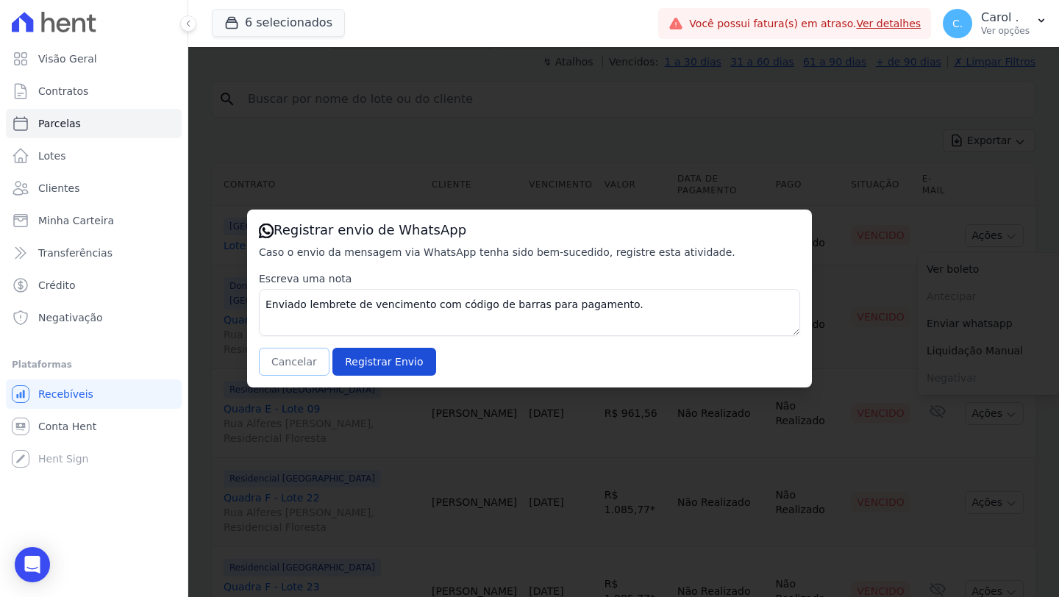
click at [290, 365] on button "Cancelar" at bounding box center [294, 362] width 71 height 28
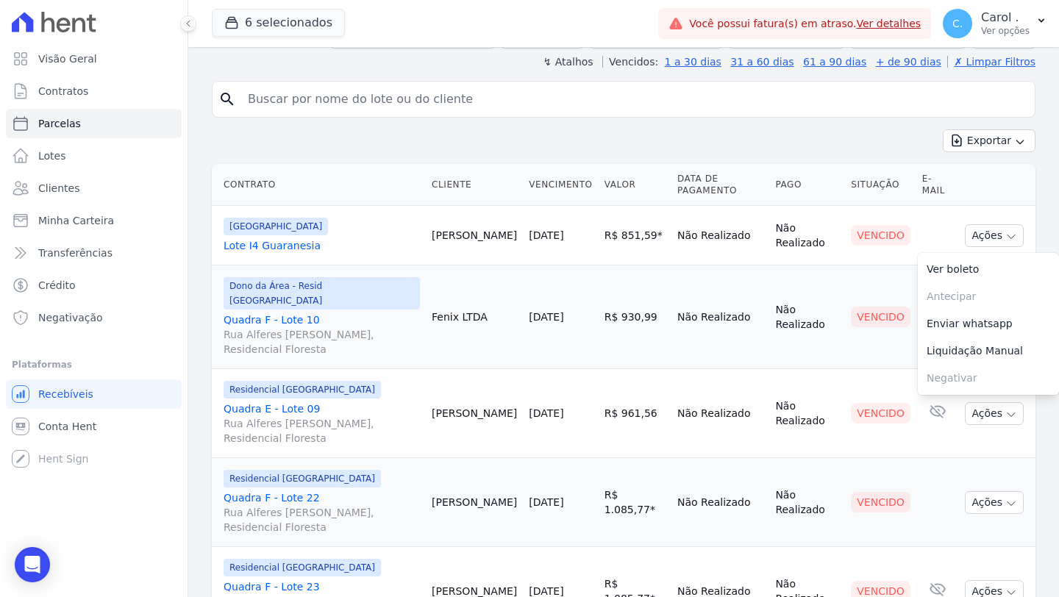
click at [508, 331] on td "Fenix LTDA" at bounding box center [474, 317] width 97 height 104
click at [1005, 312] on icon "button" at bounding box center [1011, 318] width 12 height 12
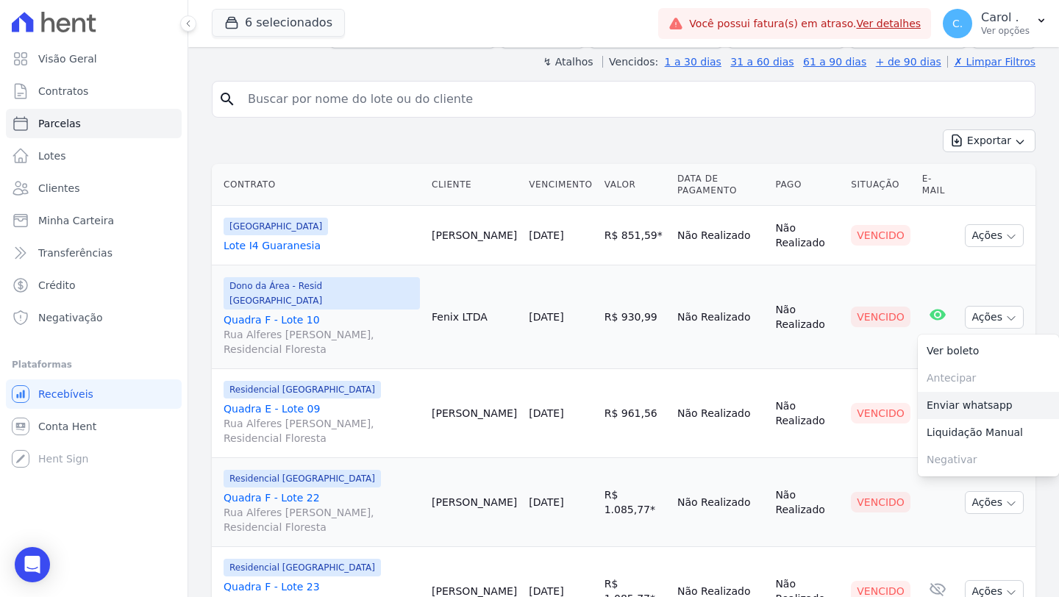
click at [964, 392] on link "Enviar whatsapp" at bounding box center [987, 405] width 141 height 27
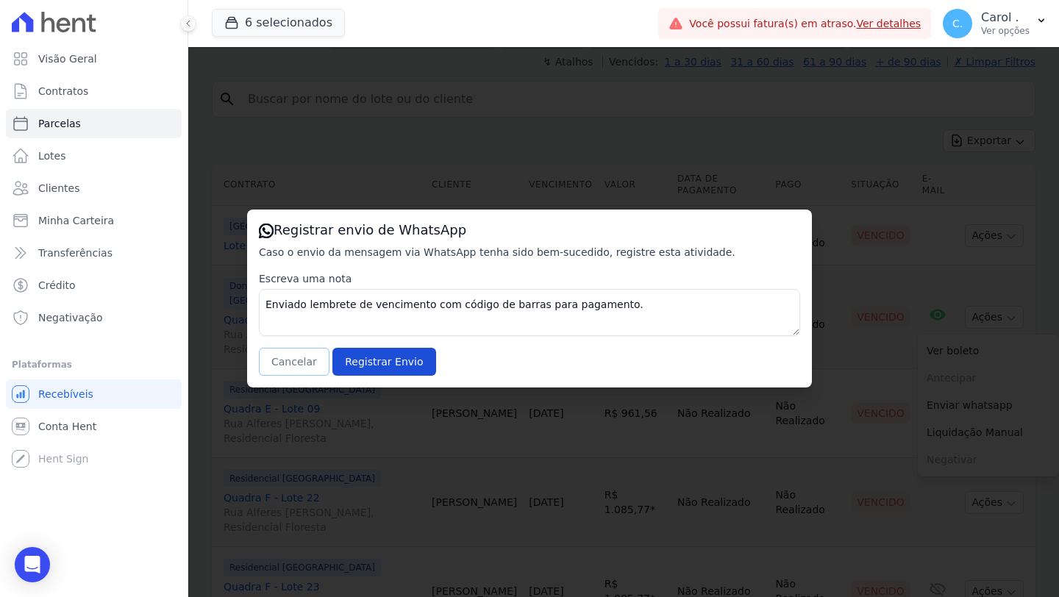
click at [284, 357] on button "Cancelar" at bounding box center [294, 362] width 71 height 28
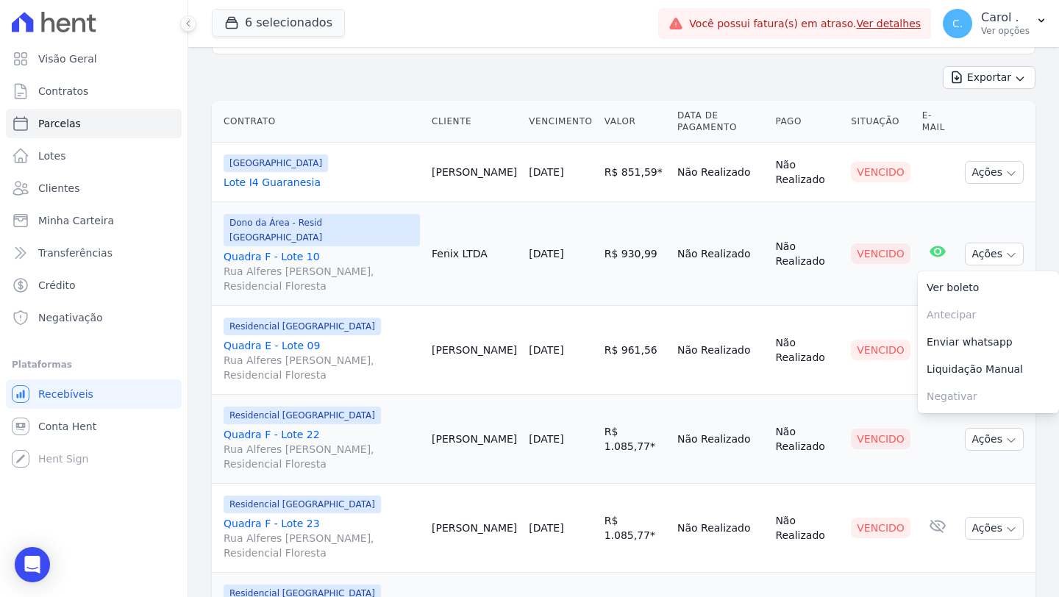
scroll to position [196, 0]
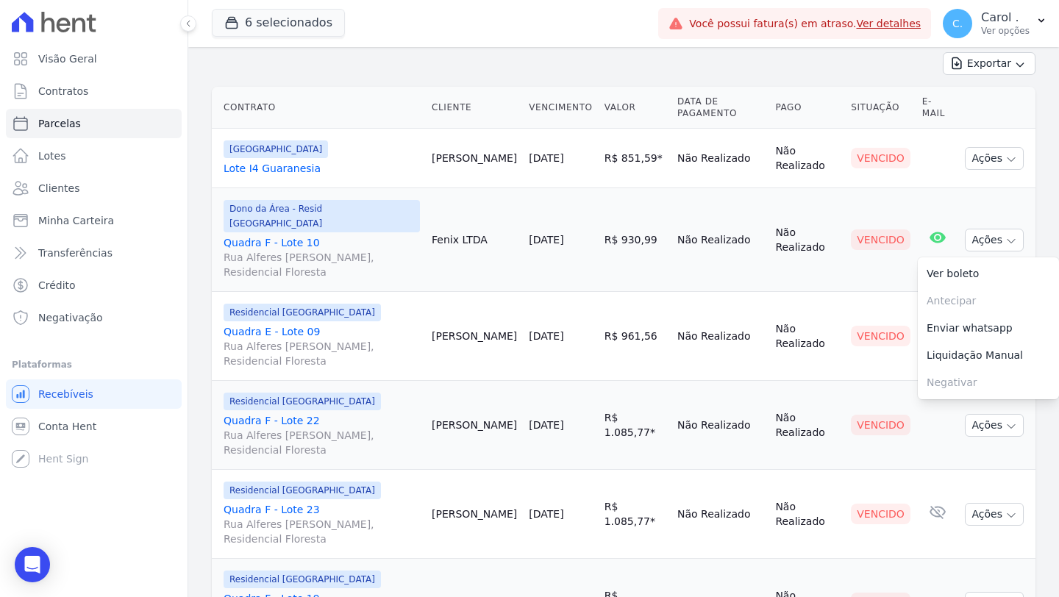
click at [524, 332] on td "[DATE]" at bounding box center [560, 336] width 75 height 89
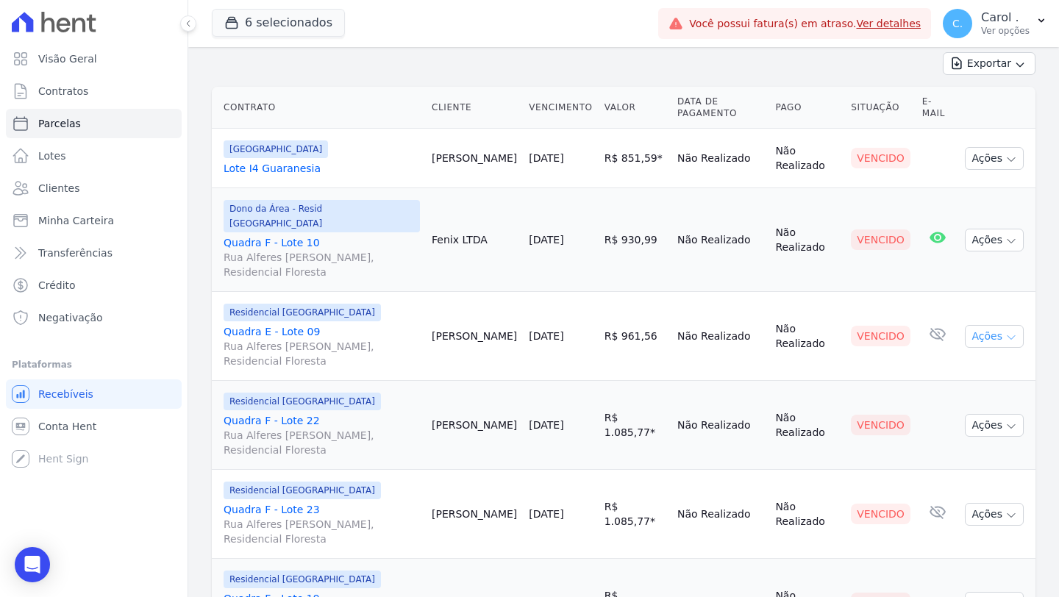
click at [1005, 332] on icon "button" at bounding box center [1011, 338] width 12 height 12
click at [966, 411] on link "Enviar whatsapp" at bounding box center [987, 424] width 141 height 27
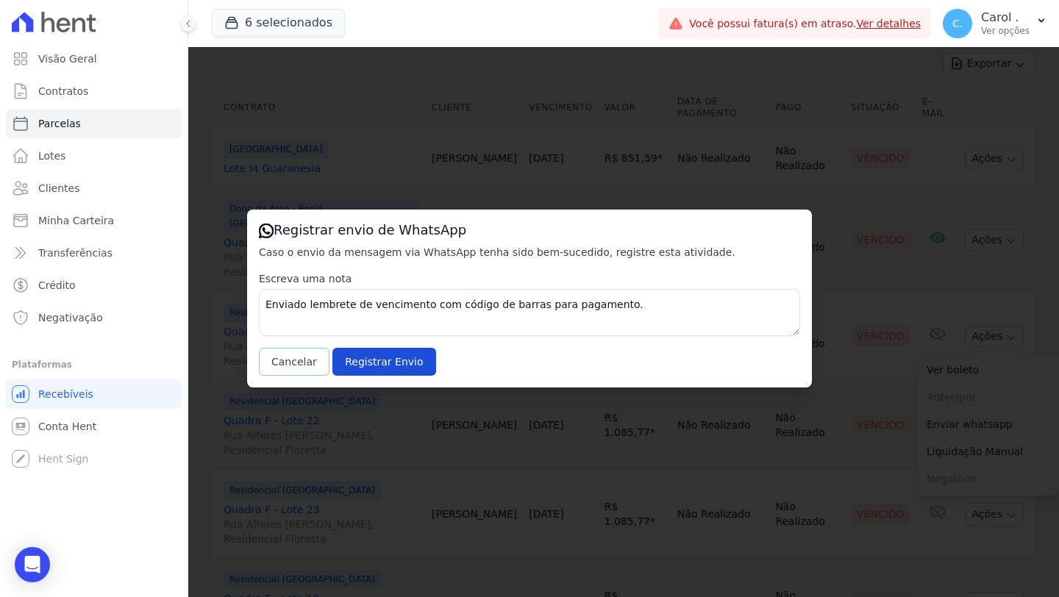
click at [280, 361] on button "Cancelar" at bounding box center [294, 362] width 71 height 28
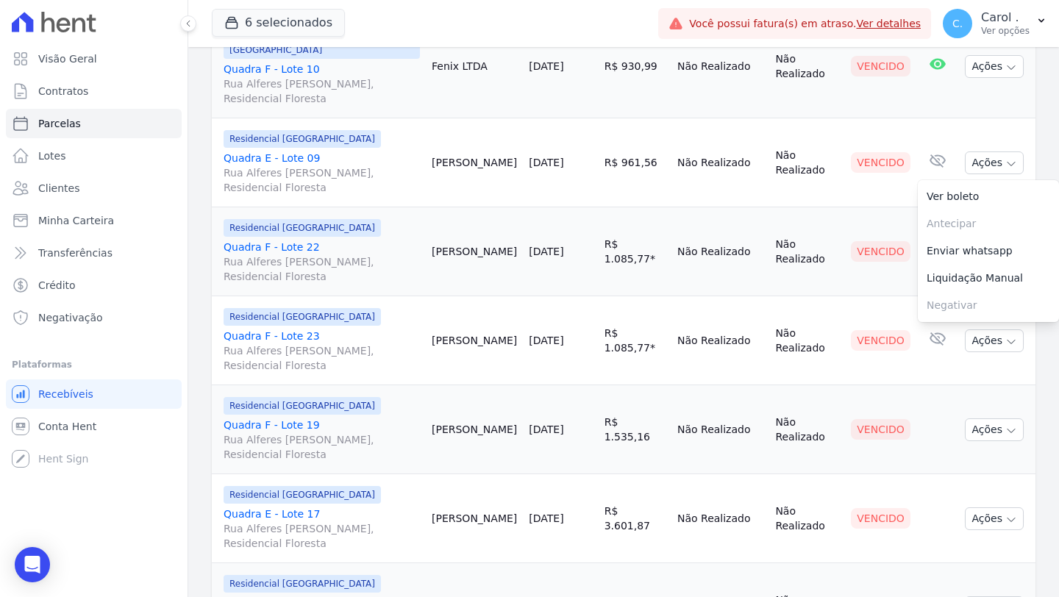
scroll to position [379, 0]
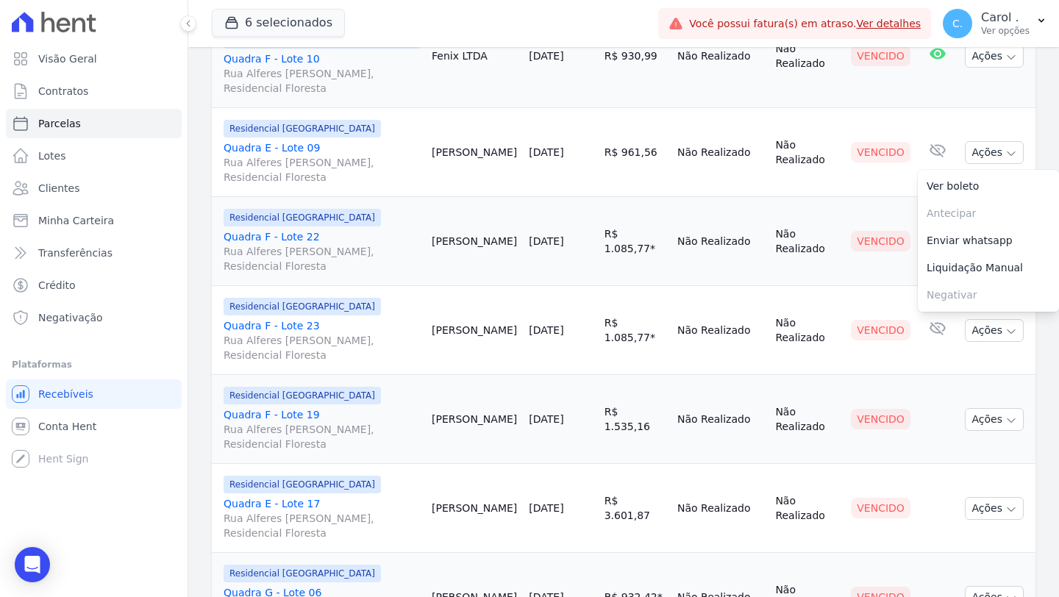
click at [465, 257] on td "[PERSON_NAME]" at bounding box center [474, 241] width 97 height 89
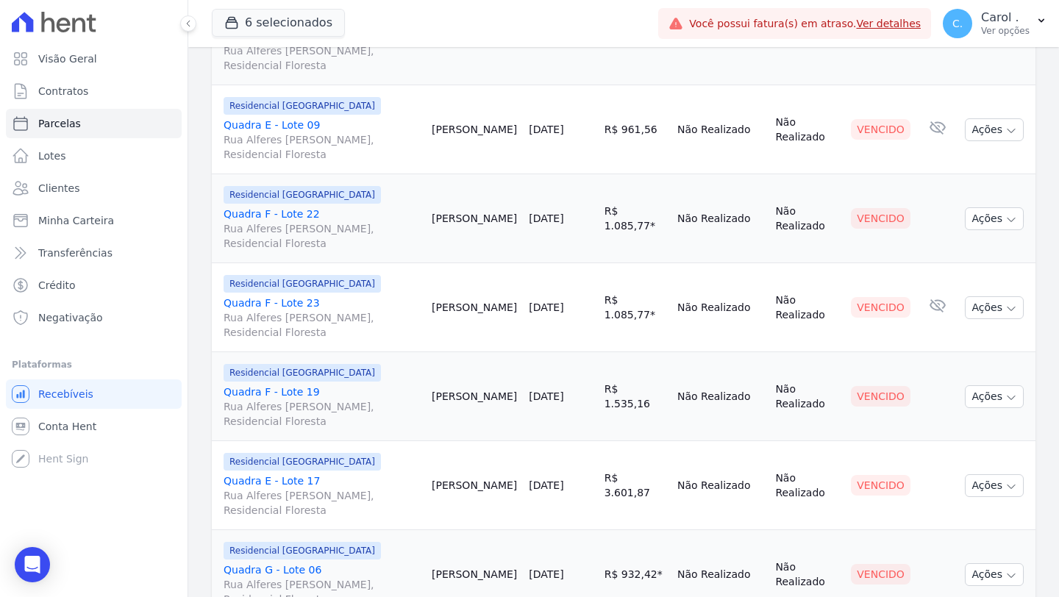
scroll to position [403, 0]
click at [973, 305] on td "Ações Ver boleto [GEOGRAPHIC_DATA] Antecipação não disponível Enviar whatsapp R…" at bounding box center [997, 306] width 76 height 89
click at [975, 296] on button "Ações" at bounding box center [993, 307] width 59 height 23
click at [970, 382] on link "Enviar whatsapp" at bounding box center [987, 395] width 141 height 27
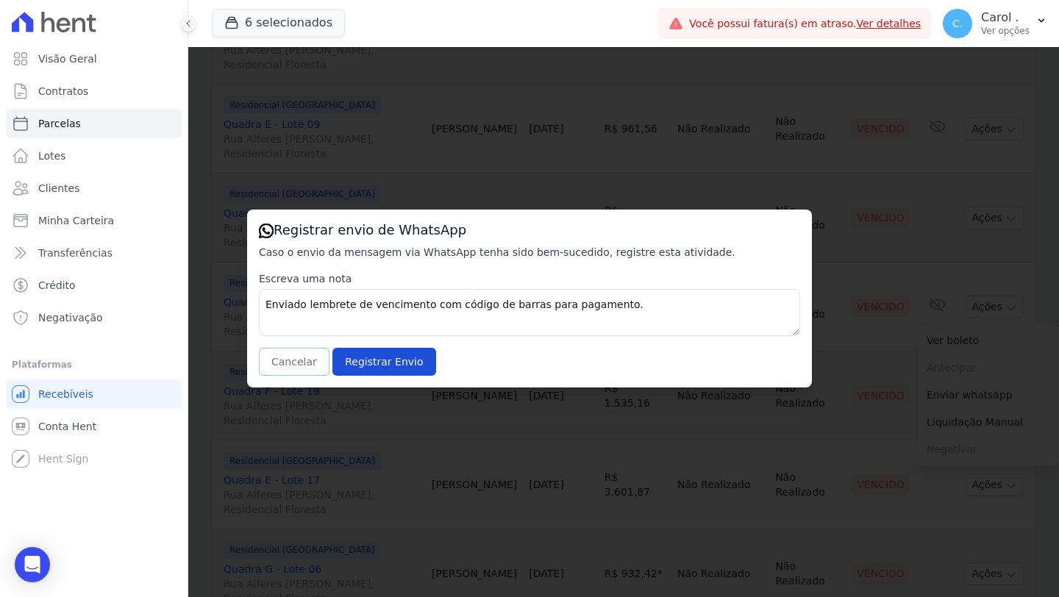
click at [268, 364] on button "Cancelar" at bounding box center [294, 362] width 71 height 28
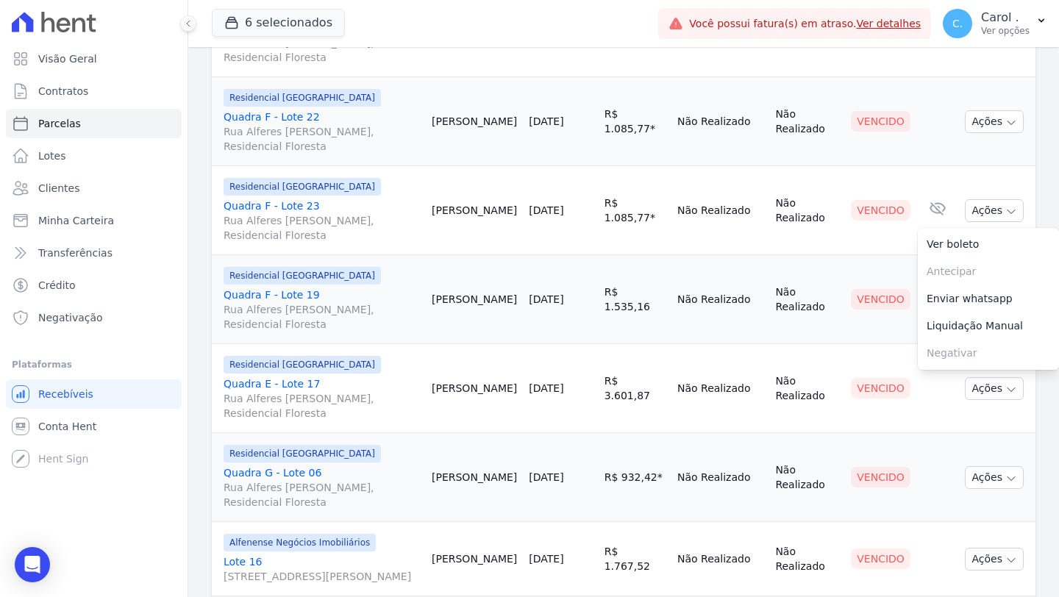
scroll to position [517, 0]
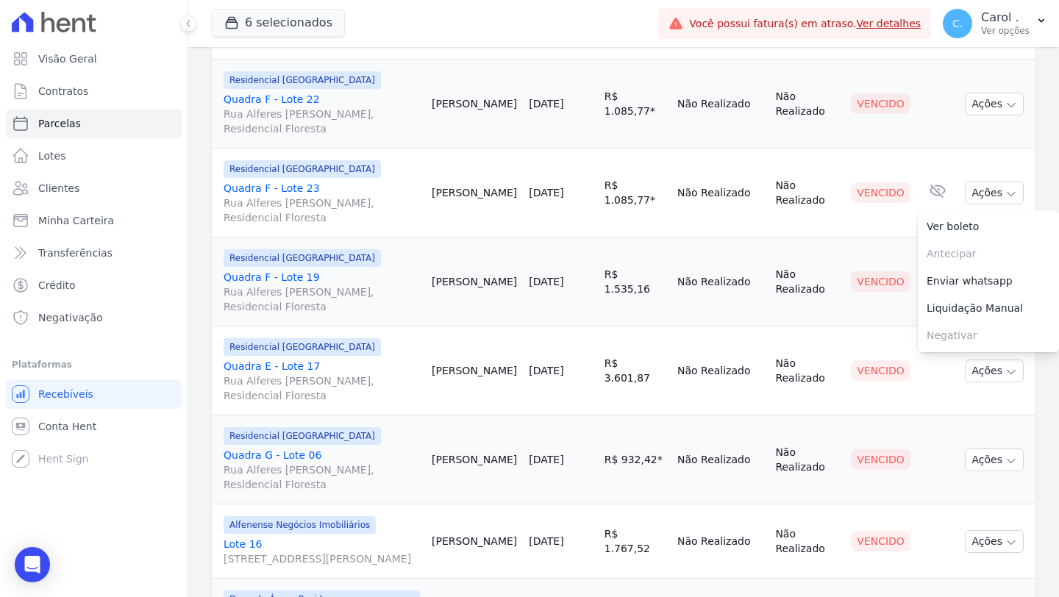
click at [513, 285] on td "[PERSON_NAME]" at bounding box center [474, 281] width 97 height 89
click at [1005, 277] on icon "button" at bounding box center [1011, 283] width 12 height 12
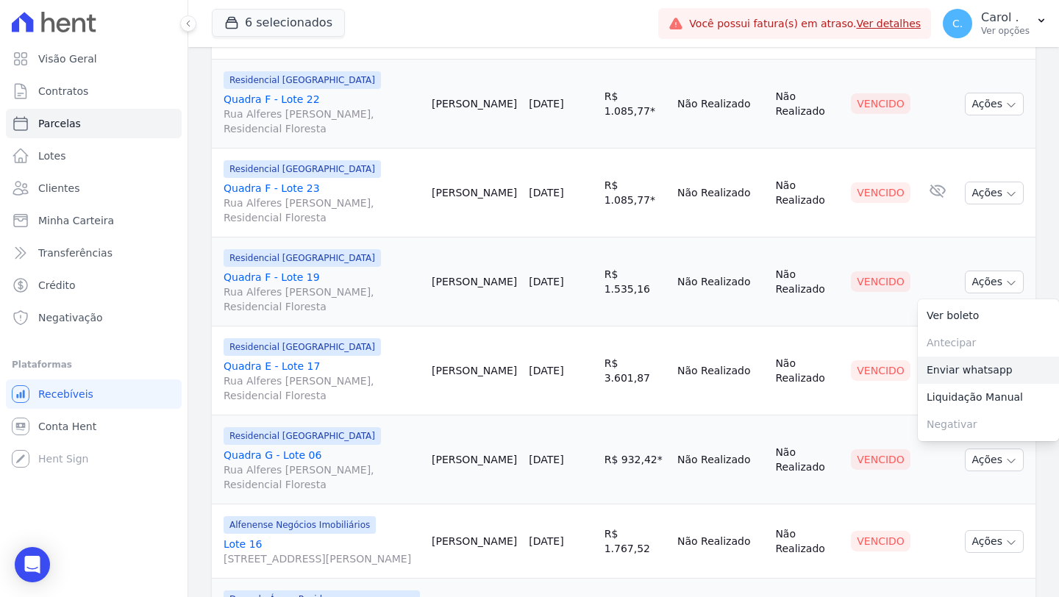
click at [961, 357] on link "Enviar whatsapp" at bounding box center [987, 370] width 141 height 27
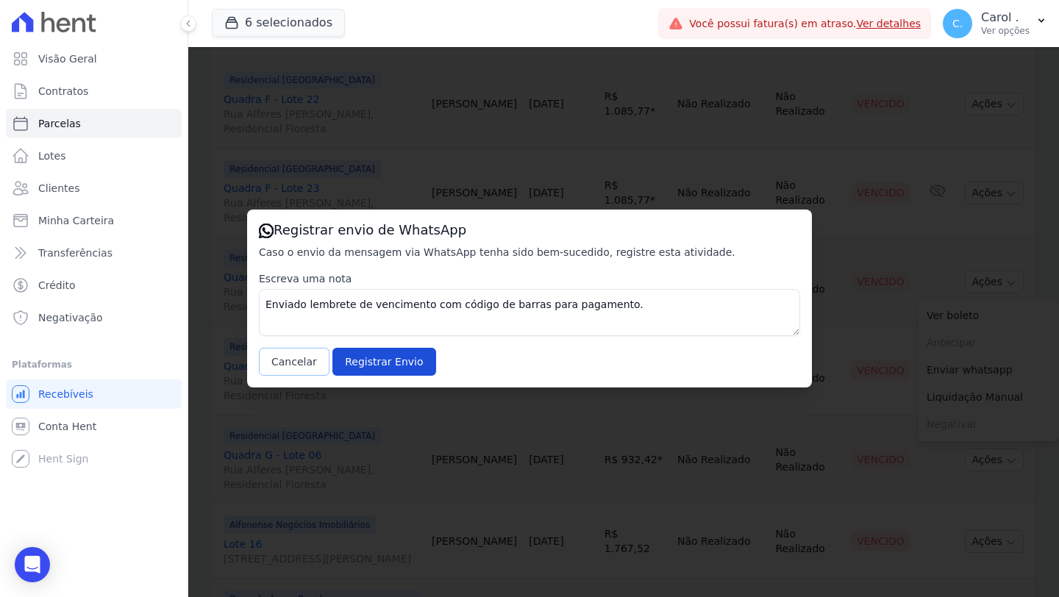
click at [292, 357] on button "Cancelar" at bounding box center [294, 362] width 71 height 28
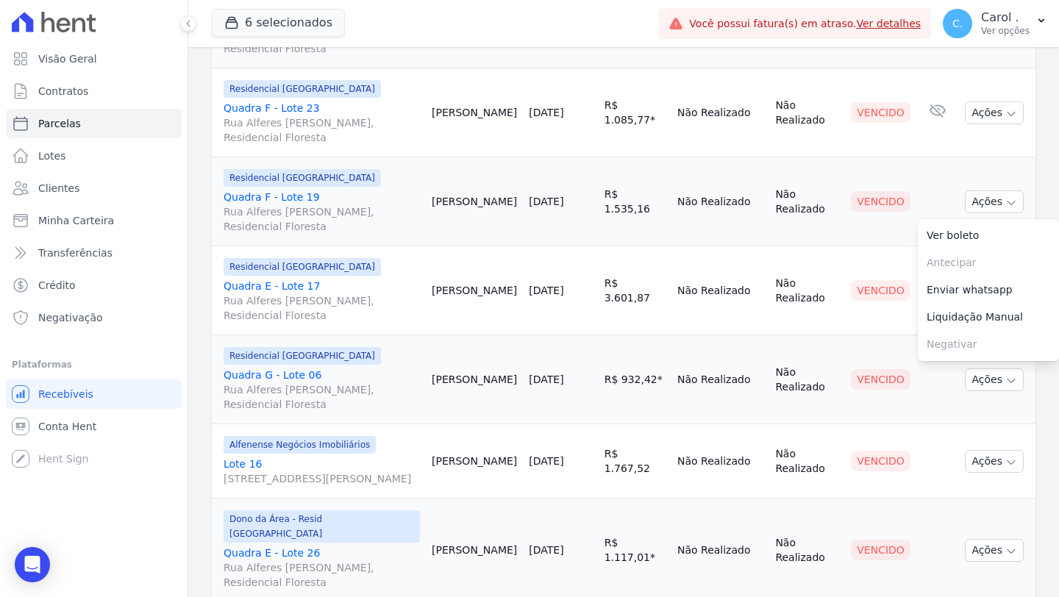
scroll to position [614, 0]
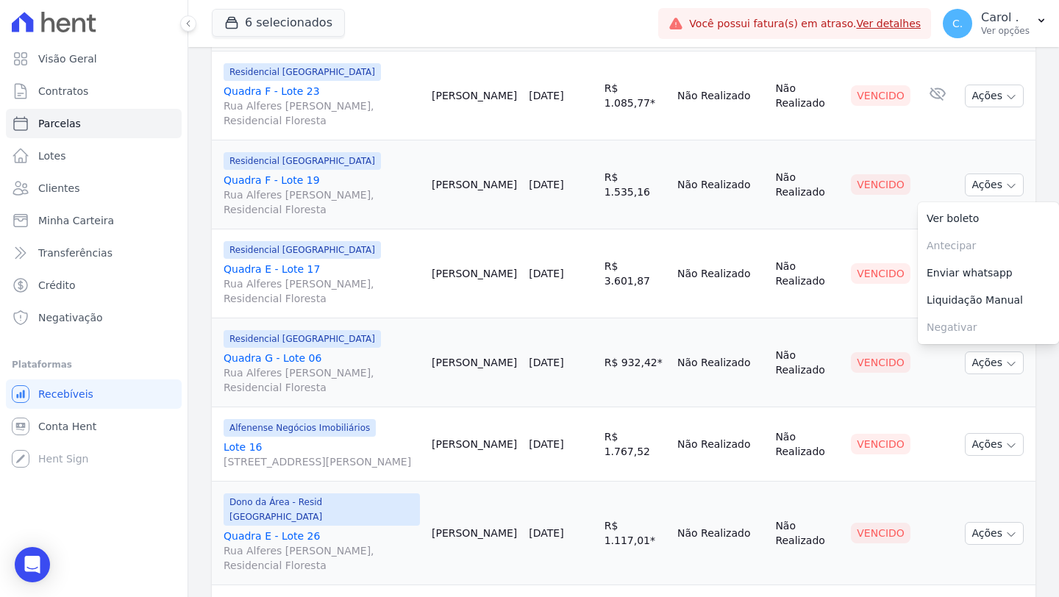
click at [759, 247] on td "Não Realizado" at bounding box center [720, 273] width 98 height 89
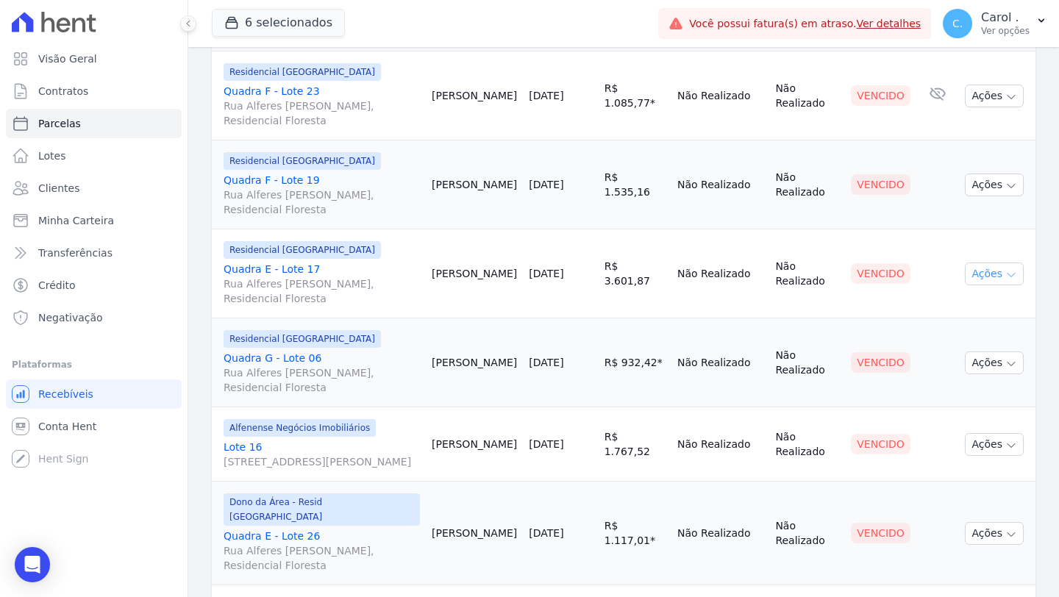
click at [978, 266] on button "Ações" at bounding box center [993, 273] width 59 height 23
click at [961, 348] on link "Enviar whatsapp" at bounding box center [987, 361] width 141 height 27
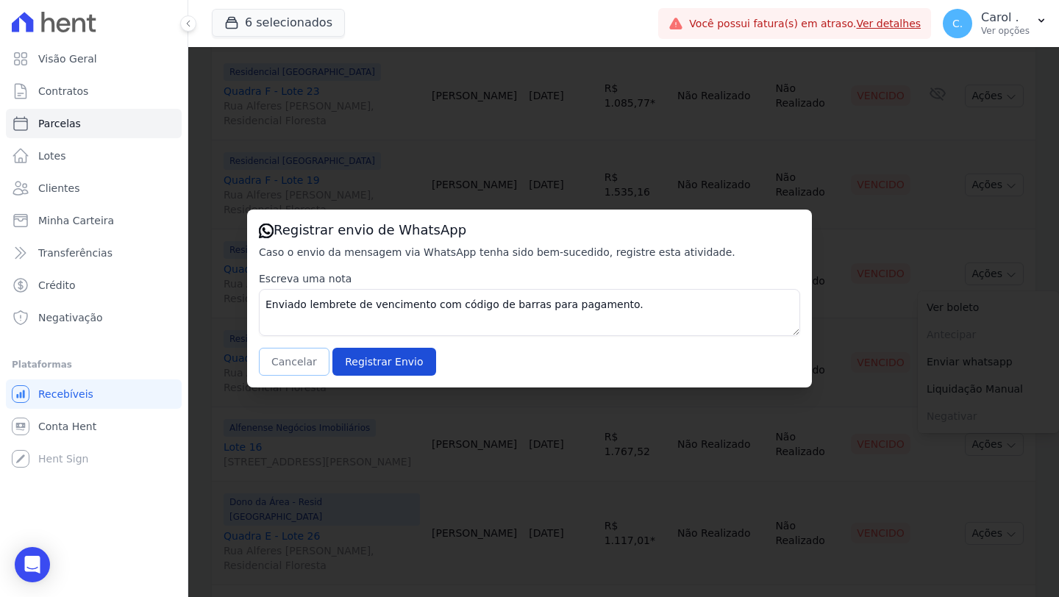
click at [288, 350] on button "Cancelar" at bounding box center [294, 362] width 71 height 28
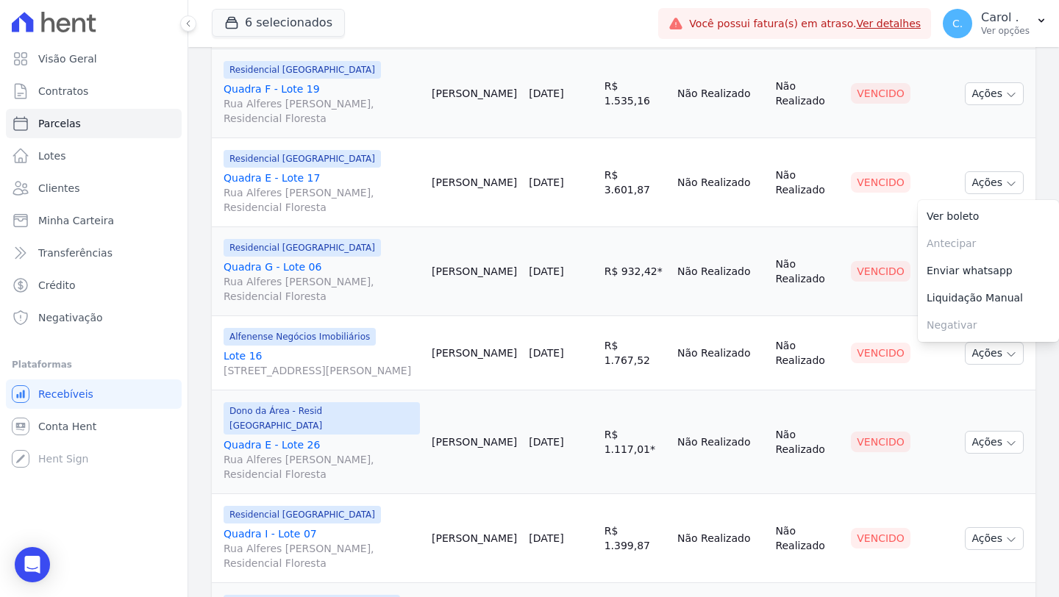
scroll to position [713, 0]
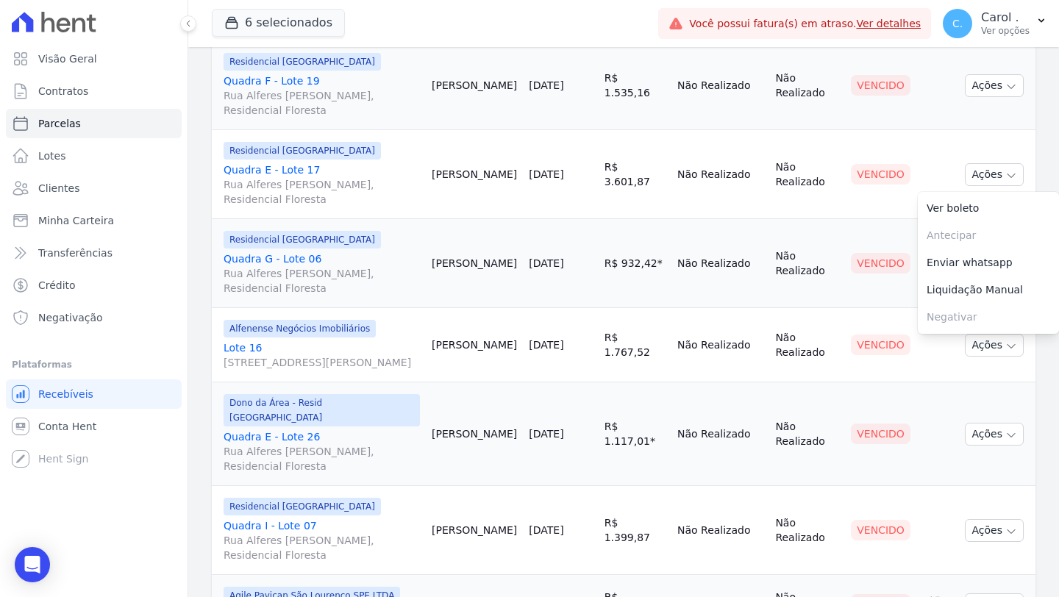
click at [598, 273] on td "R$ 932,42 * Corrigido com ipca de [DATE]" at bounding box center [634, 263] width 73 height 89
click at [987, 252] on button "Ações" at bounding box center [993, 263] width 59 height 23
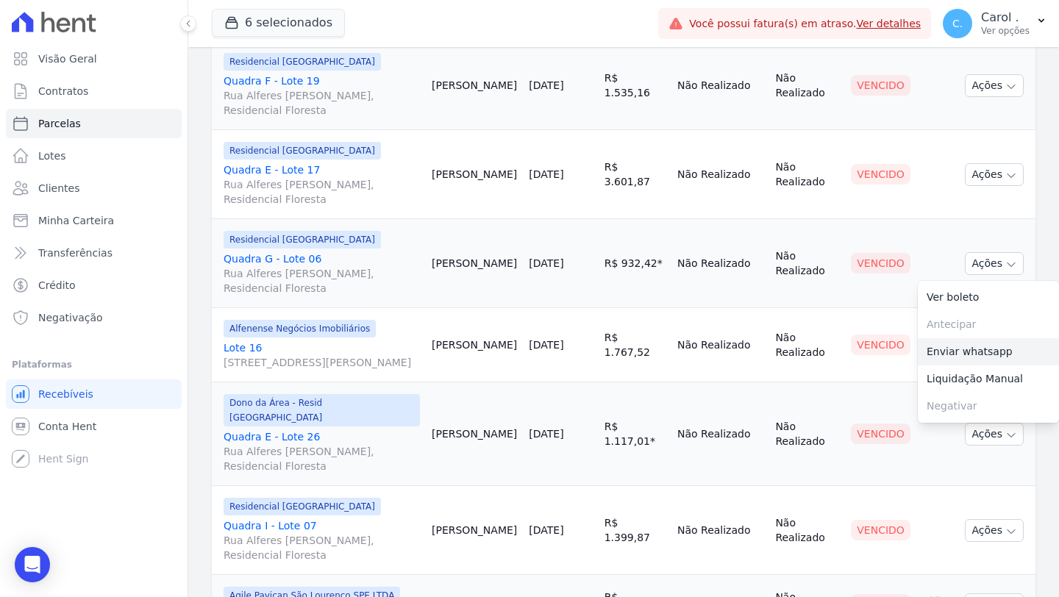
click at [988, 340] on link "Enviar whatsapp" at bounding box center [987, 351] width 141 height 27
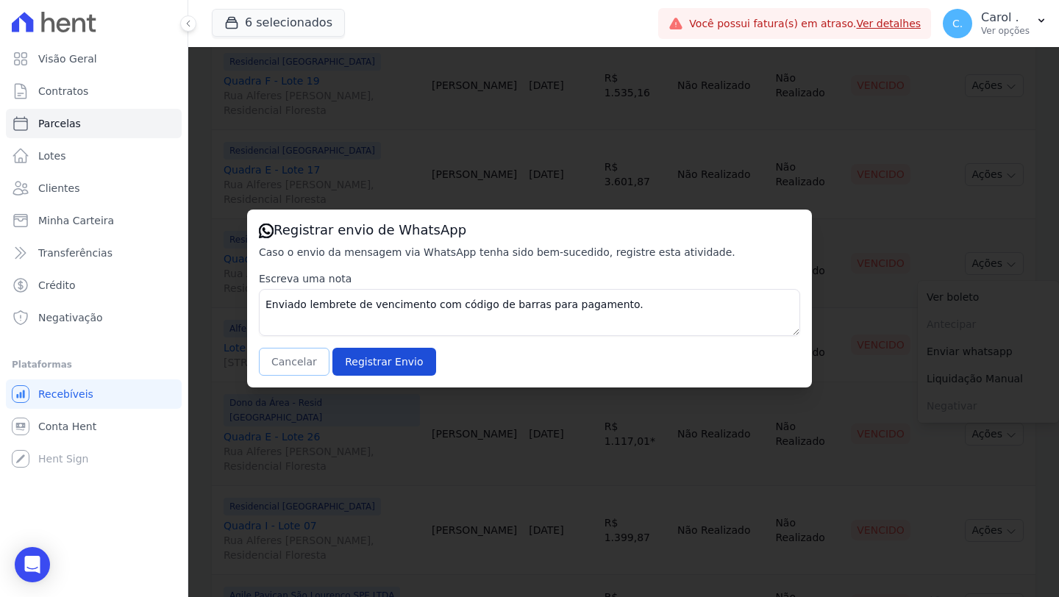
click at [287, 370] on button "Cancelar" at bounding box center [294, 362] width 71 height 28
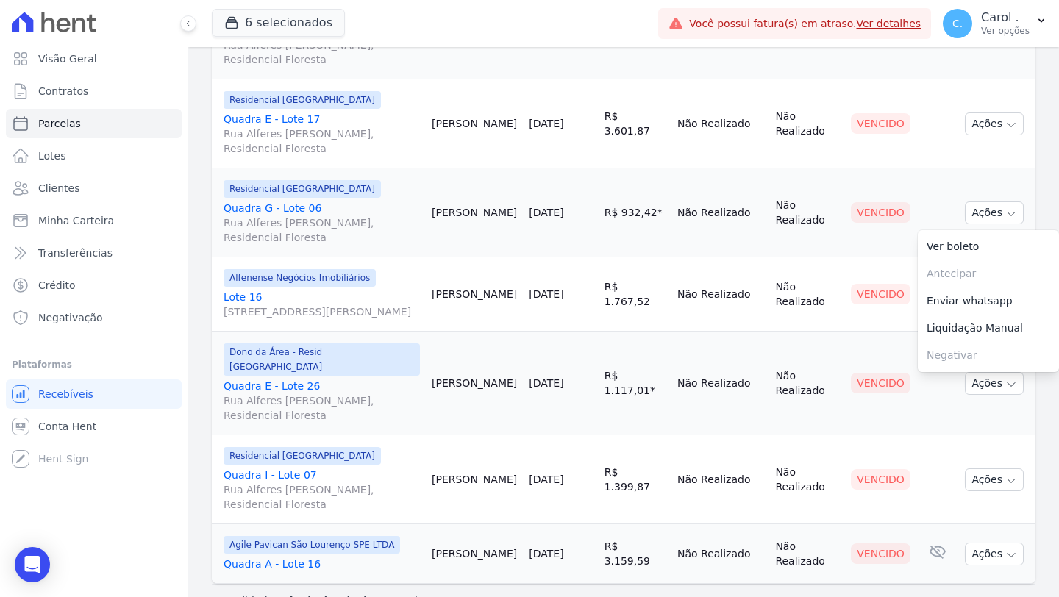
scroll to position [766, 0]
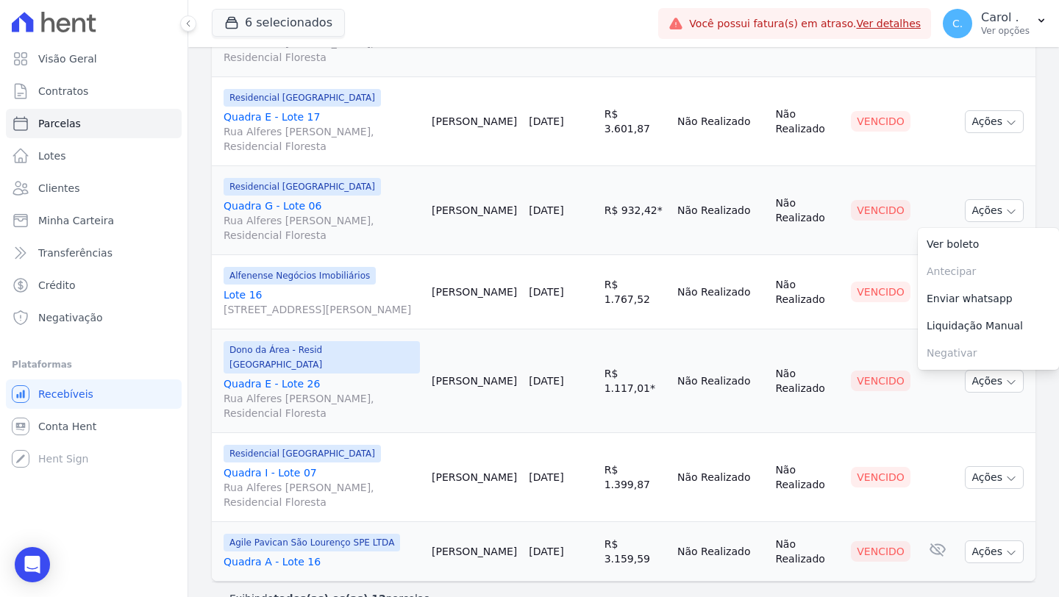
click at [477, 295] on td "[PERSON_NAME]" at bounding box center [474, 292] width 97 height 74
click at [1020, 265] on td "Ações Ver boleto [GEOGRAPHIC_DATA] Antecipação não disponível Enviar whatsapp R…" at bounding box center [997, 292] width 76 height 74
click at [970, 297] on td "Ações Ver boleto [GEOGRAPHIC_DATA] Antecipação não disponível Enviar whatsapp R…" at bounding box center [997, 292] width 76 height 74
click at [978, 281] on button "Ações" at bounding box center [993, 292] width 59 height 23
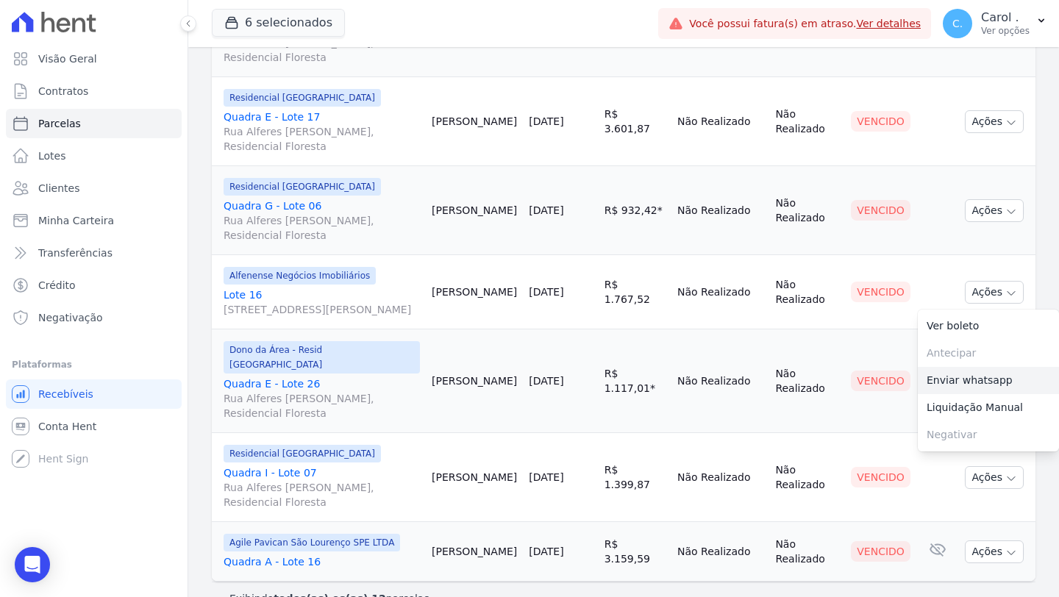
click at [973, 369] on link "Enviar whatsapp" at bounding box center [987, 380] width 141 height 27
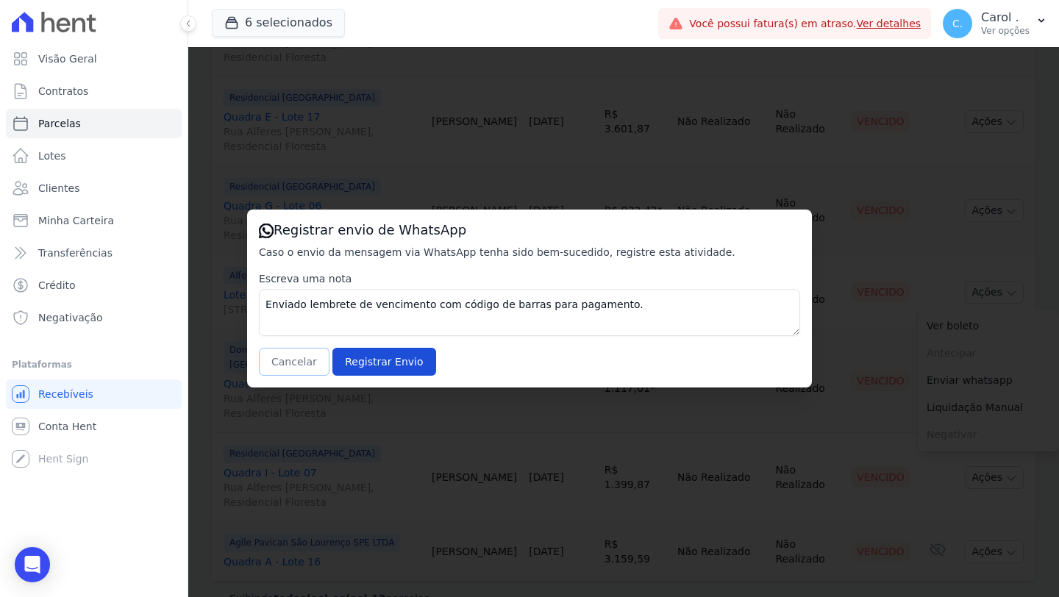
click at [300, 366] on button "Cancelar" at bounding box center [294, 362] width 71 height 28
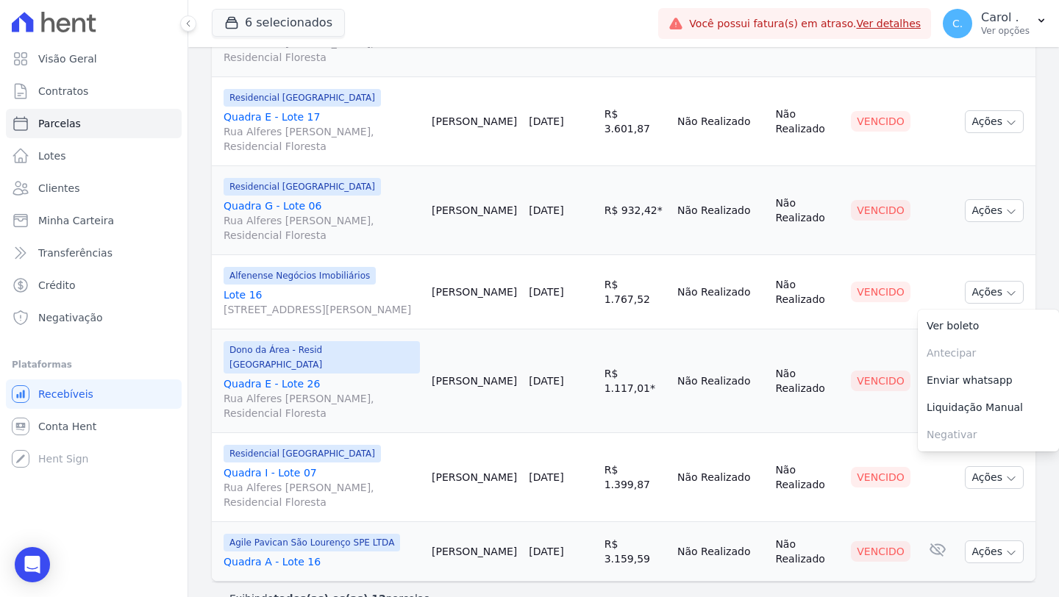
click at [598, 393] on td "R$ 1.117,01 * Corrigido com ipca de [DATE]" at bounding box center [634, 381] width 73 height 104
click at [1005, 376] on icon "button" at bounding box center [1011, 382] width 12 height 12
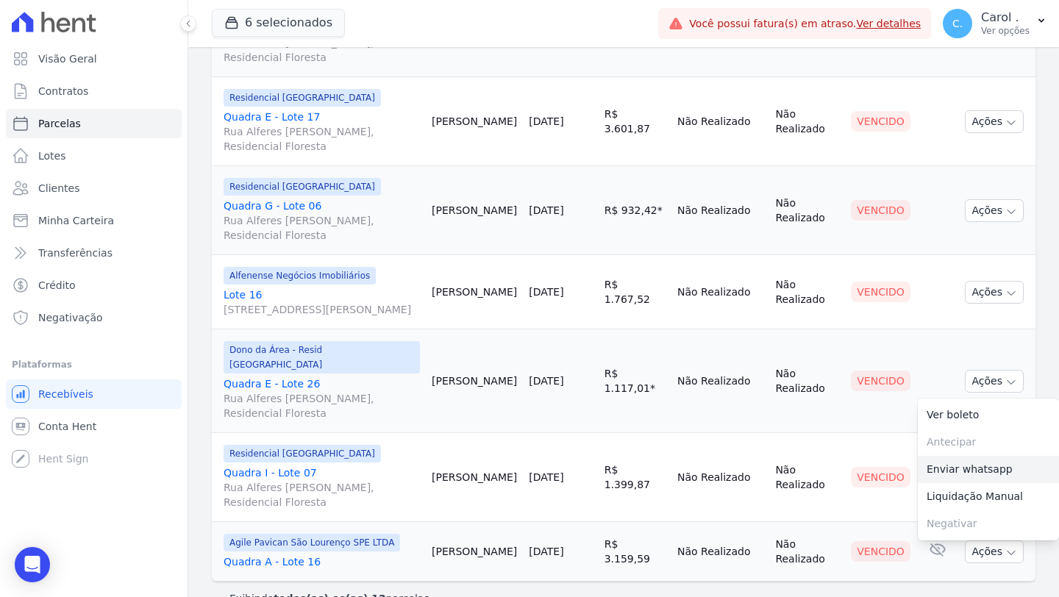
click at [978, 456] on link "Enviar whatsapp" at bounding box center [987, 469] width 141 height 27
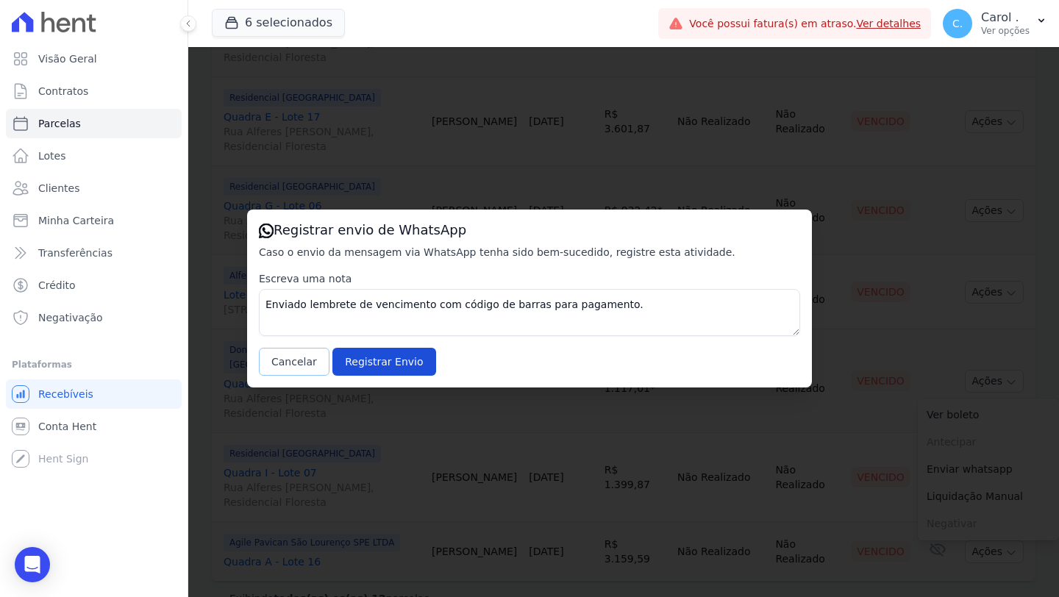
click at [280, 370] on button "Cancelar" at bounding box center [294, 362] width 71 height 28
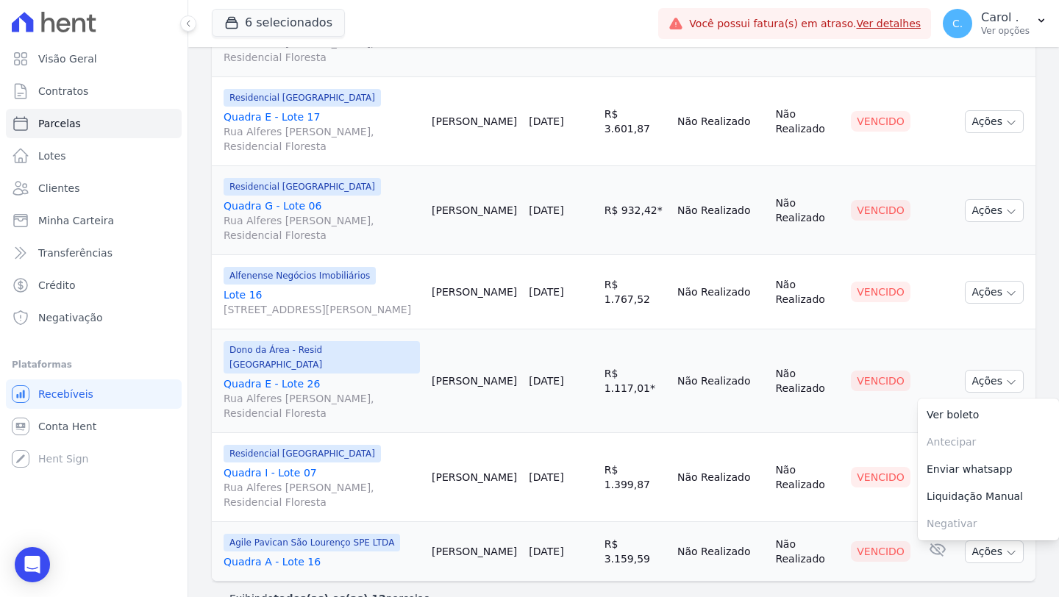
click at [676, 479] on td "Não Realizado" at bounding box center [720, 477] width 98 height 89
click at [973, 466] on button "Ações" at bounding box center [993, 477] width 59 height 23
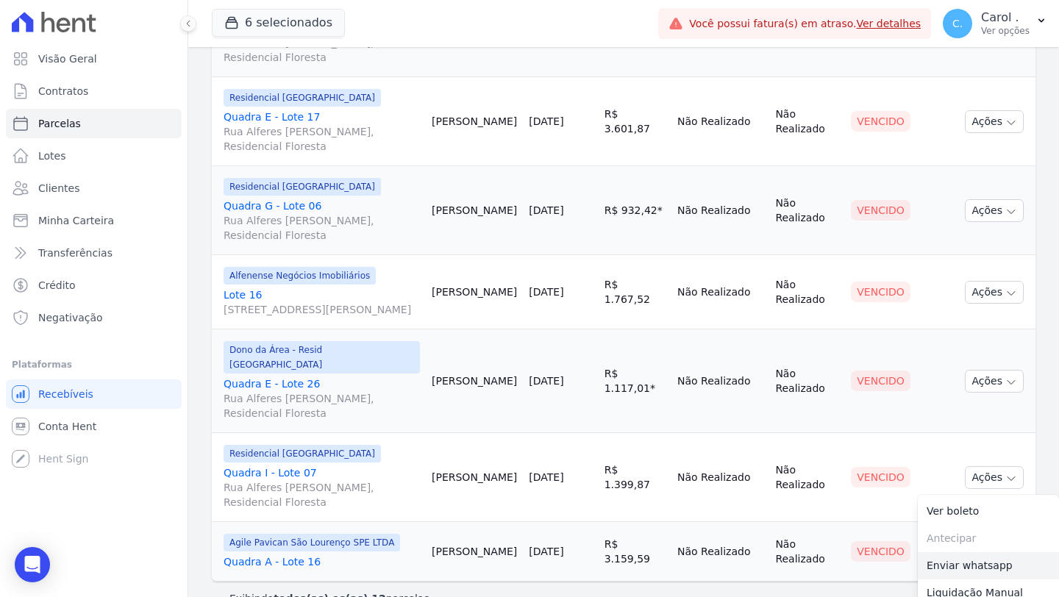
click at [953, 552] on link "Enviar whatsapp" at bounding box center [987, 565] width 141 height 27
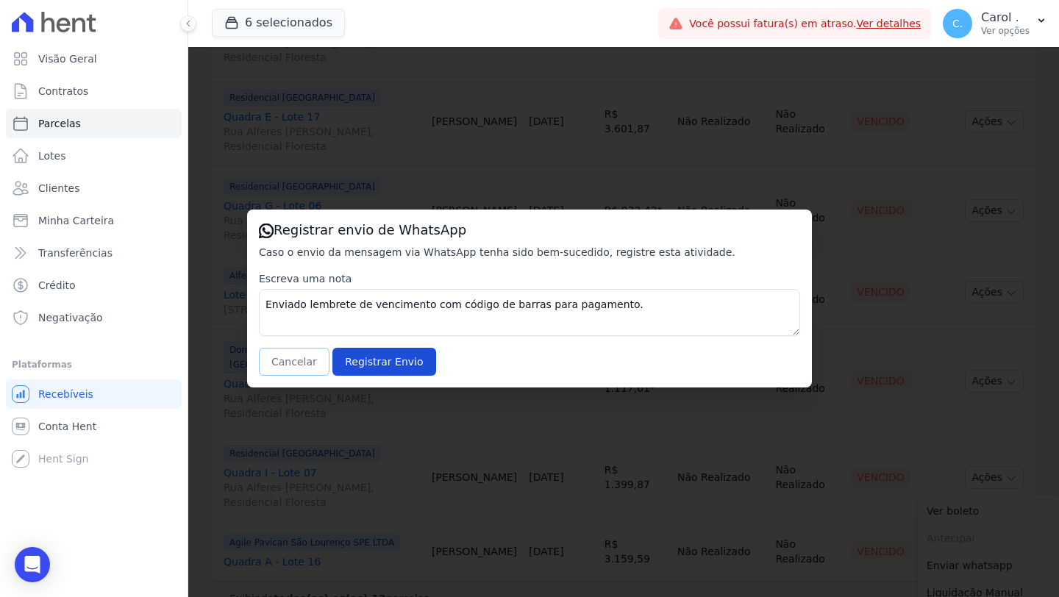
click at [294, 348] on button "Cancelar" at bounding box center [294, 362] width 71 height 28
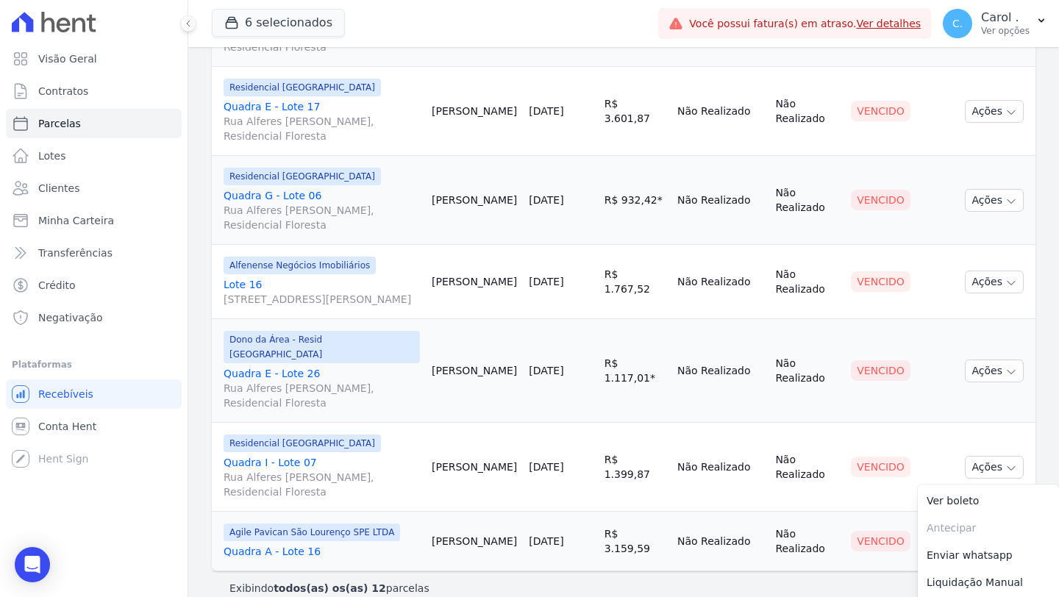
click at [671, 537] on td "Não Realizado" at bounding box center [720, 542] width 98 height 60
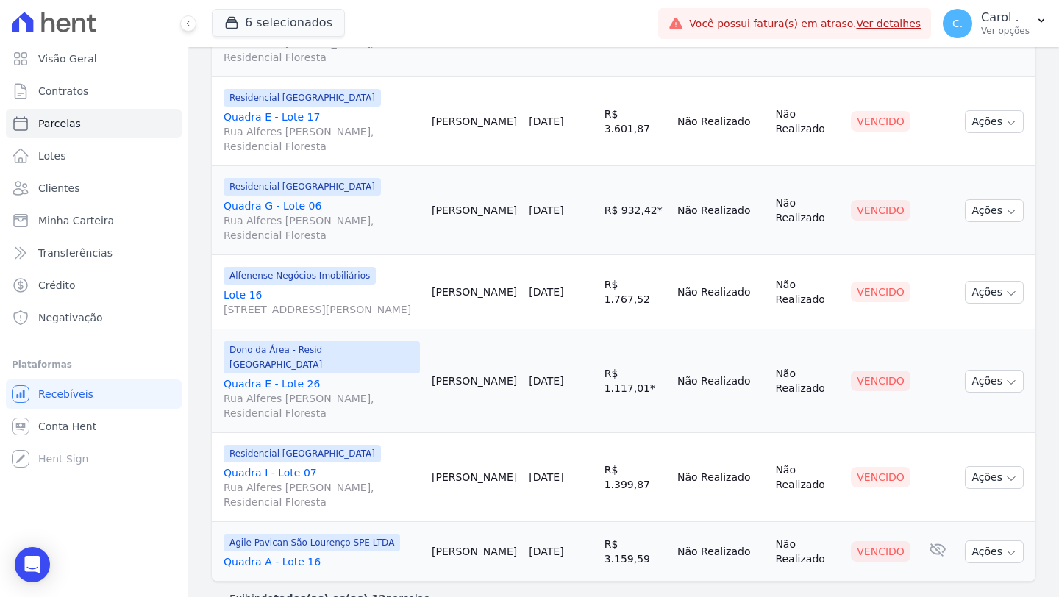
click at [978, 534] on td "Ações Ver boleto [GEOGRAPHIC_DATA] Antecipação não disponível Enviar whatsapp R…" at bounding box center [997, 552] width 76 height 60
click at [982, 540] on button "Ações" at bounding box center [993, 551] width 59 height 23
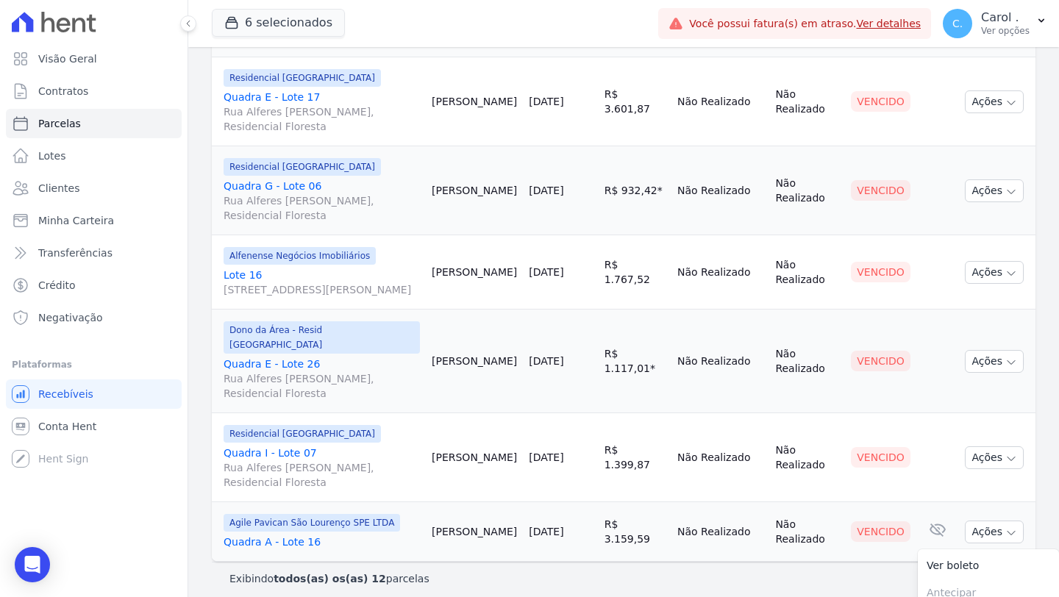
scroll to position [851, 0]
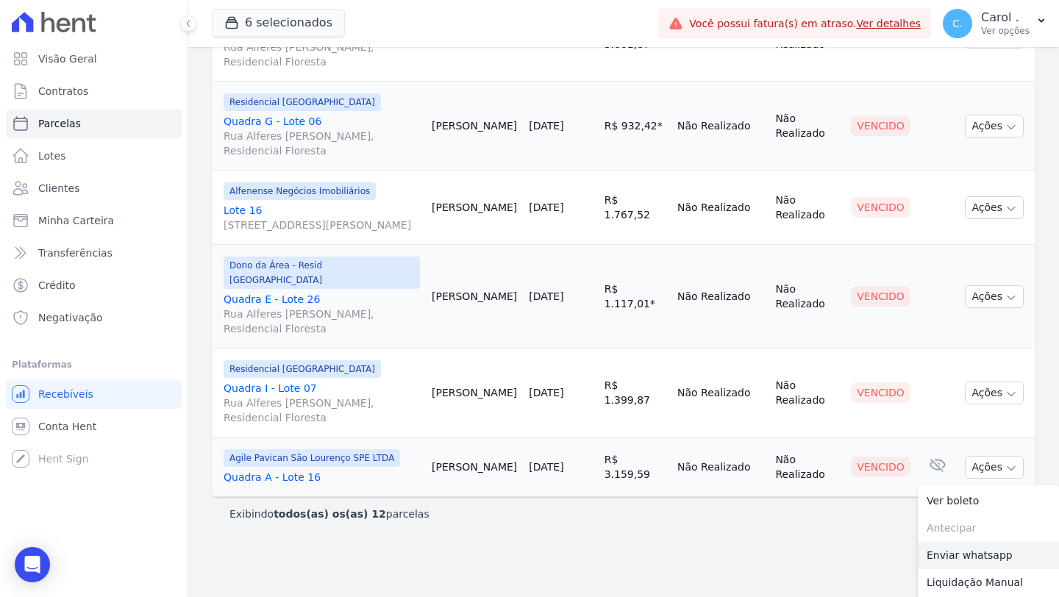
click at [941, 542] on link "Enviar whatsapp" at bounding box center [987, 555] width 141 height 27
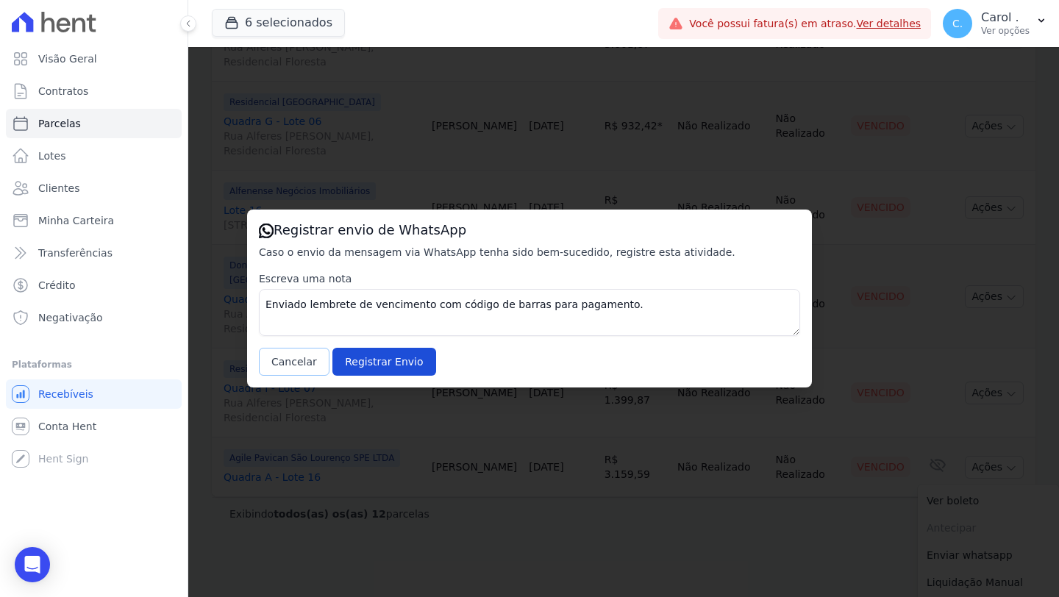
click at [290, 371] on button "Cancelar" at bounding box center [294, 362] width 71 height 28
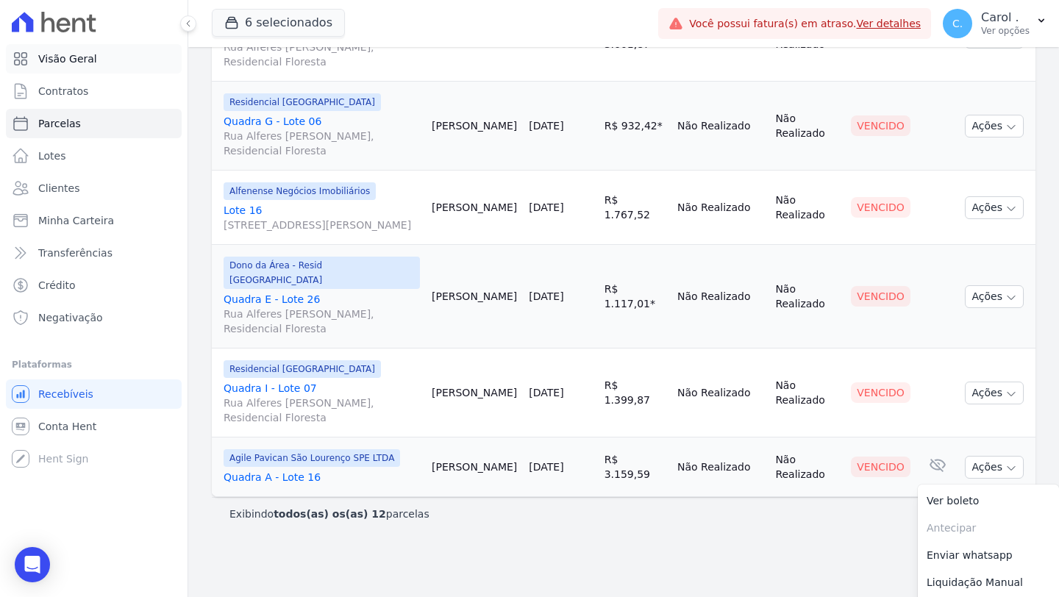
click at [110, 60] on link "Visão Geral" at bounding box center [94, 58] width 176 height 29
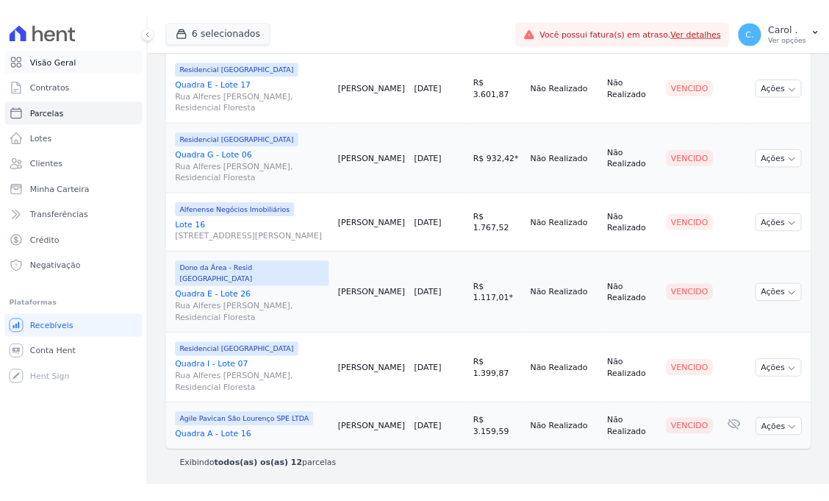
scroll to position [766, 0]
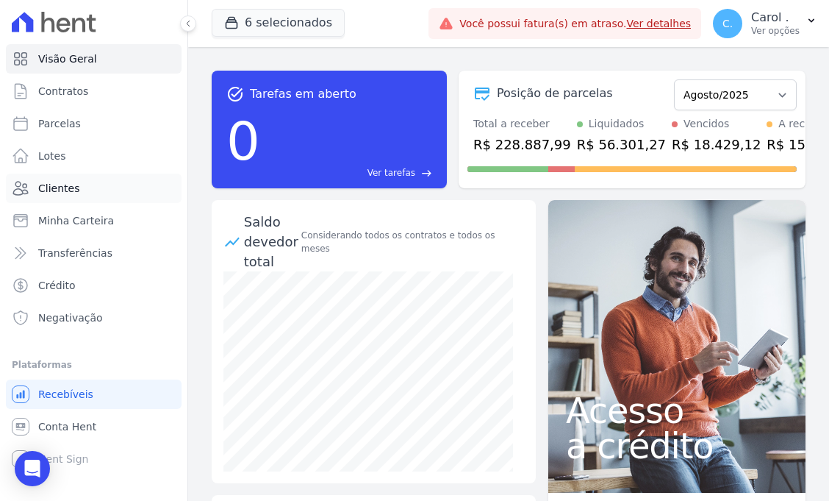
click at [60, 176] on link "Clientes" at bounding box center [94, 187] width 176 height 29
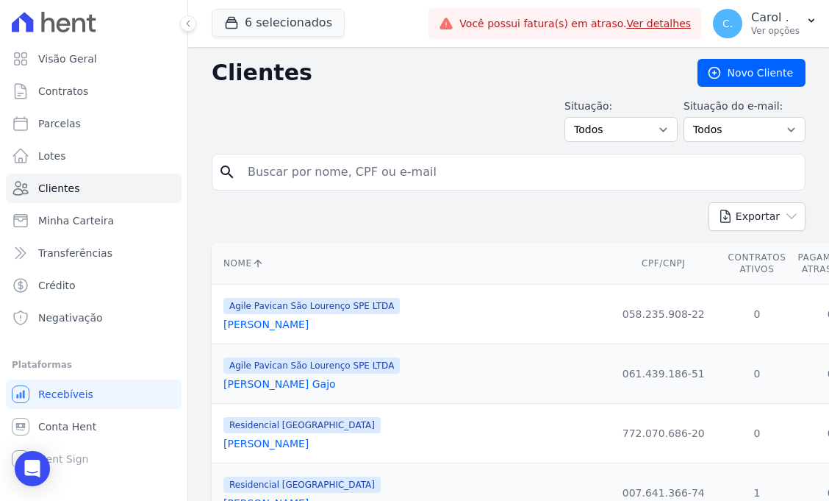
click at [388, 160] on input "search" at bounding box center [519, 171] width 560 height 29
type input "angelo"
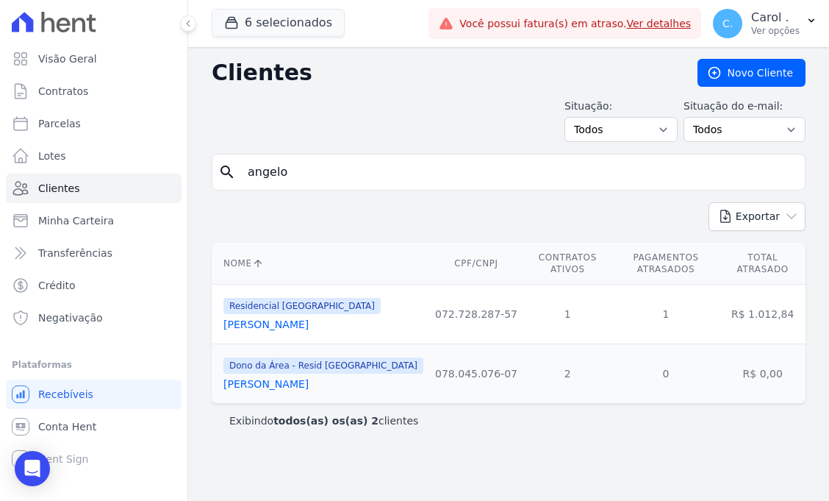
click at [309, 326] on link "[PERSON_NAME]" at bounding box center [265, 324] width 85 height 12
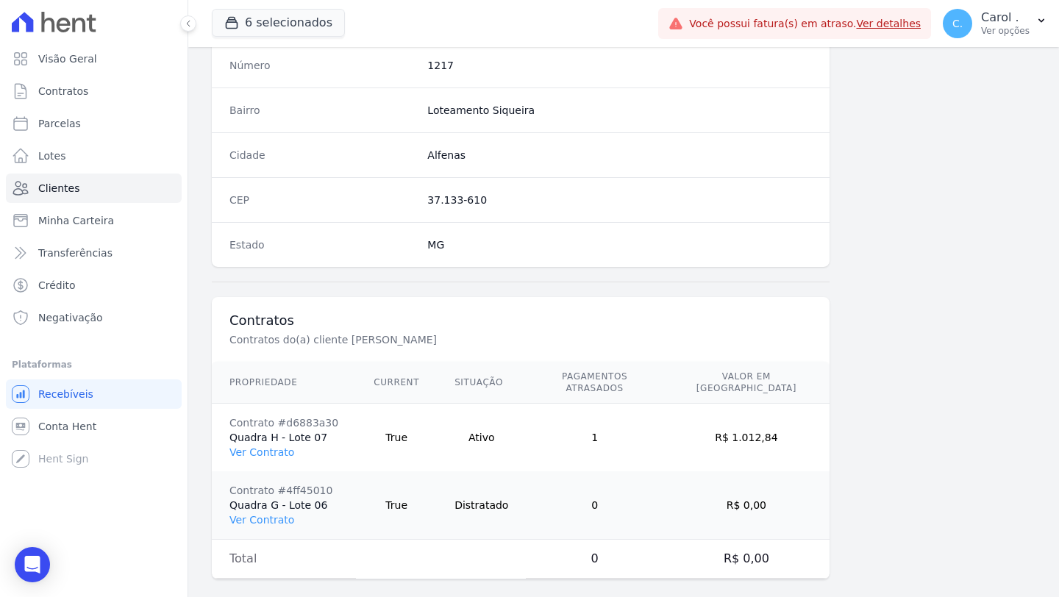
scroll to position [846, 0]
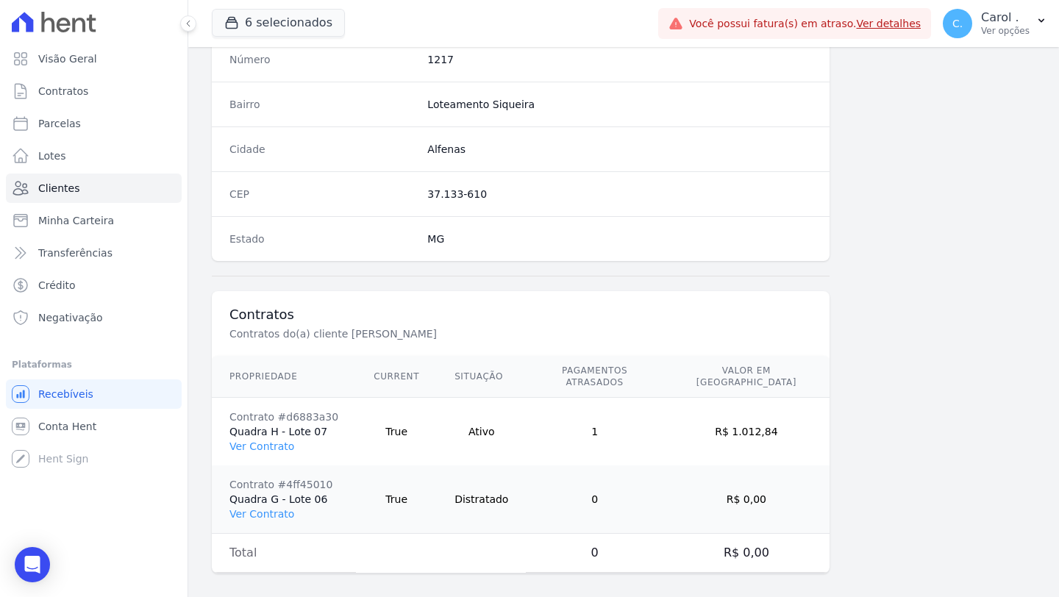
click at [271, 424] on td "Contrato #d6883a30 Quadra H - Lote 07 Ver Contrato" at bounding box center [284, 432] width 144 height 68
click at [271, 441] on td "Contrato #d6883a30 Quadra H - Lote 07 Ver Contrato" at bounding box center [284, 432] width 144 height 68
click at [271, 440] on link "Ver Contrato" at bounding box center [261, 446] width 65 height 12
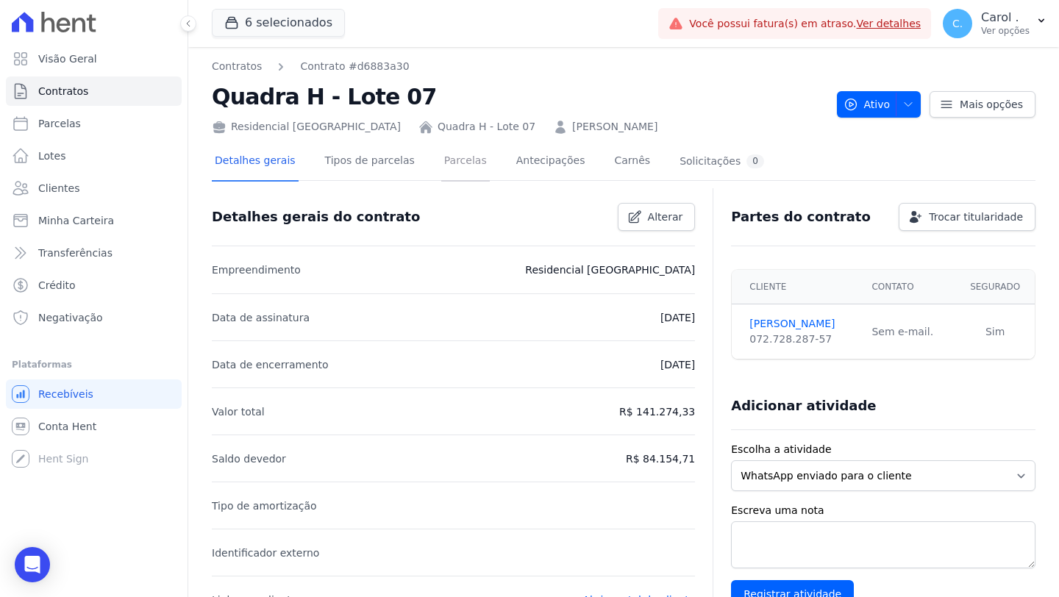
click at [470, 163] on link "Parcelas" at bounding box center [465, 162] width 49 height 39
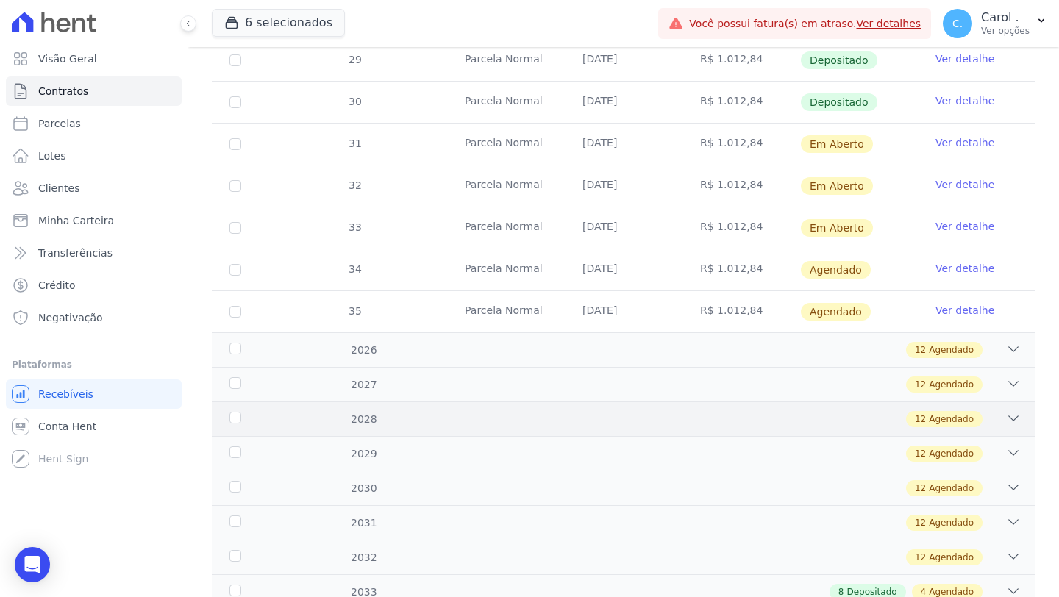
scroll to position [657, 0]
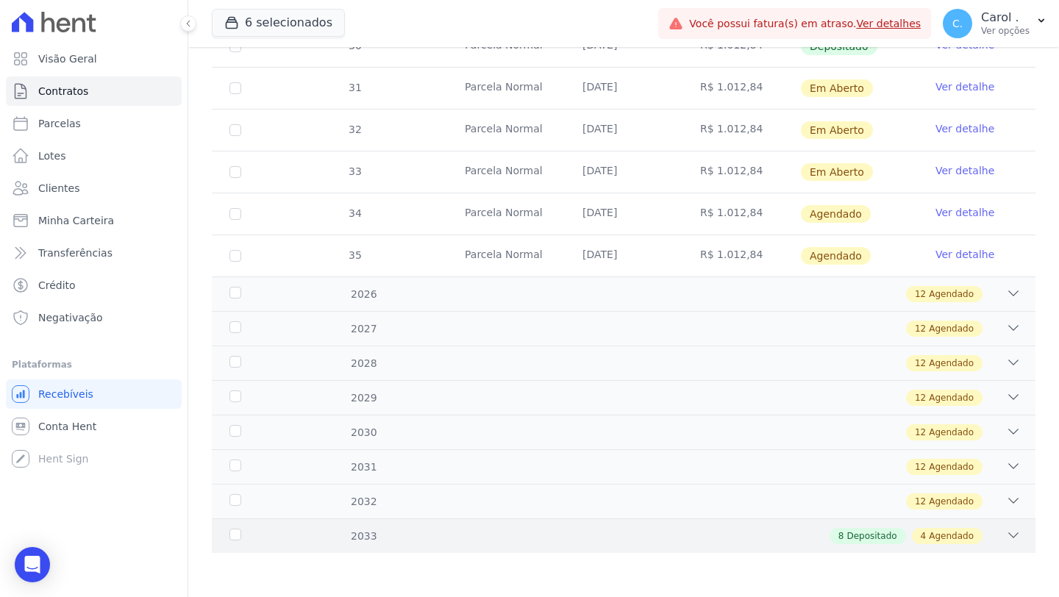
click at [1006, 530] on icon at bounding box center [1013, 535] width 15 height 15
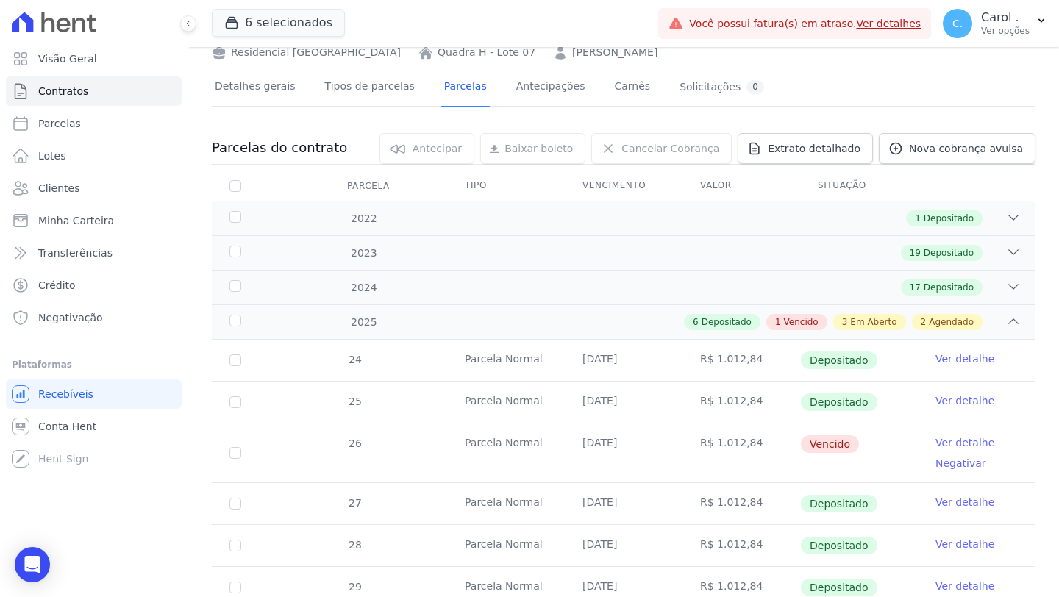
scroll to position [0, 0]
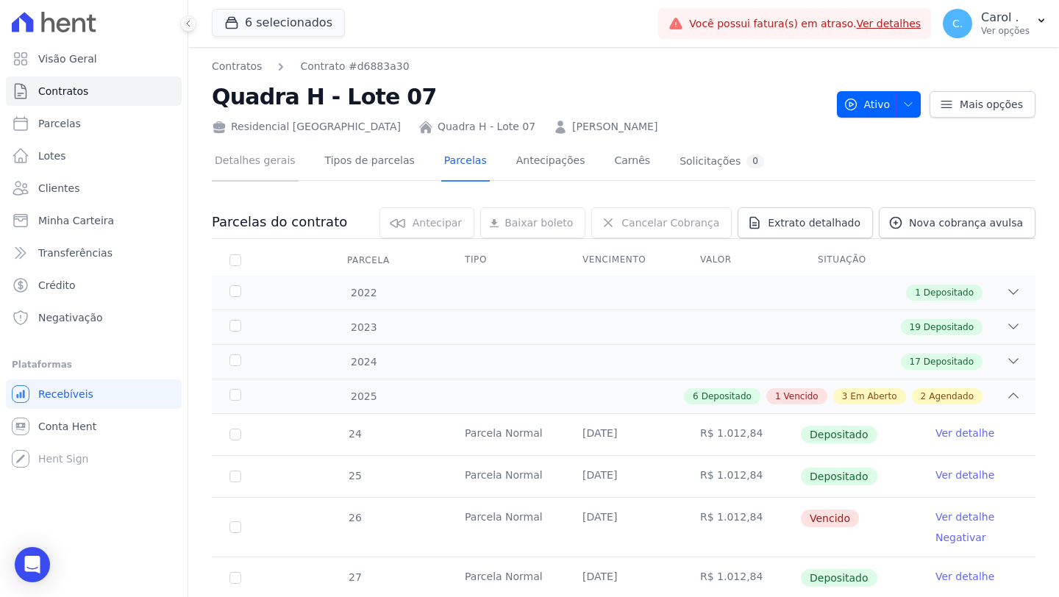
click at [270, 158] on link "Detalhes gerais" at bounding box center [255, 162] width 87 height 39
